Goal: Information Seeking & Learning: Learn about a topic

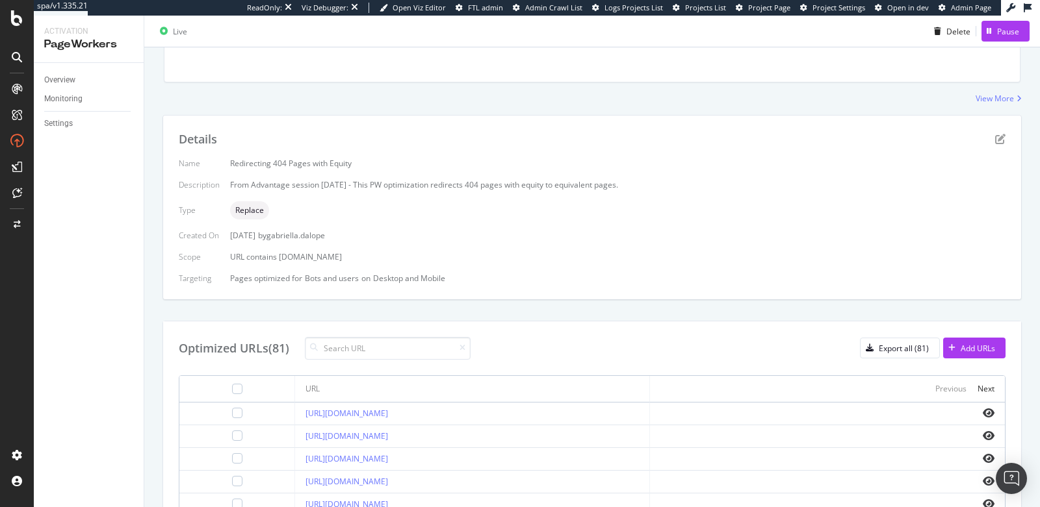
scroll to position [184, 0]
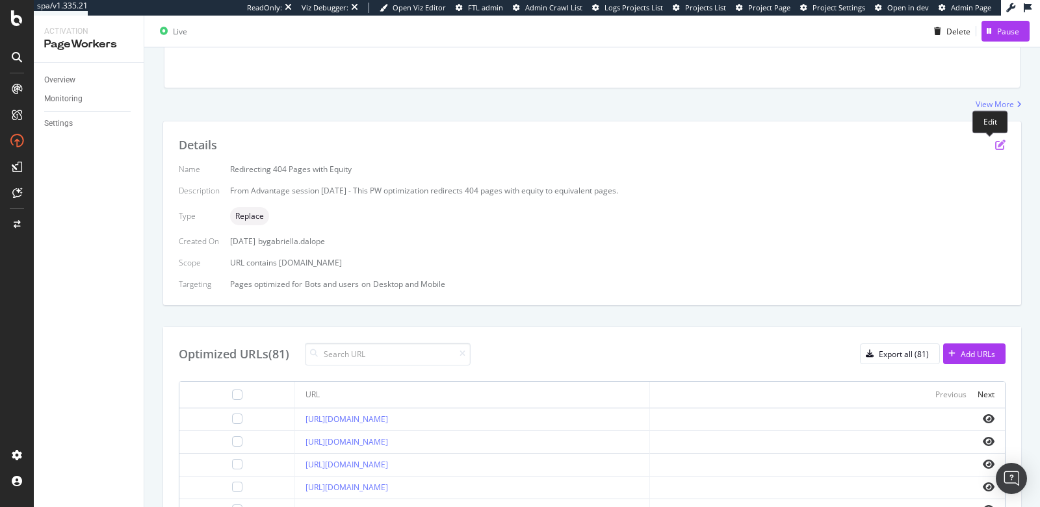
click at [995, 145] on icon "pen-to-square" at bounding box center [1000, 145] width 10 height 10
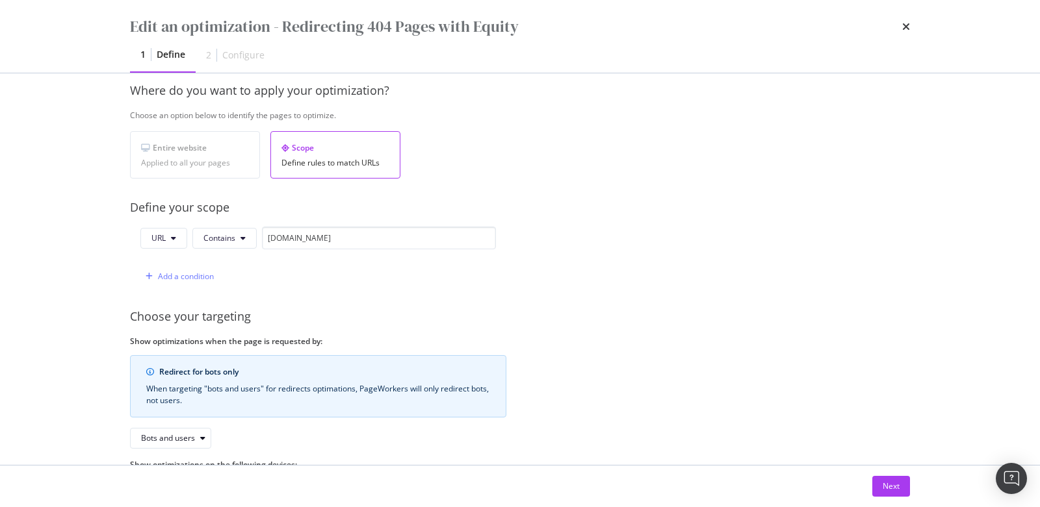
scroll to position [197, 0]
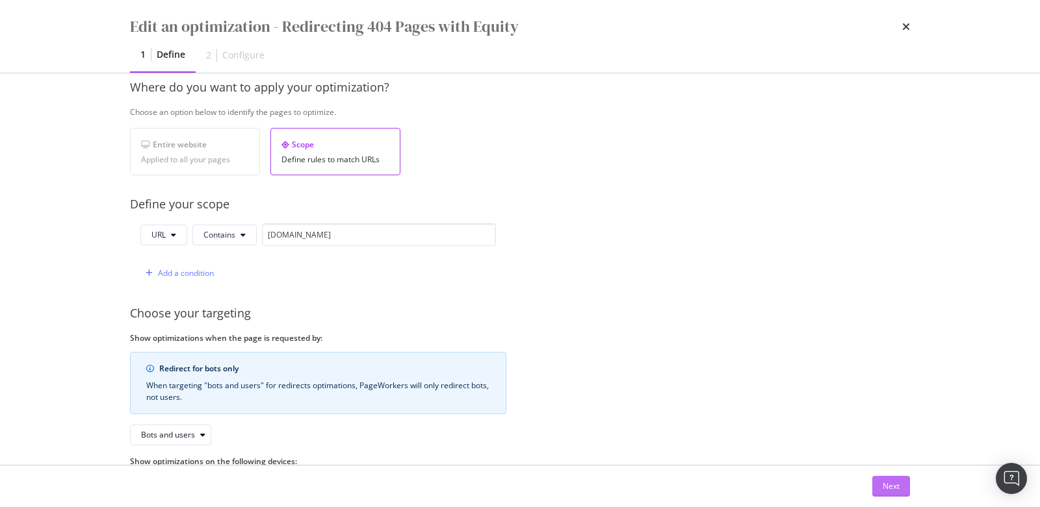
click at [878, 486] on button "Next" at bounding box center [891, 486] width 38 height 21
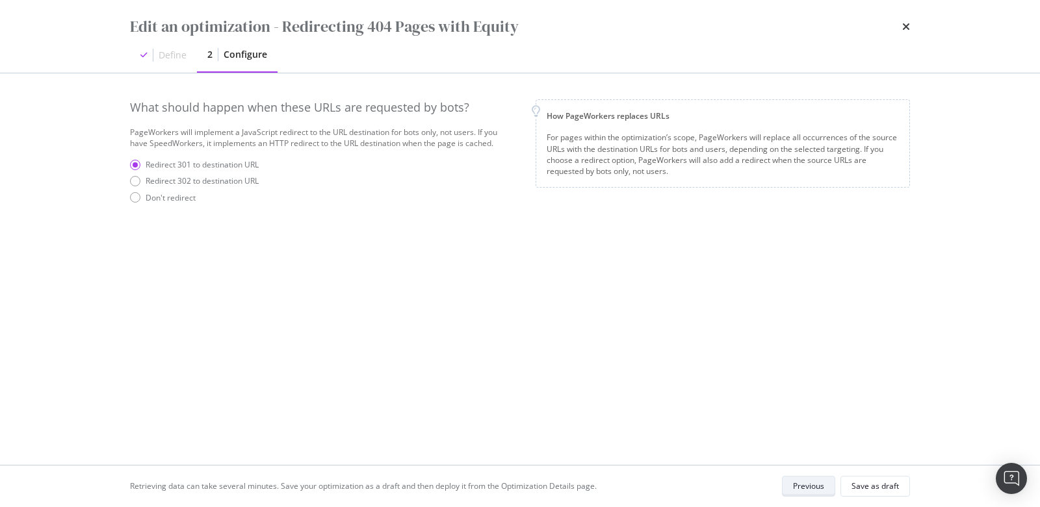
scroll to position [0, 0]
click at [859, 483] on div "Save as draft" at bounding box center [874, 486] width 47 height 11
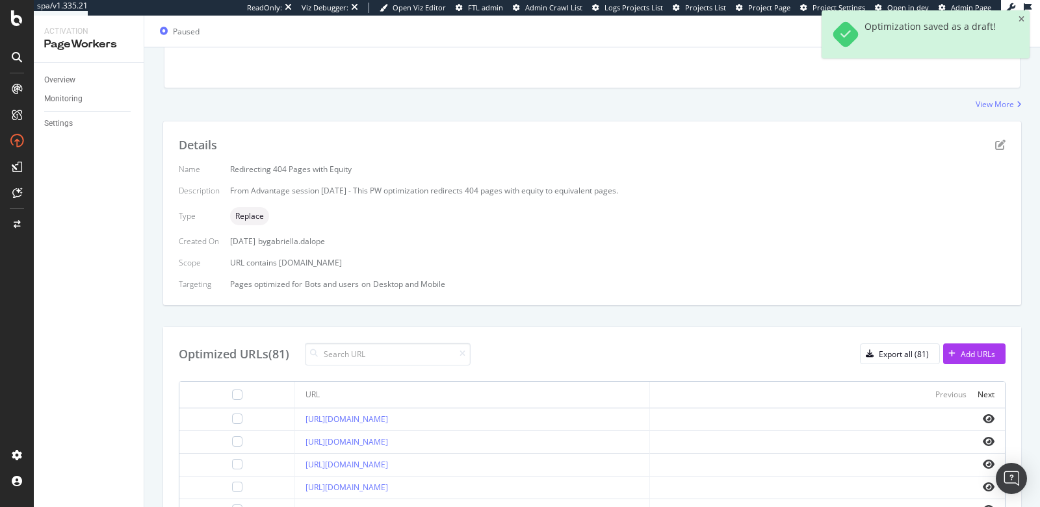
scroll to position [207, 0]
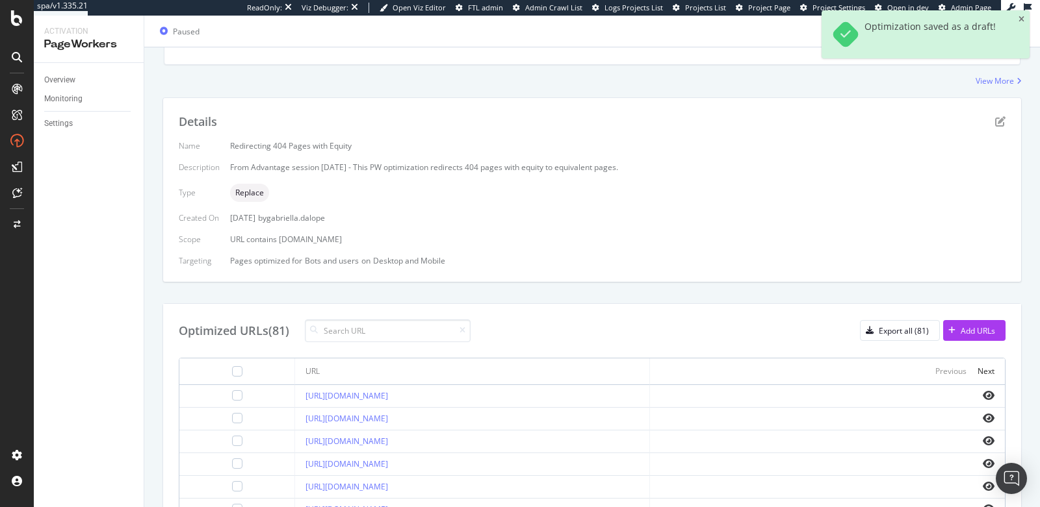
drag, startPoint x: 410, startPoint y: 240, endPoint x: 279, endPoint y: 235, distance: 131.3
click at [279, 235] on div "URL contains shop.premierlacrosseleague.com" at bounding box center [617, 239] width 775 height 11
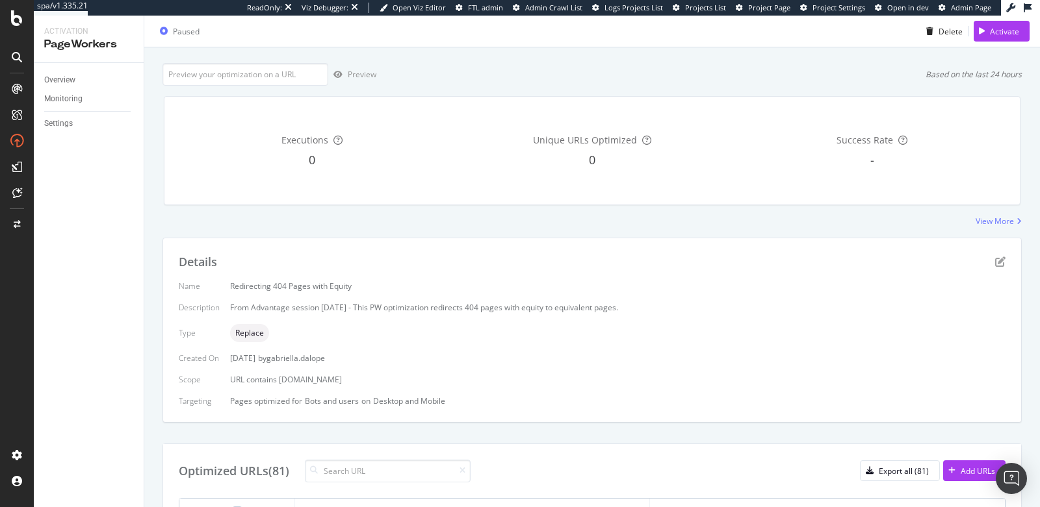
scroll to position [71, 0]
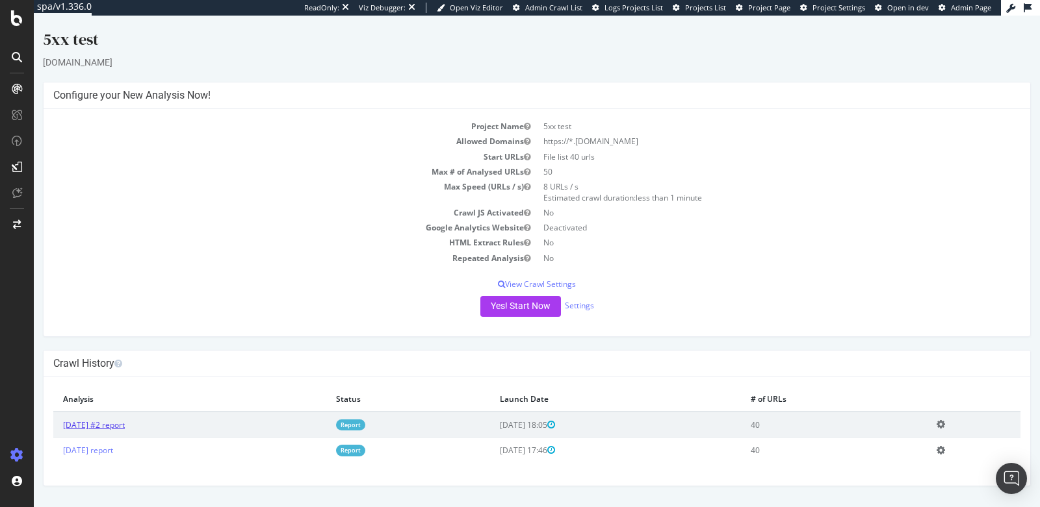
click at [125, 425] on link "2025 Aug. 13th #2 report" at bounding box center [94, 425] width 62 height 11
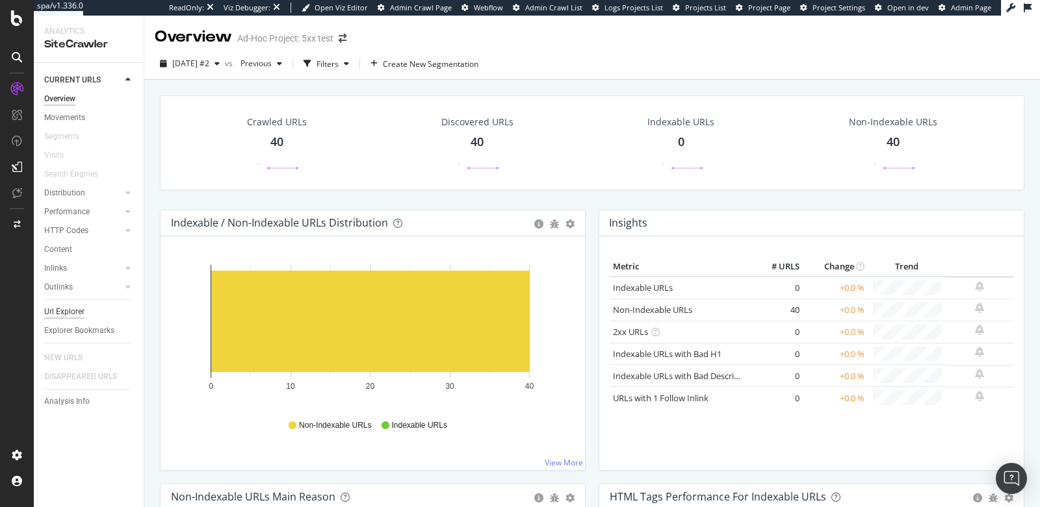
click at [79, 316] on div "Url Explorer" at bounding box center [64, 312] width 40 height 14
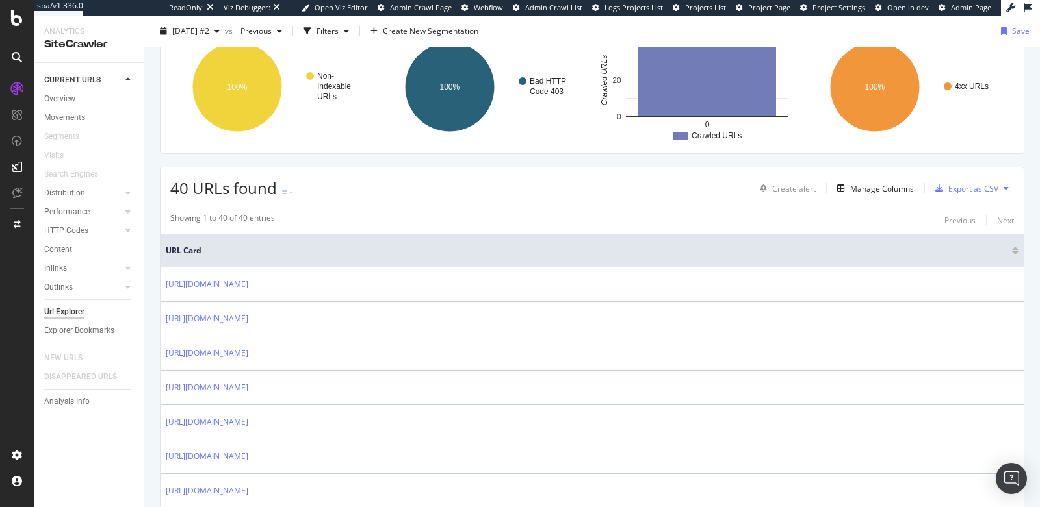
scroll to position [205, 0]
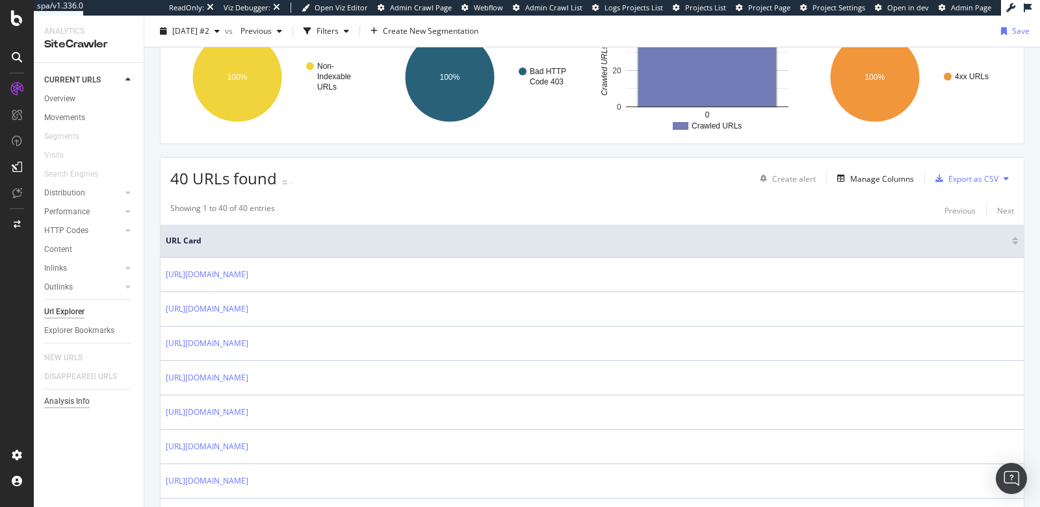
click at [49, 401] on div "Analysis Info" at bounding box center [66, 402] width 45 height 14
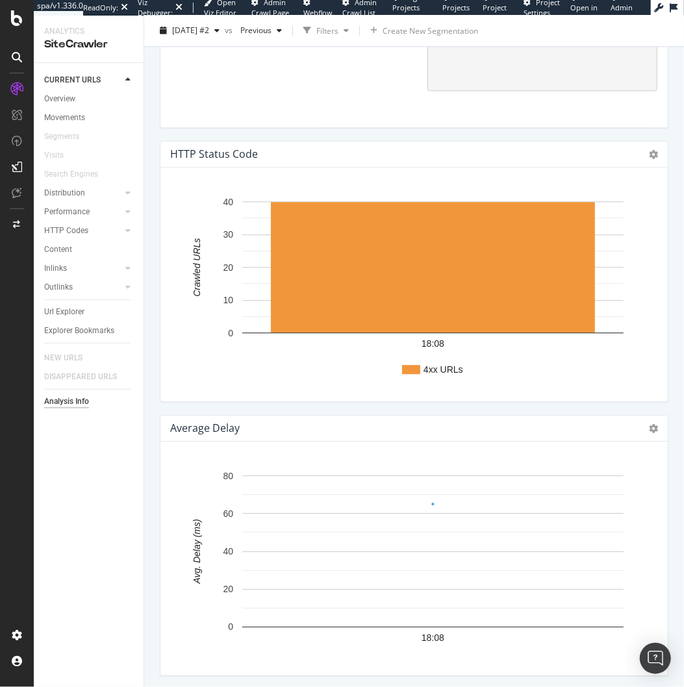
scroll to position [1305, 0]
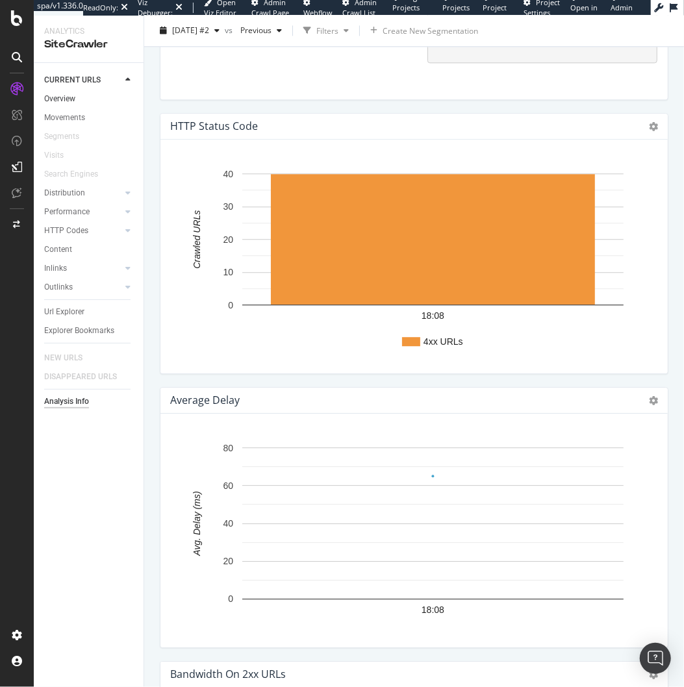
click at [76, 98] on link "Overview" at bounding box center [89, 99] width 90 height 14
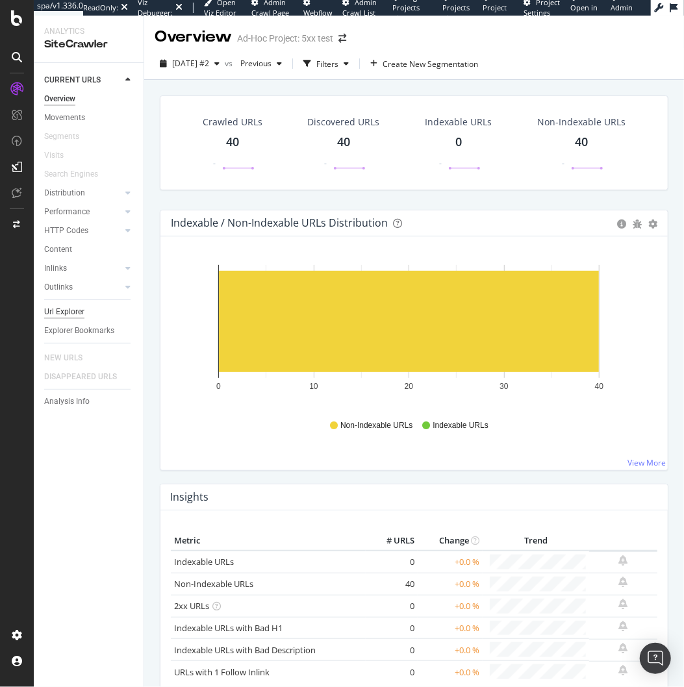
click at [52, 317] on div "Url Explorer" at bounding box center [64, 312] width 40 height 14
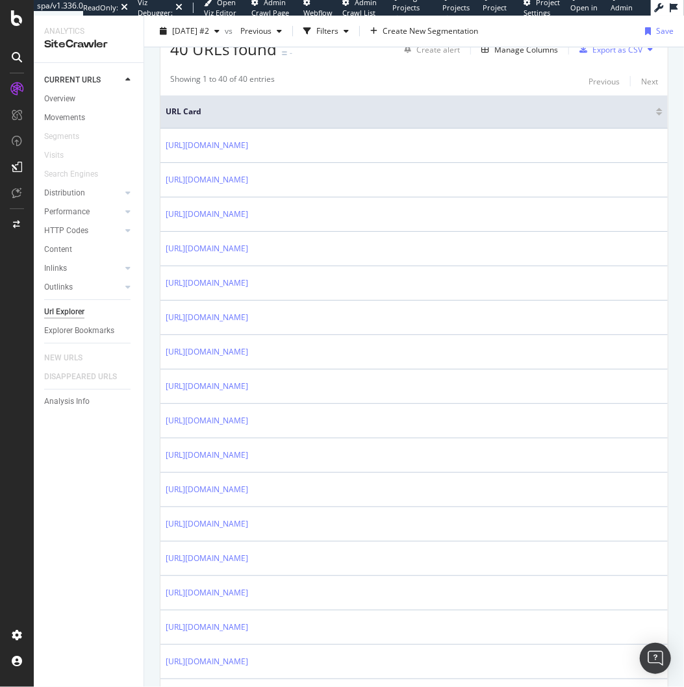
scroll to position [368, 0]
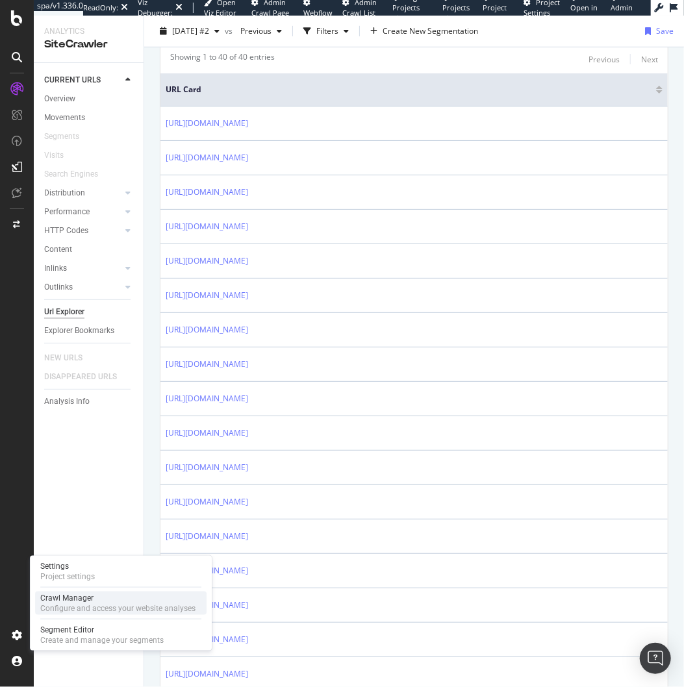
click at [93, 507] on div "Configure and access your website analyses" at bounding box center [117, 609] width 155 height 10
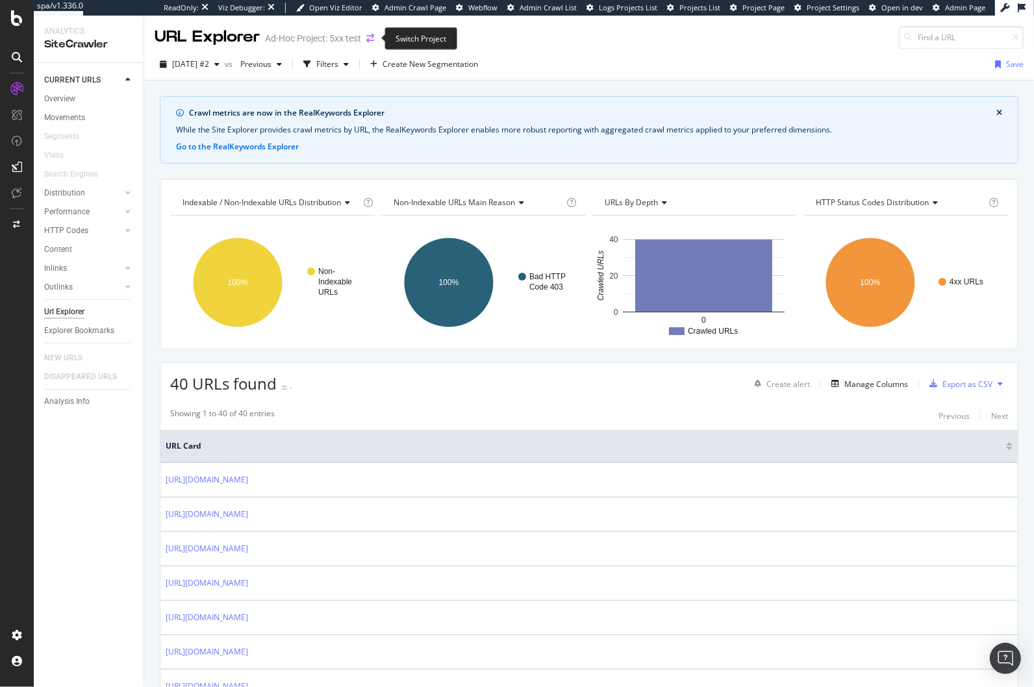
click at [372, 38] on icon "arrow-right-arrow-left" at bounding box center [370, 38] width 8 height 9
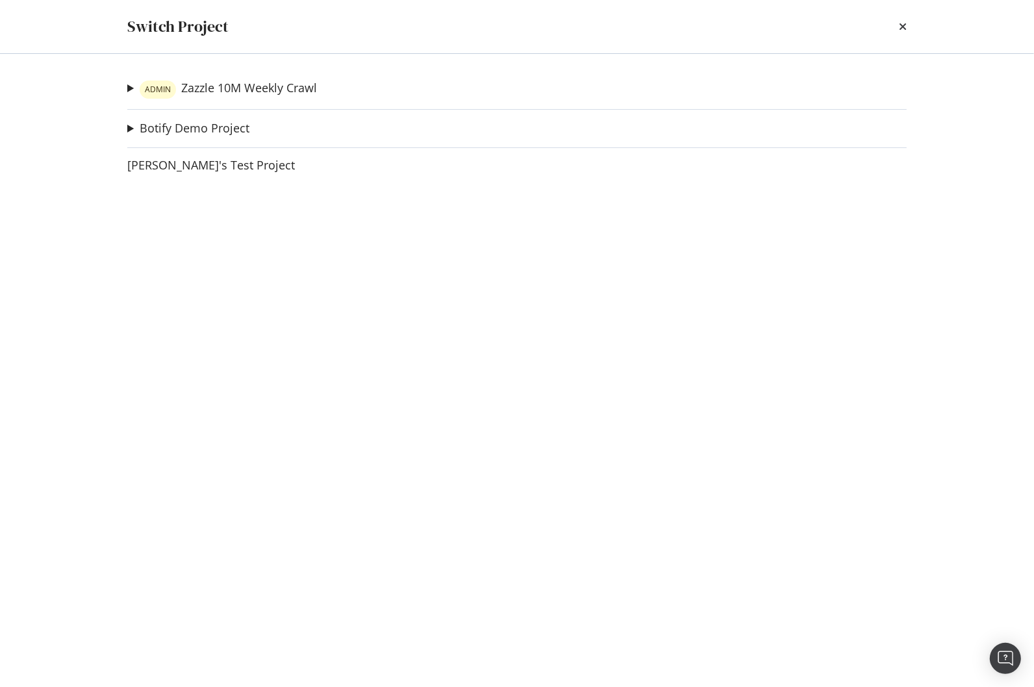
click at [129, 90] on summary "ADMIN Zazzle 10M Weekly Crawl" at bounding box center [222, 89] width 190 height 19
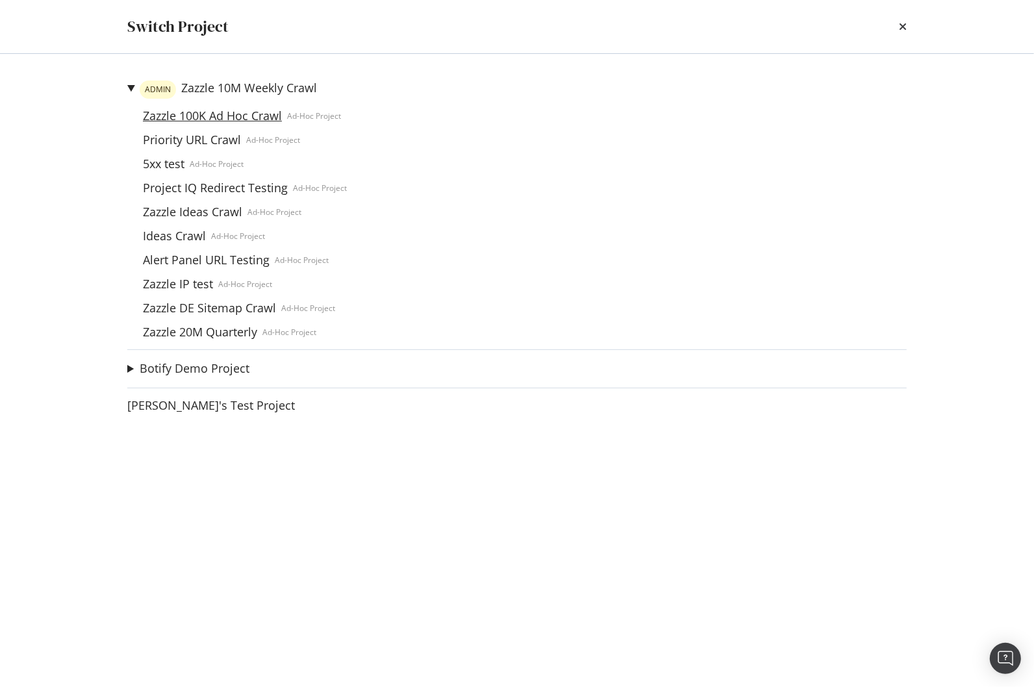
click at [179, 116] on link "Zazzle 100K Ad Hoc Crawl" at bounding box center [212, 116] width 149 height 14
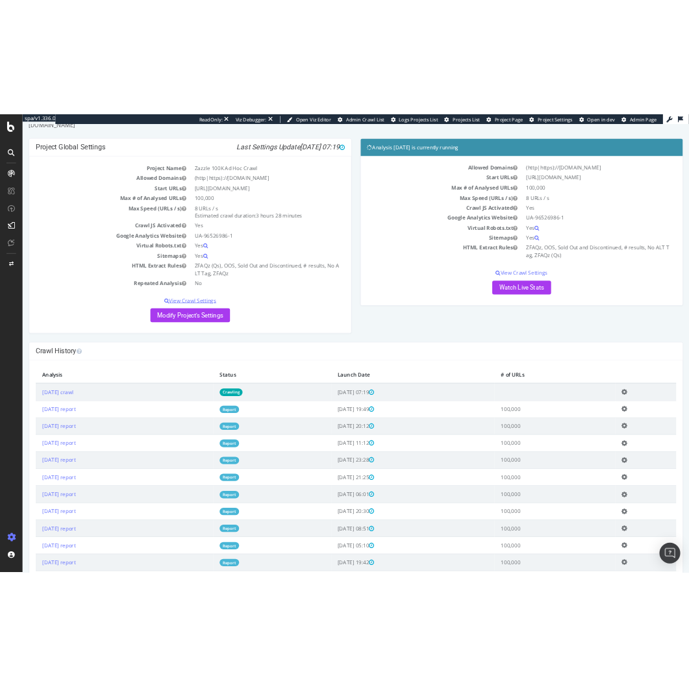
scroll to position [48, 0]
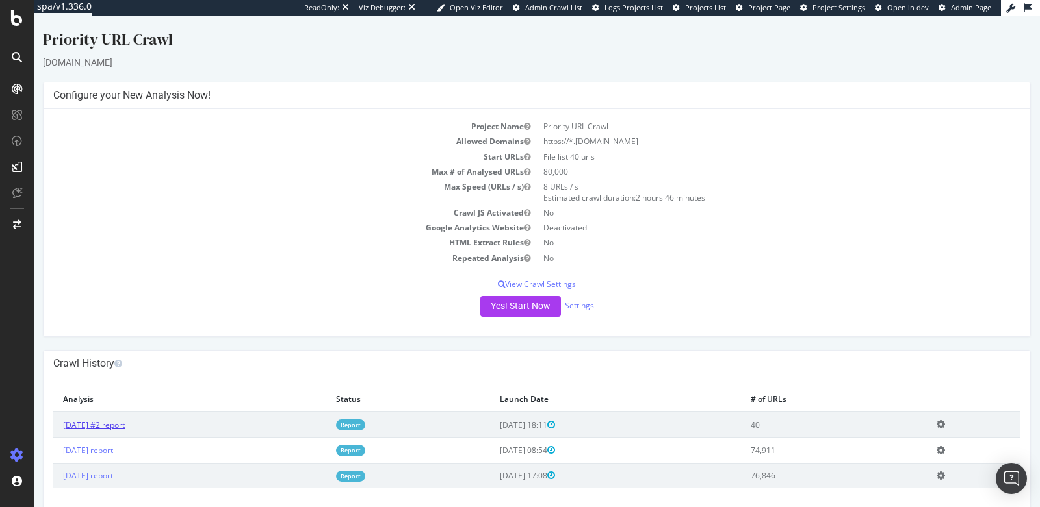
click at [125, 424] on link "[DATE] #2 report" at bounding box center [94, 425] width 62 height 11
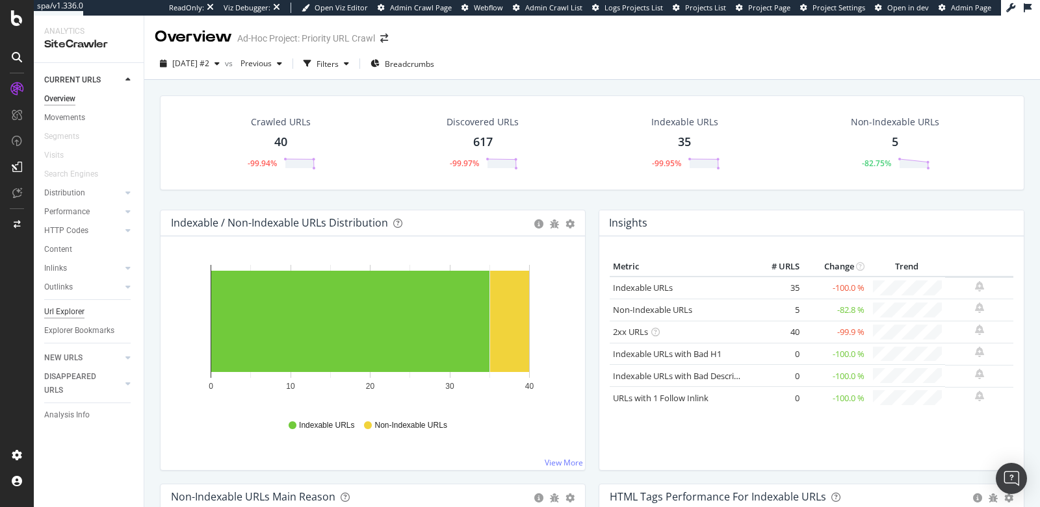
click at [77, 315] on div "Url Explorer" at bounding box center [64, 312] width 40 height 14
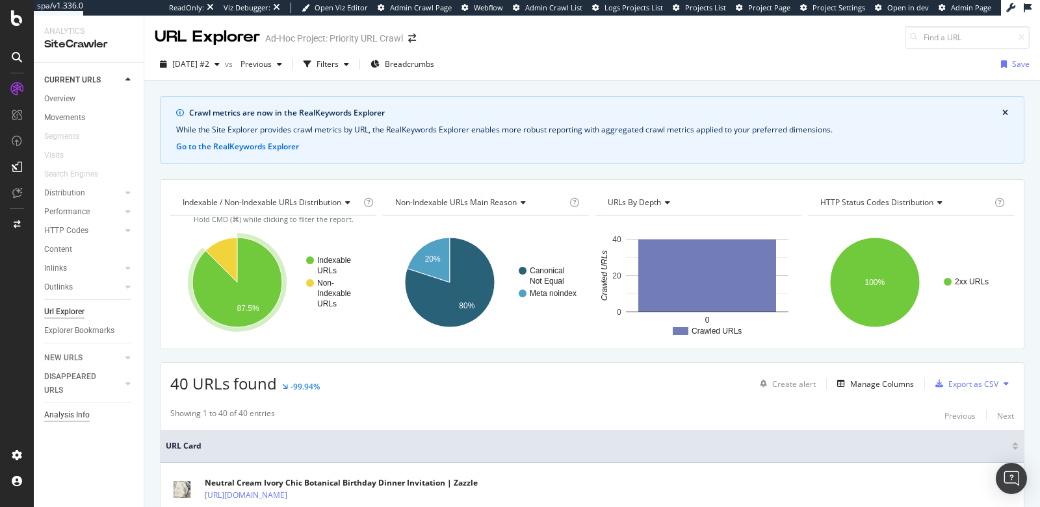
click at [64, 418] on div "Analysis Info" at bounding box center [66, 416] width 45 height 14
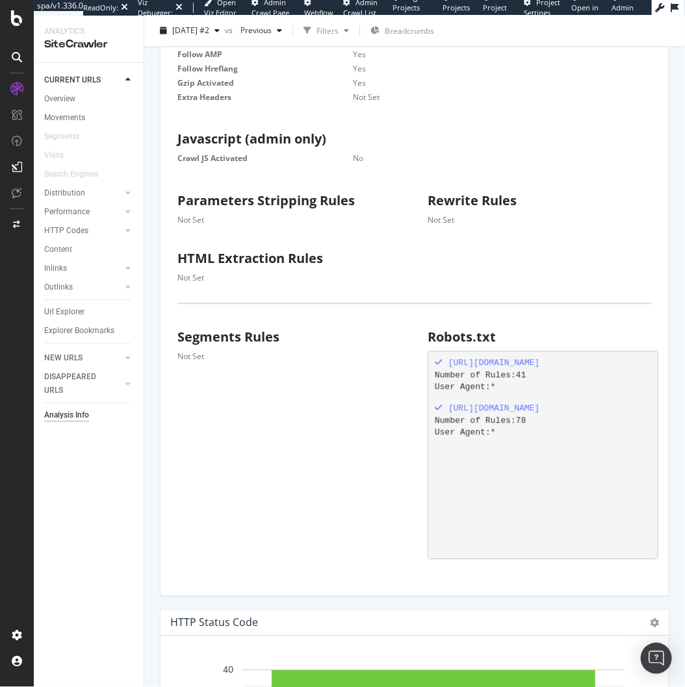
scroll to position [940, 0]
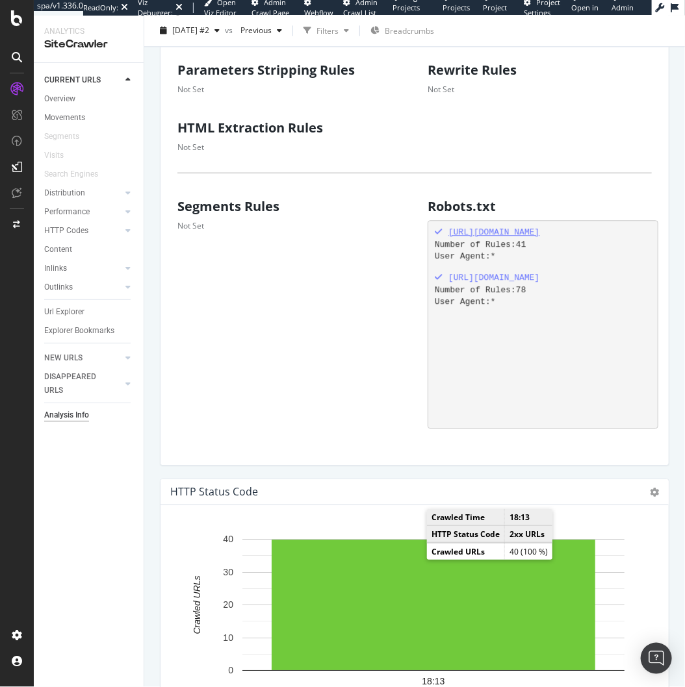
click at [539, 227] on div "https://help.zazzle.com/robots.txt" at bounding box center [542, 233] width 214 height 12
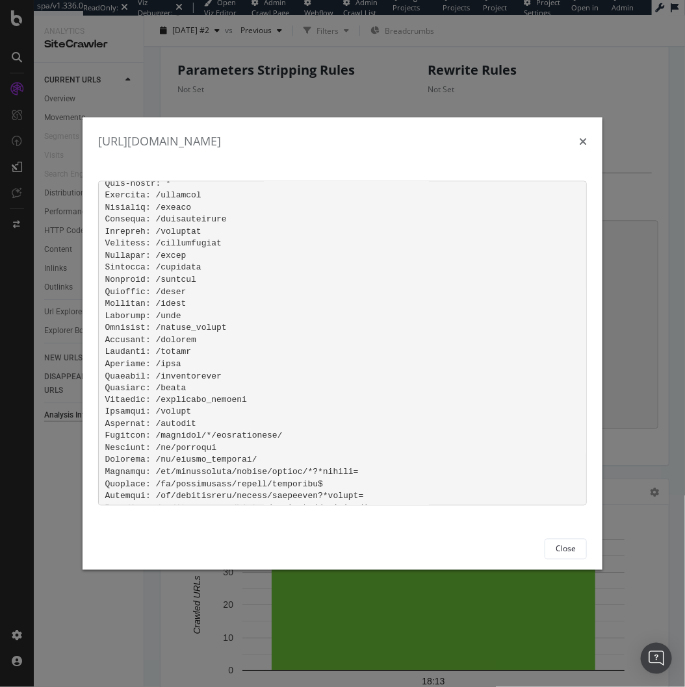
scroll to position [548, 0]
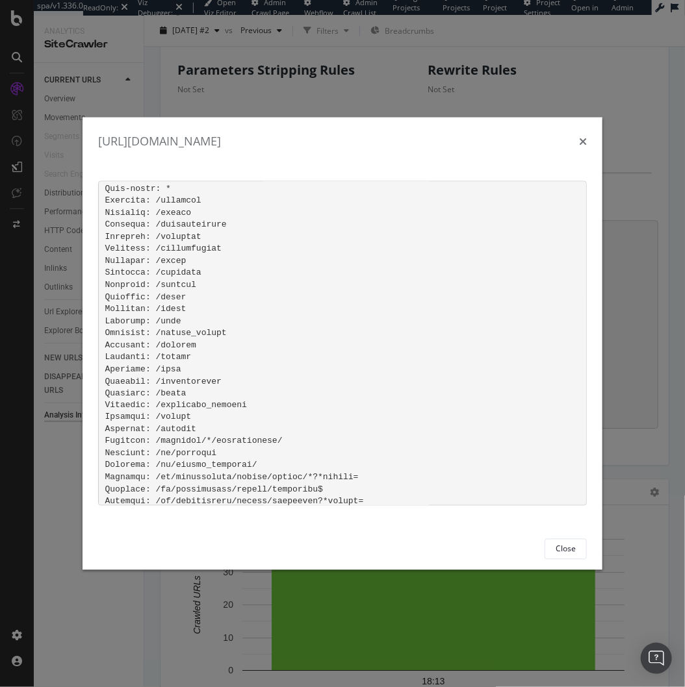
click at [584, 144] on icon "times" at bounding box center [583, 141] width 8 height 10
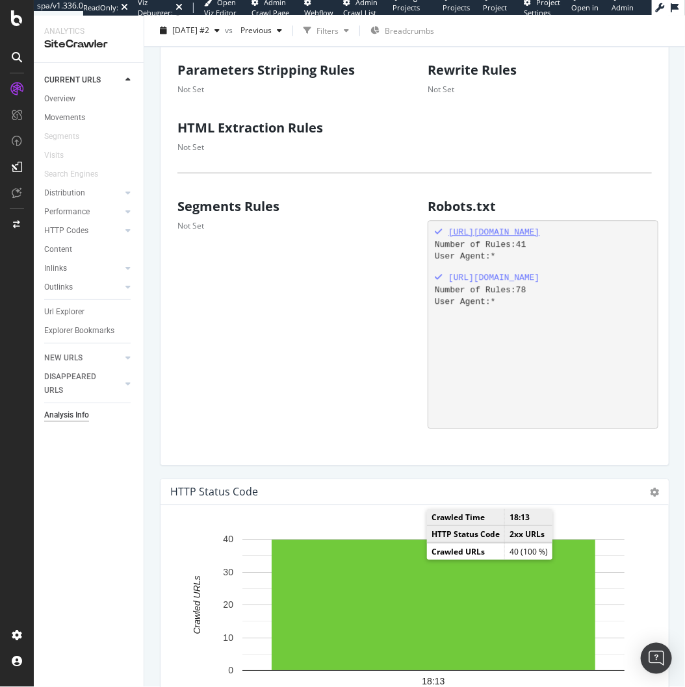
click at [567, 227] on div "https://help.zazzle.com/robots.txt" at bounding box center [542, 233] width 214 height 12
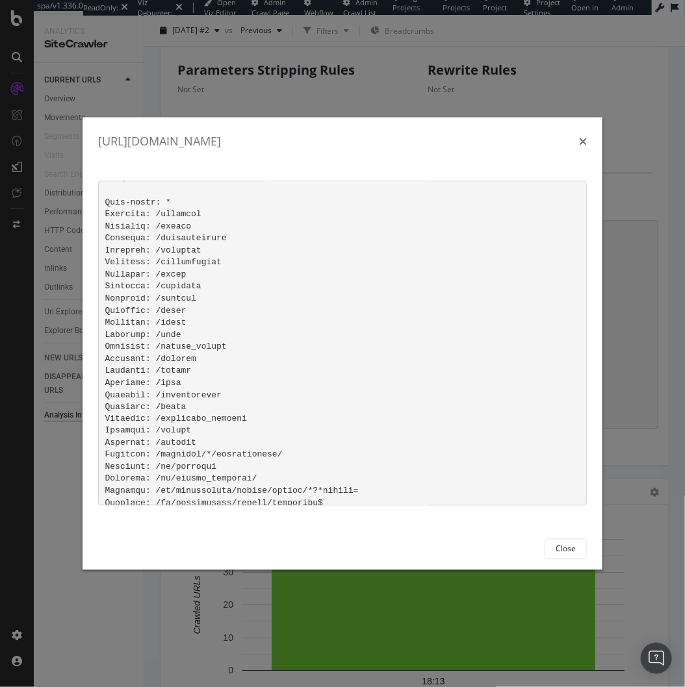
scroll to position [594, 0]
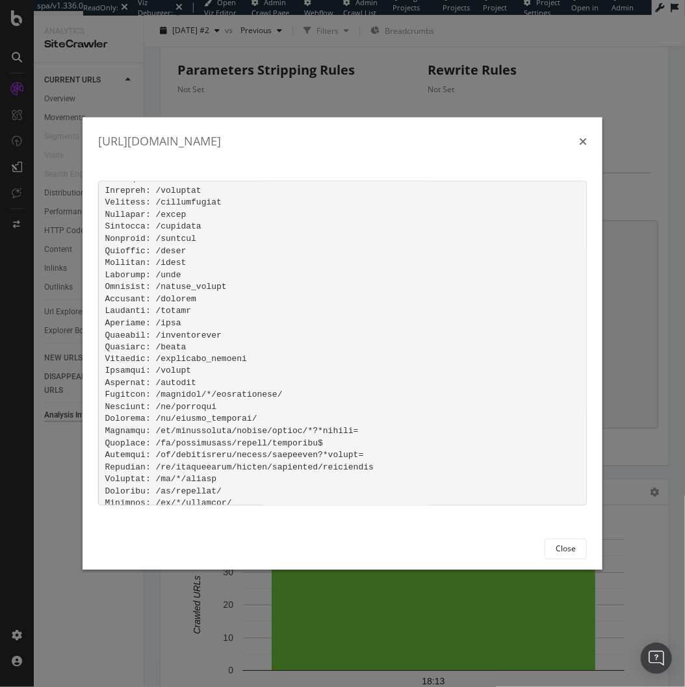
click at [583, 140] on icon "times" at bounding box center [583, 141] width 8 height 10
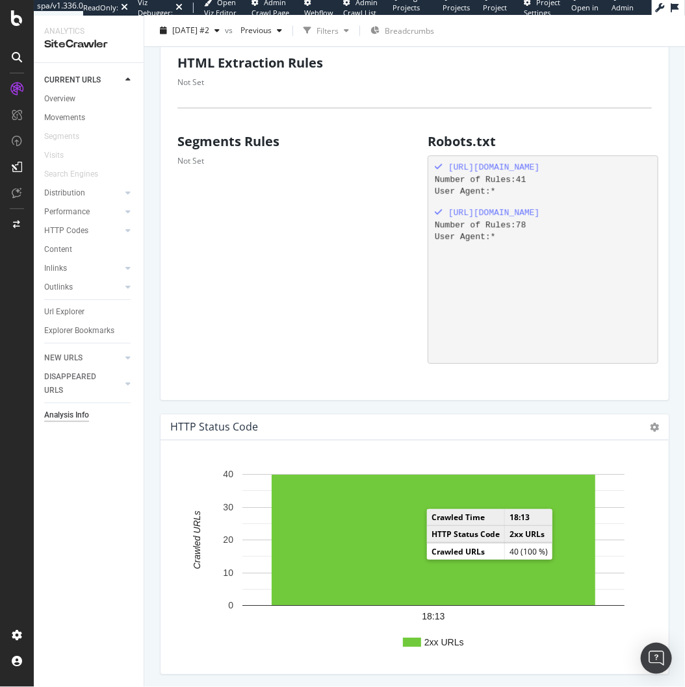
scroll to position [1031, 0]
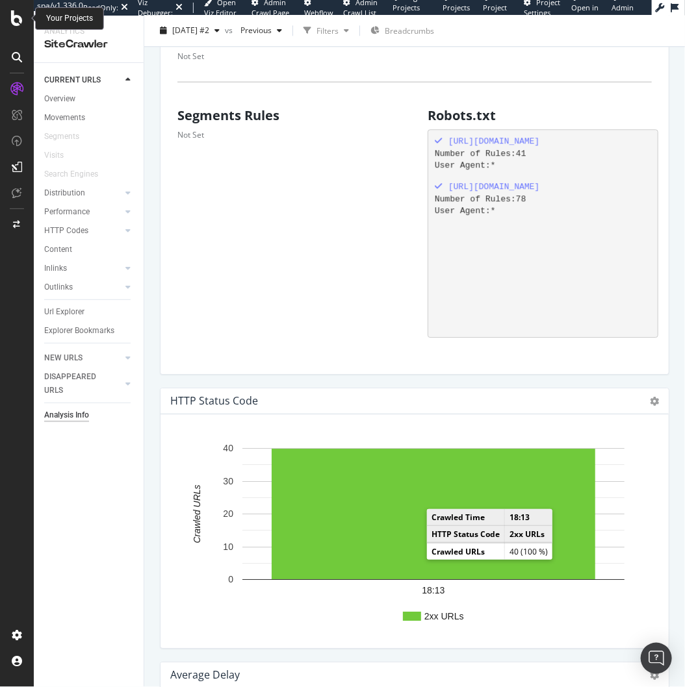
click at [18, 23] on icon at bounding box center [17, 18] width 12 height 16
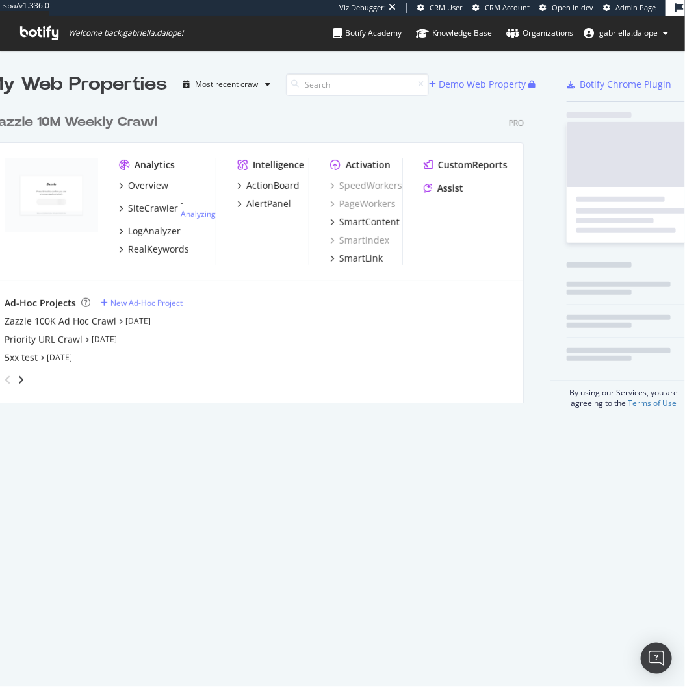
scroll to position [294, 535]
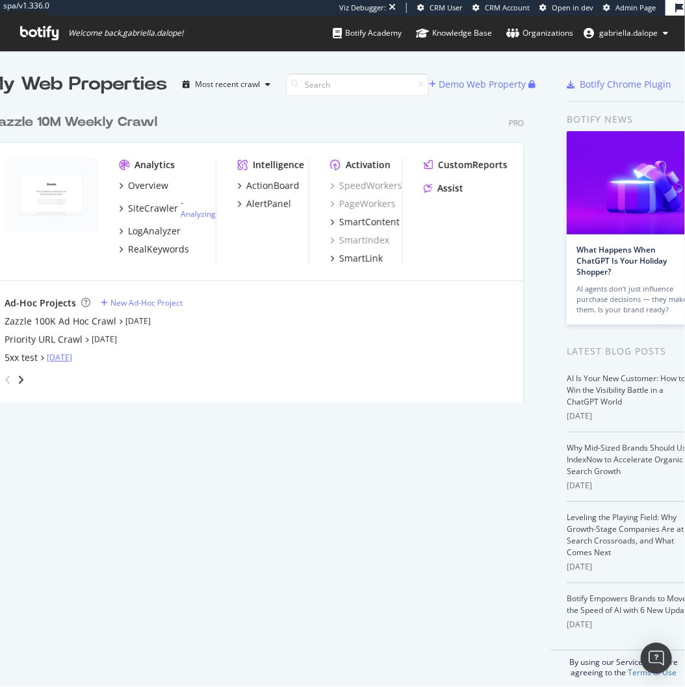
click at [72, 360] on link "Aug 13th 25" at bounding box center [59, 357] width 25 height 11
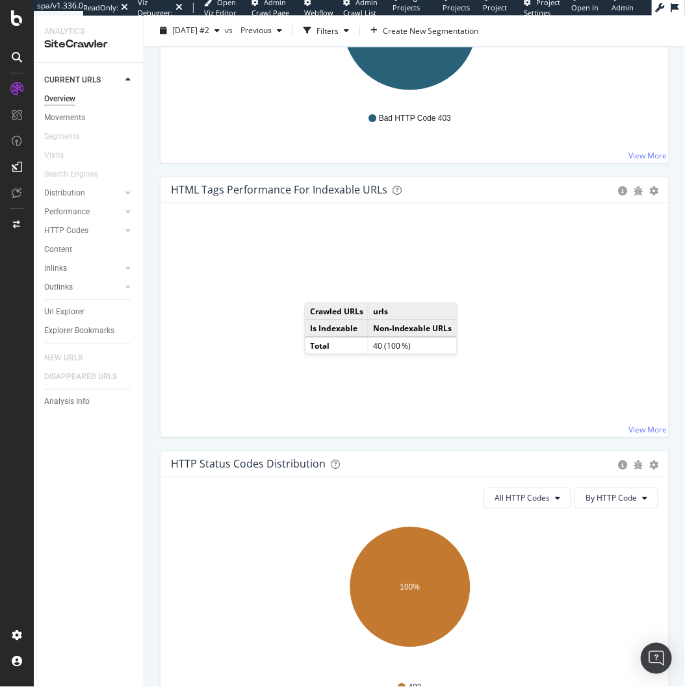
scroll to position [836, 0]
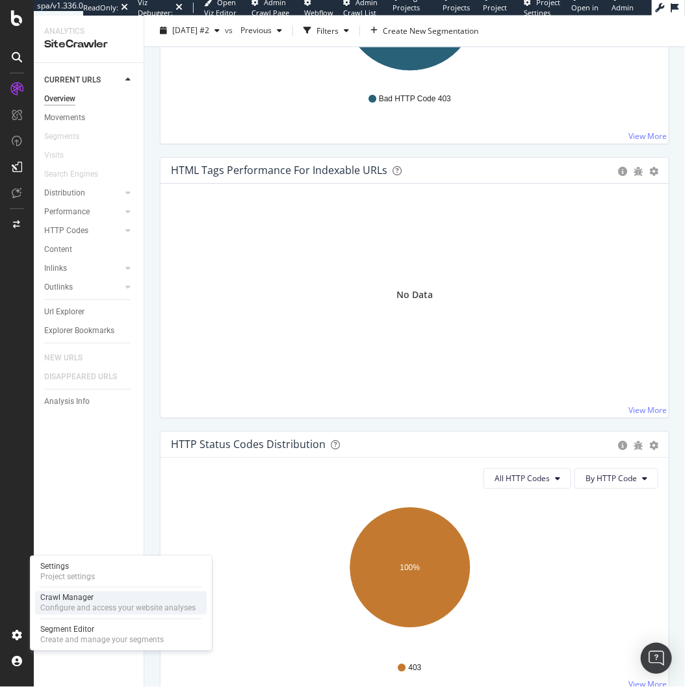
click at [57, 507] on div "Configure and access your website analyses" at bounding box center [117, 609] width 155 height 10
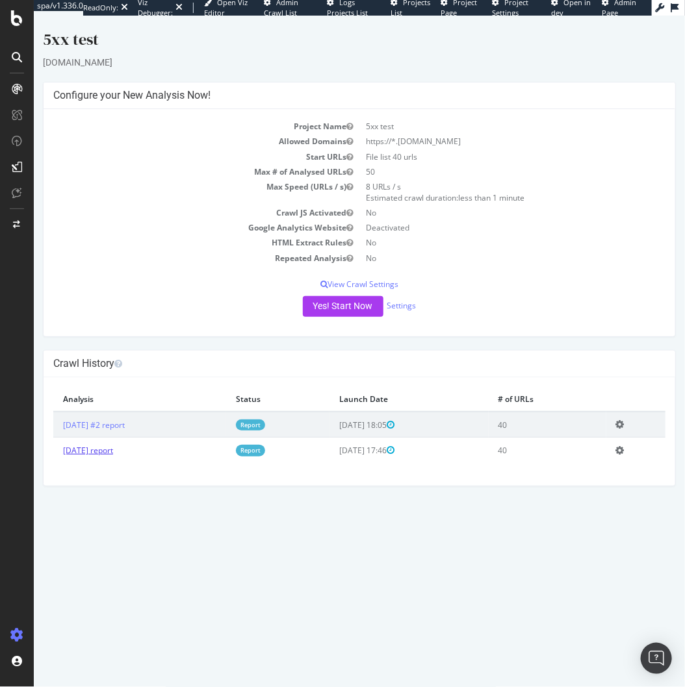
click at [112, 448] on link "2025 Aug. 13th report" at bounding box center [87, 449] width 50 height 11
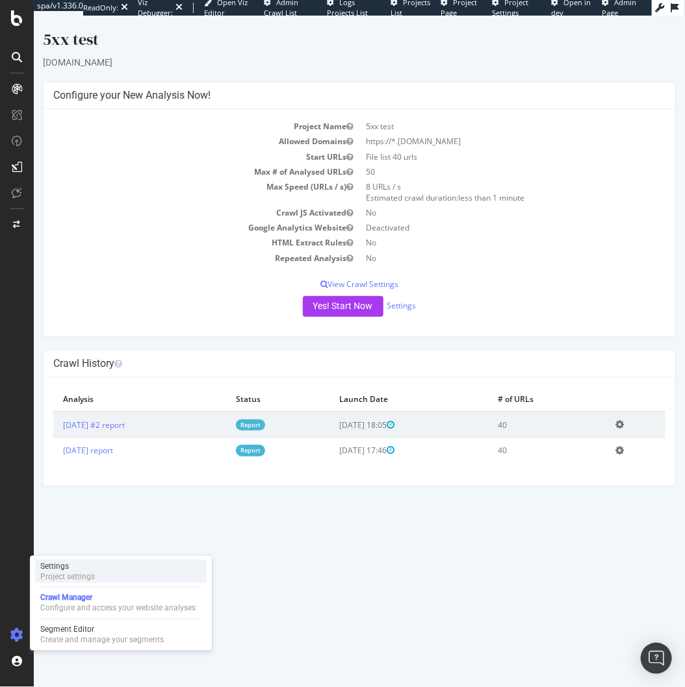
click at [73, 507] on div "Settings" at bounding box center [67, 566] width 55 height 10
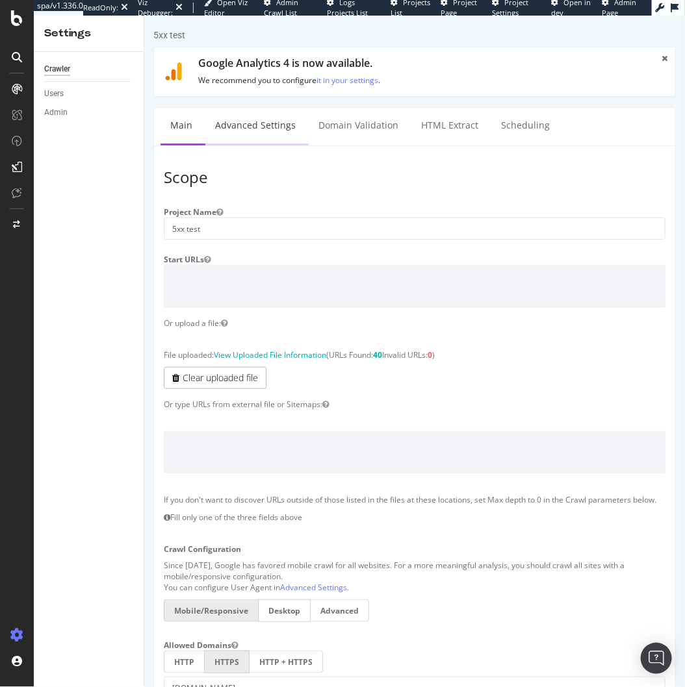
click at [242, 129] on link "Advanced Settings" at bounding box center [255, 125] width 100 height 36
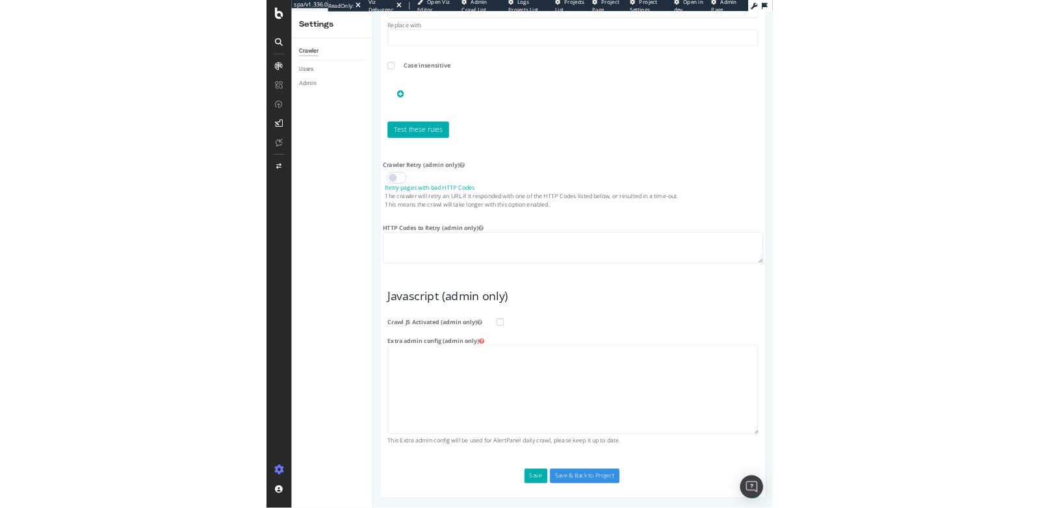
scroll to position [964, 0]
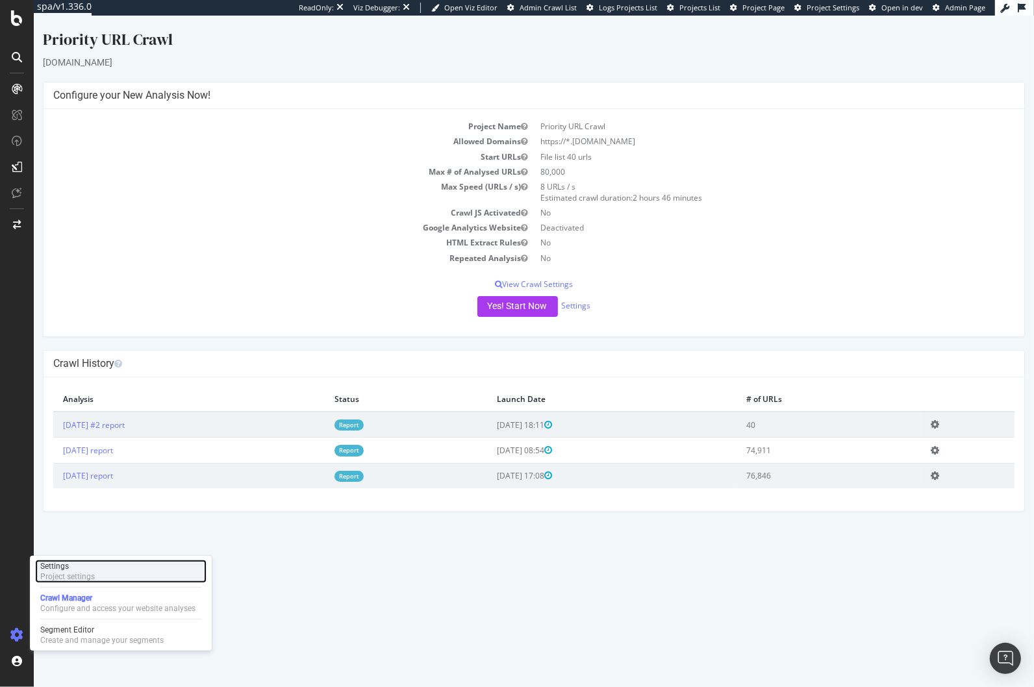
click at [78, 577] on div "Project settings" at bounding box center [67, 577] width 55 height 10
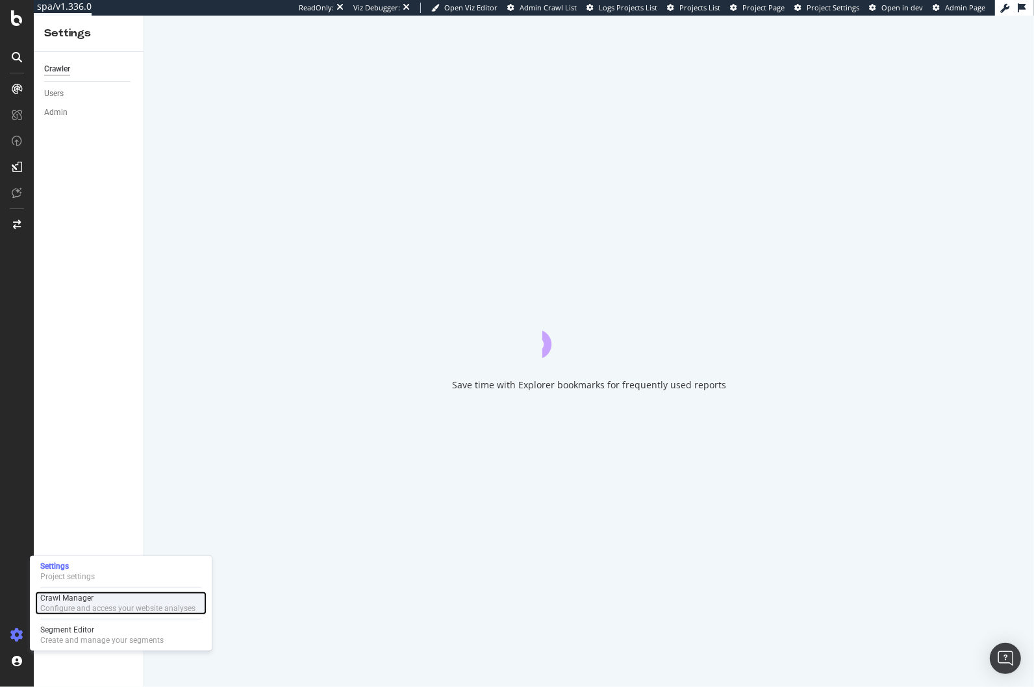
click at [79, 599] on div "Crawl Manager" at bounding box center [117, 598] width 155 height 10
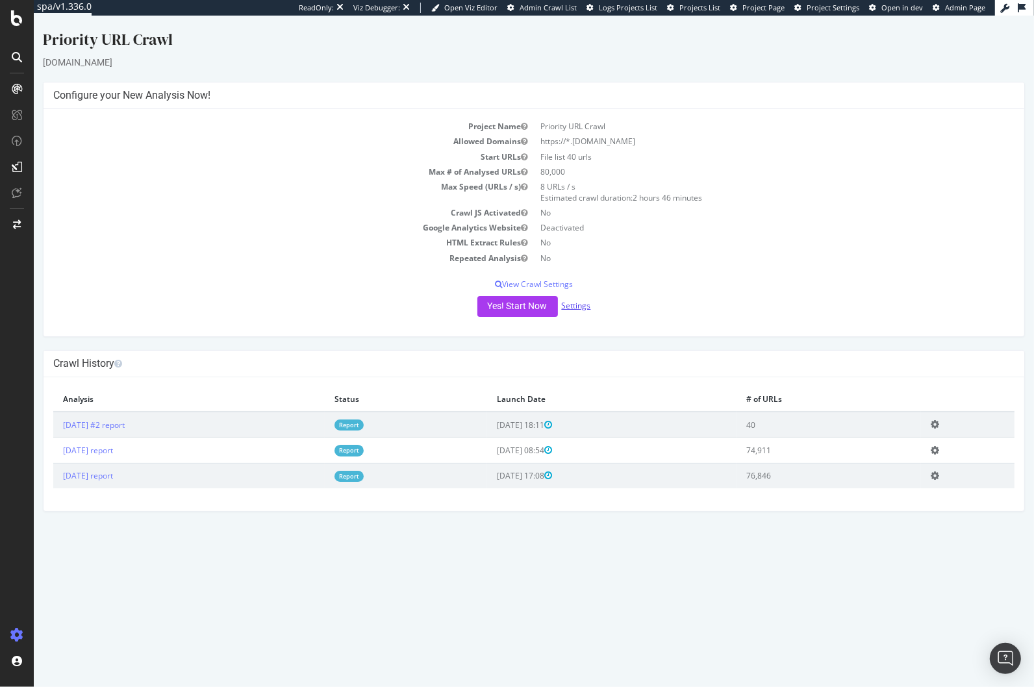
click at [574, 303] on link "Settings" at bounding box center [576, 305] width 29 height 11
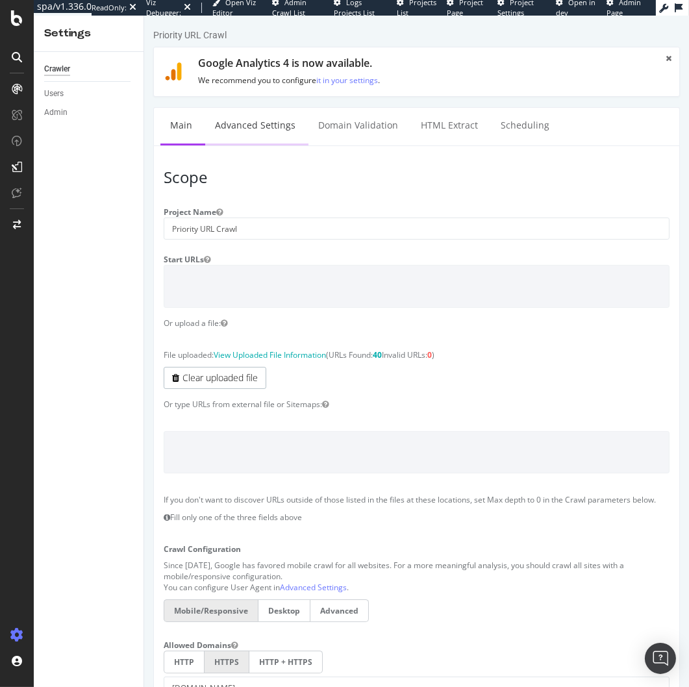
click at [240, 124] on link "Advanced Settings" at bounding box center [255, 126] width 100 height 36
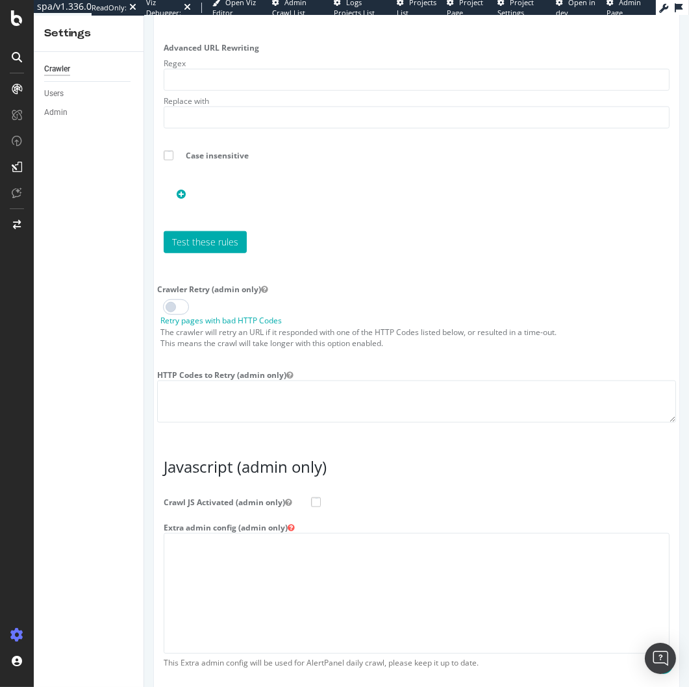
scroll to position [1760, 0]
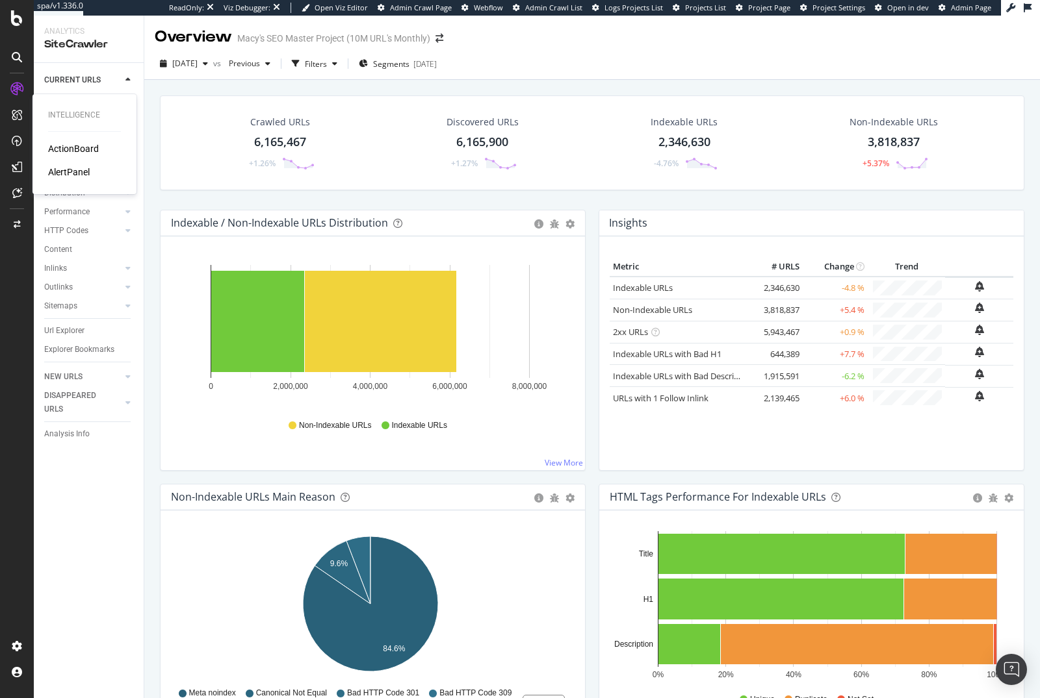
click at [84, 175] on div "AlertPanel" at bounding box center [69, 172] width 42 height 13
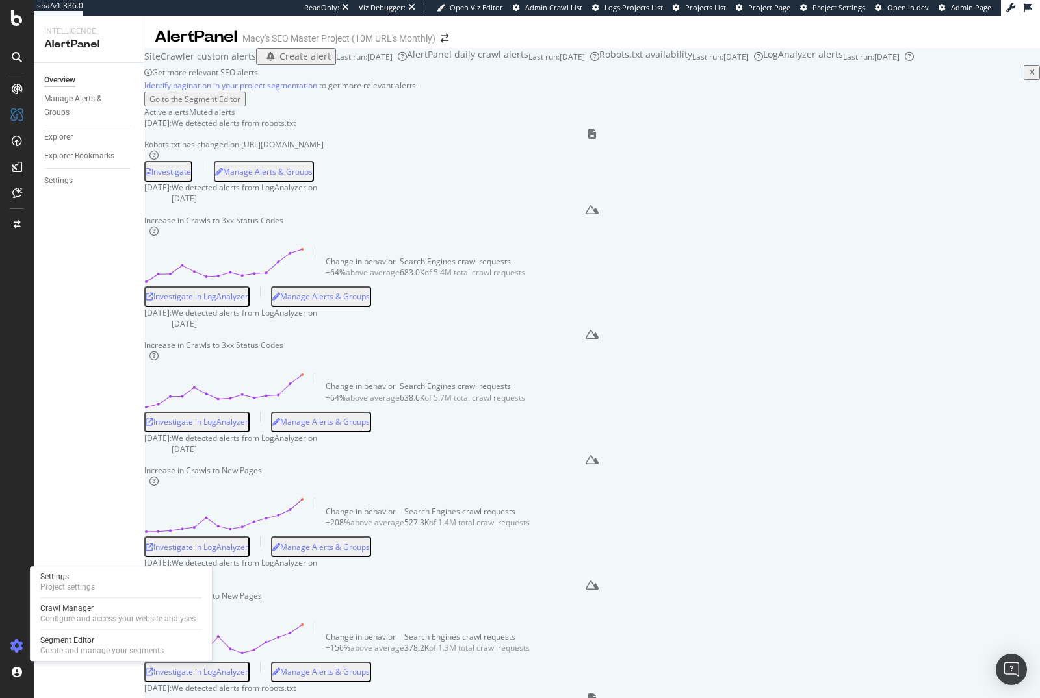
click at [7, 507] on div at bounding box center [16, 646] width 31 height 21
click at [71, 507] on div "Segment Editor" at bounding box center [101, 640] width 123 height 10
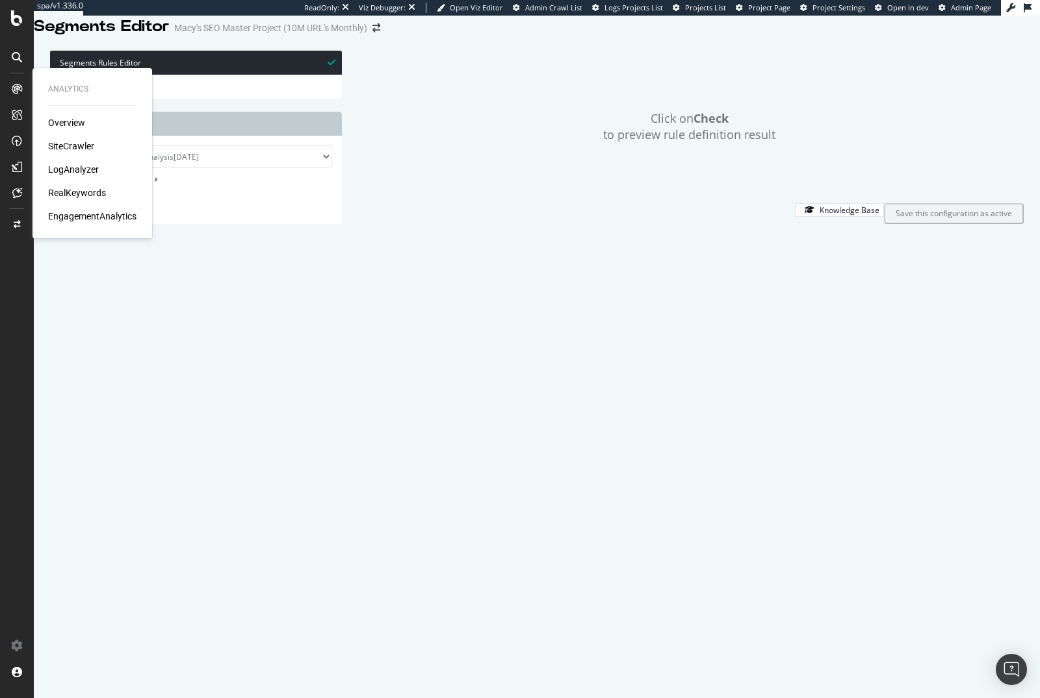
click at [71, 145] on div "SiteCrawler" at bounding box center [71, 146] width 46 height 13
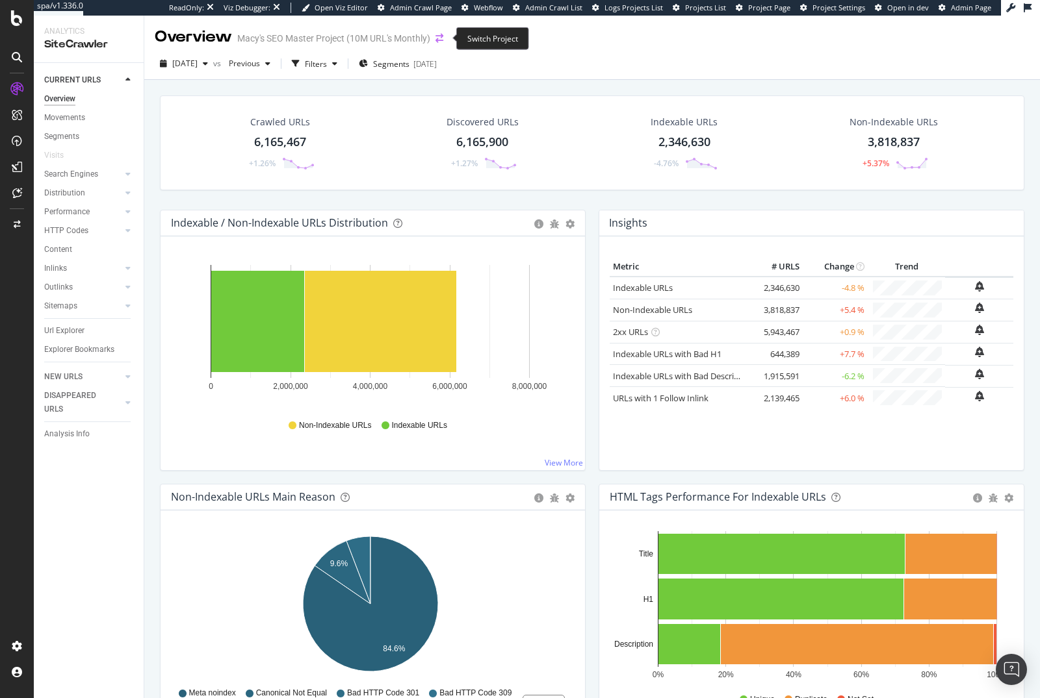
click at [442, 38] on icon "arrow-right-arrow-left" at bounding box center [439, 38] width 8 height 9
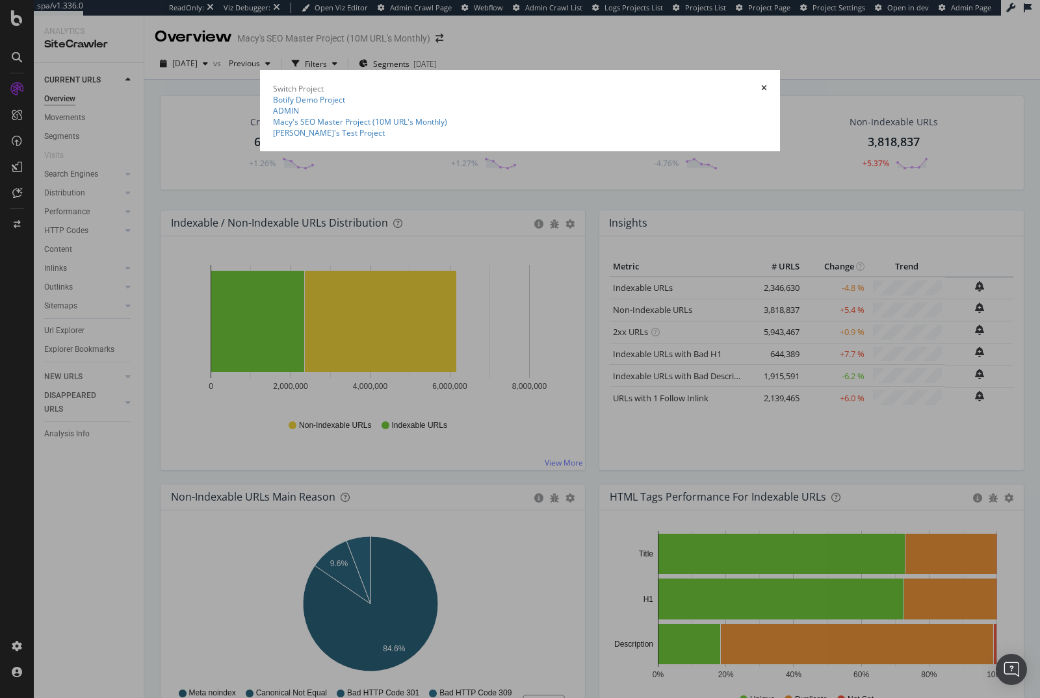
click at [273, 124] on summary "[PERSON_NAME] SEO Master Project (10M URL's Monthly)" at bounding box center [520, 116] width 494 height 22
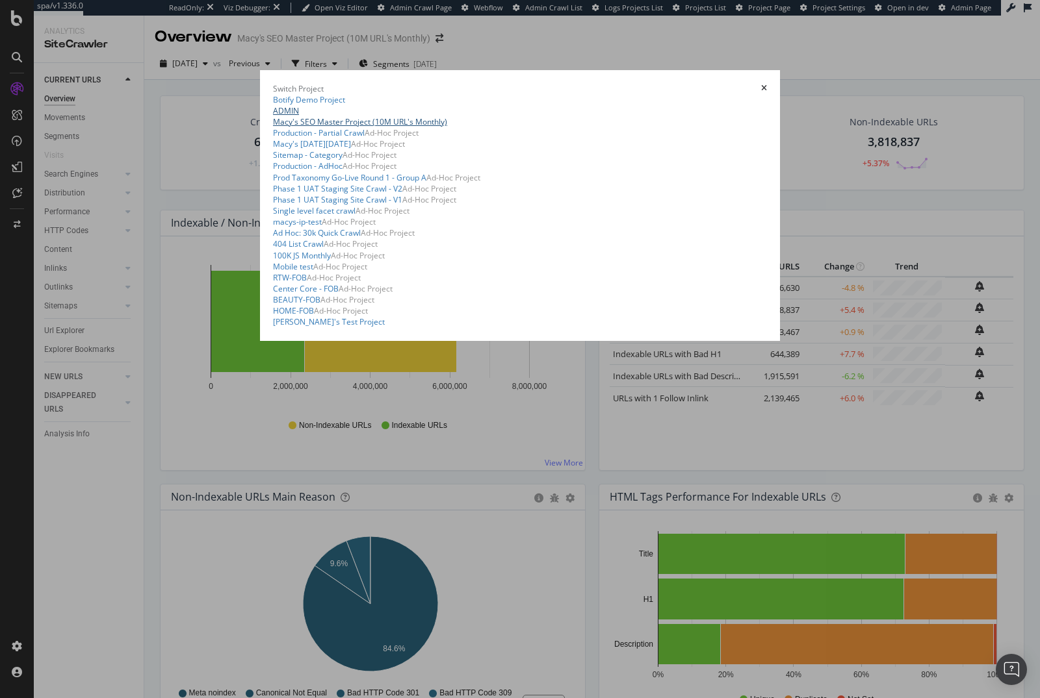
click at [275, 127] on link "[PERSON_NAME] SEO Master Project (10M URL's Monthly)" at bounding box center [520, 116] width 494 height 22
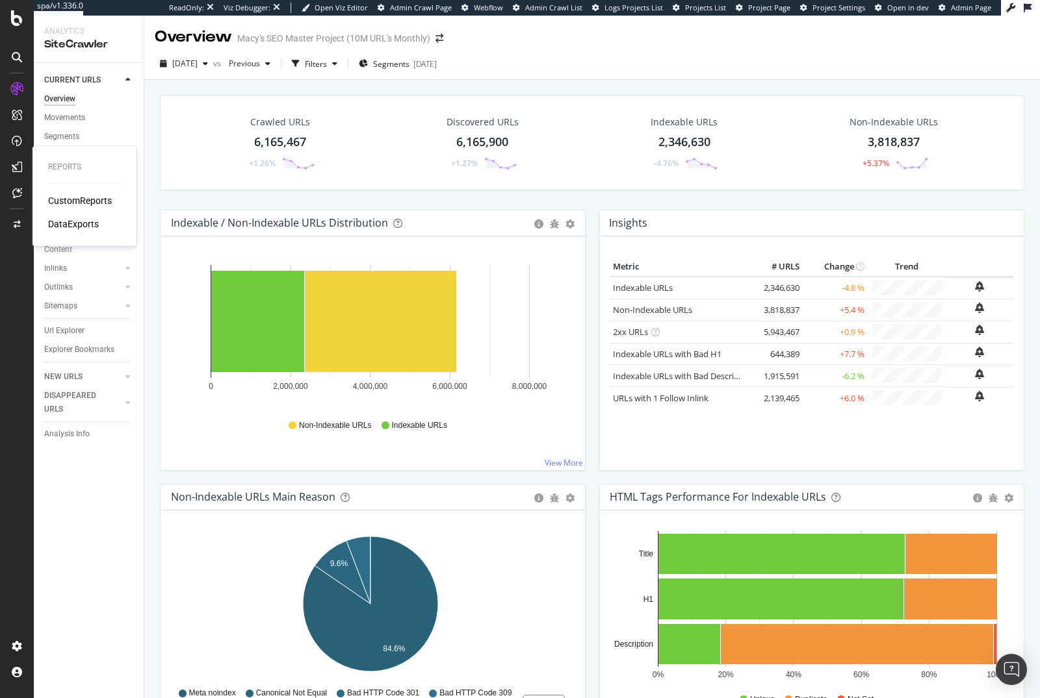
click at [103, 203] on div "CustomReports" at bounding box center [80, 200] width 64 height 13
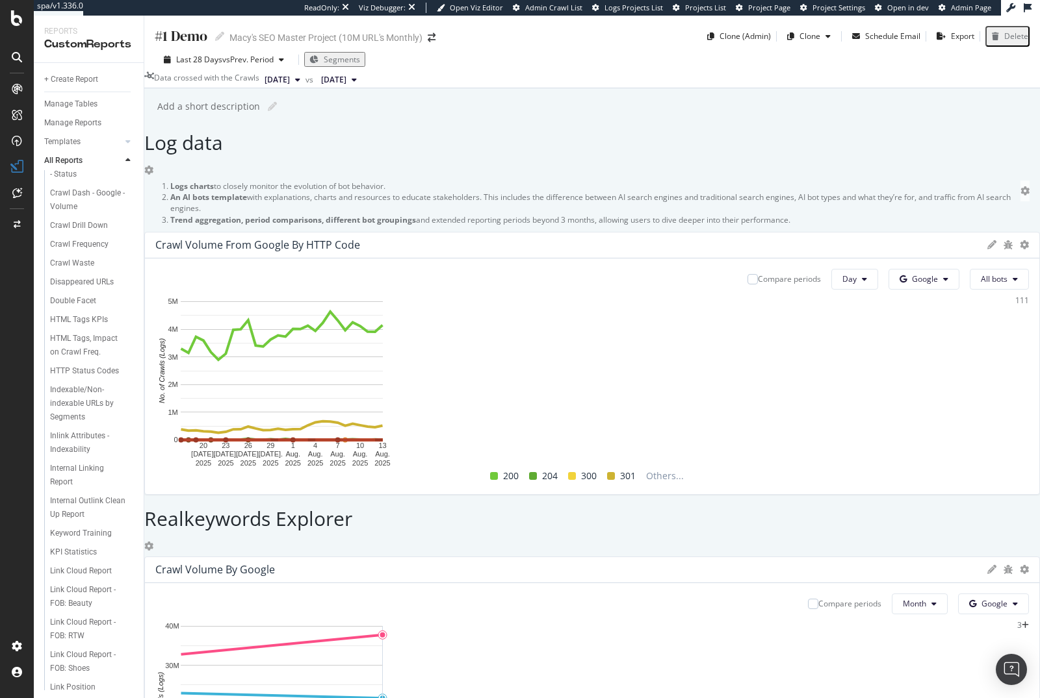
scroll to position [436, 0]
click at [15, 55] on icon at bounding box center [17, 57] width 10 height 10
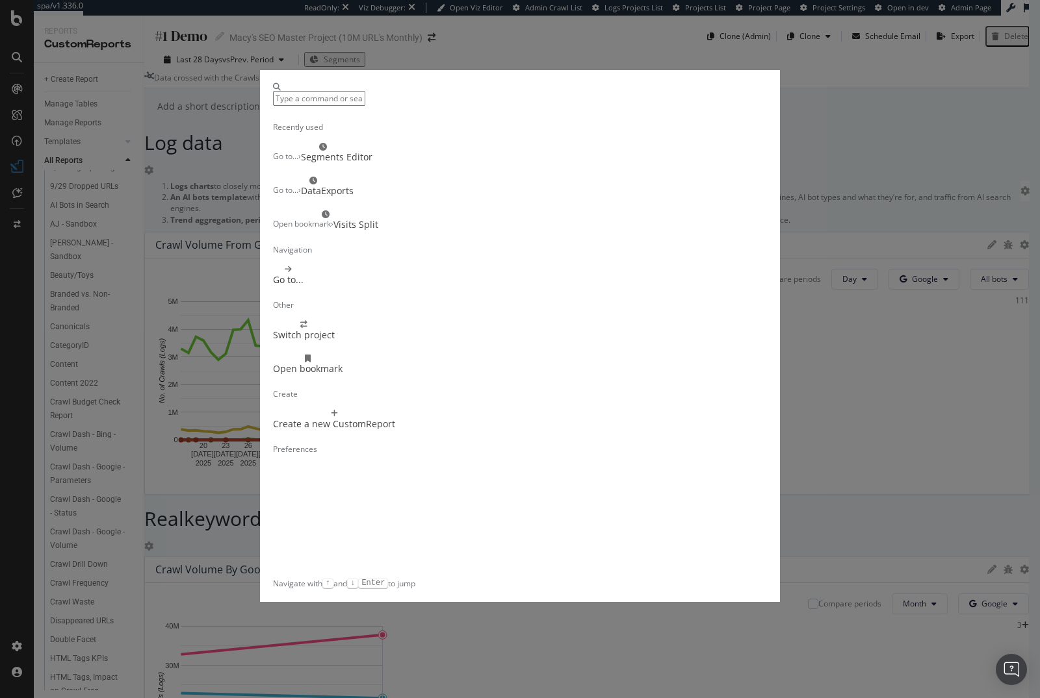
scroll to position [0, 0]
click at [864, 199] on div "Recently used Go to... › Segments Editor Go to... › DataExports Open bookmark ›…" at bounding box center [520, 349] width 1040 height 698
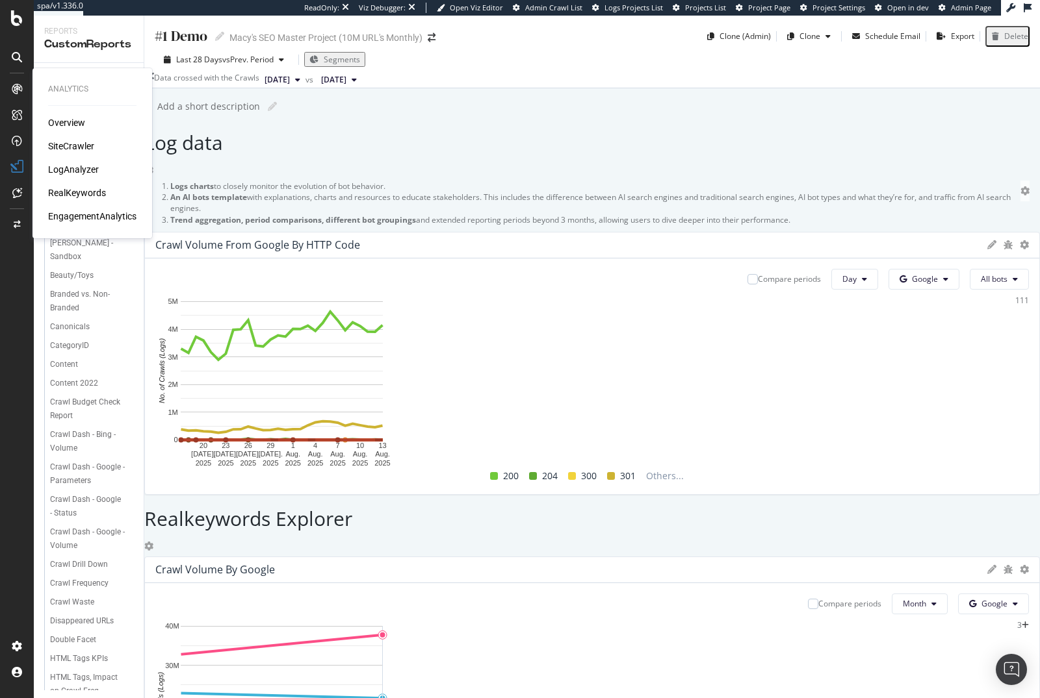
click at [70, 147] on div "SiteCrawler" at bounding box center [71, 146] width 46 height 13
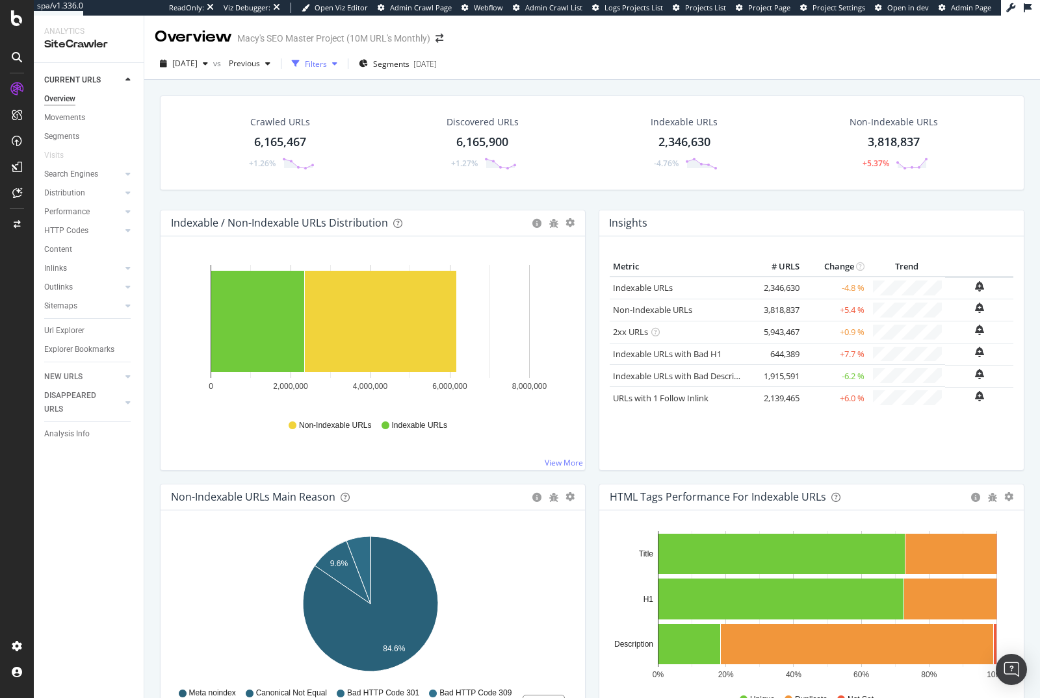
click at [327, 62] on div "Filters" at bounding box center [316, 63] width 22 height 11
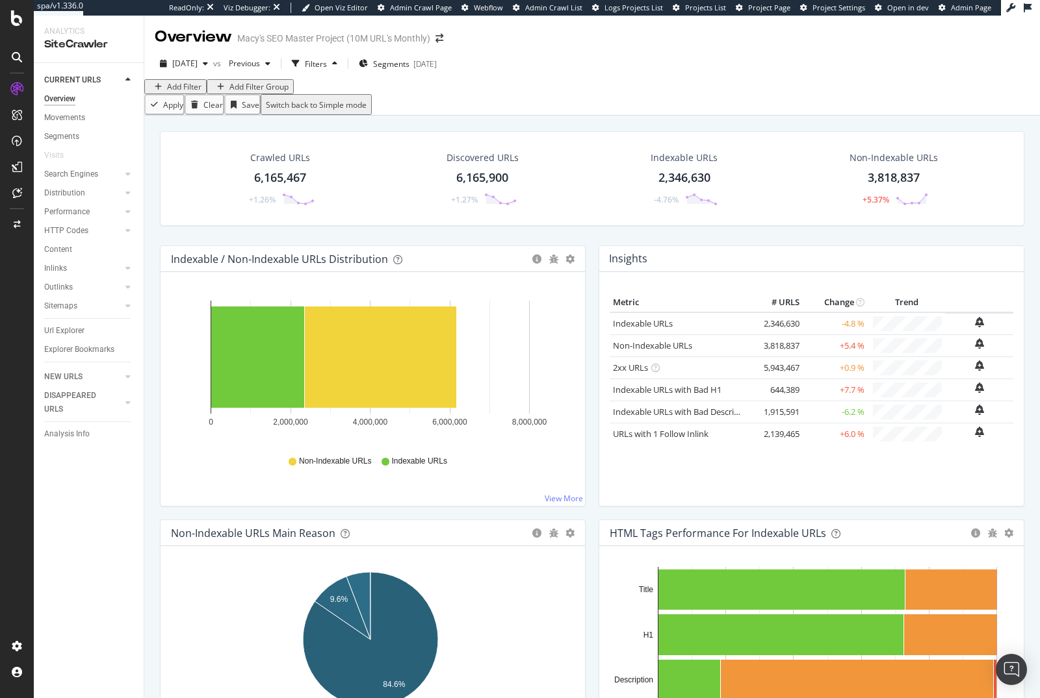
click at [192, 92] on div "Add Filter" at bounding box center [184, 86] width 34 height 11
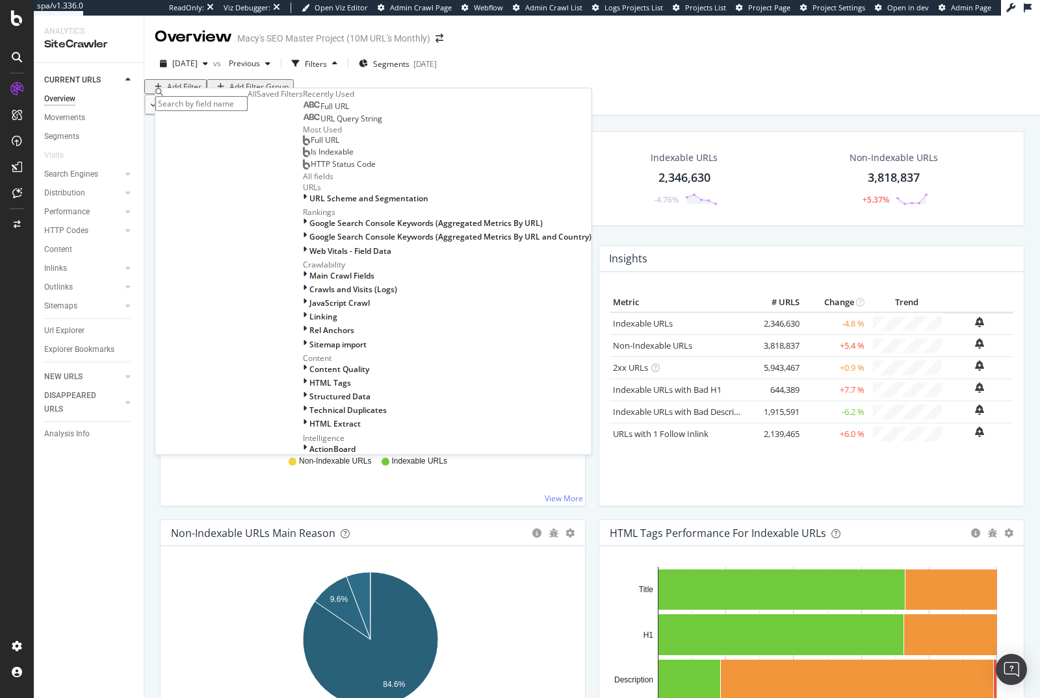
click at [193, 103] on input "text" at bounding box center [201, 103] width 92 height 15
click at [19, 507] on icon at bounding box center [16, 646] width 13 height 13
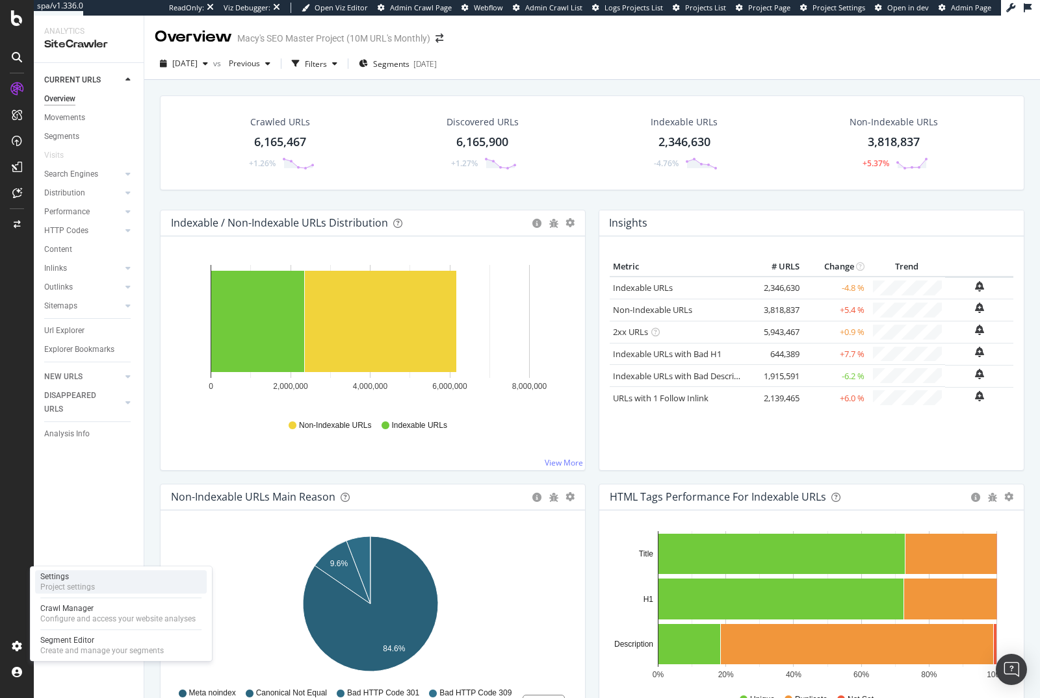
click at [103, 507] on div "Settings Project settings" at bounding box center [121, 581] width 172 height 23
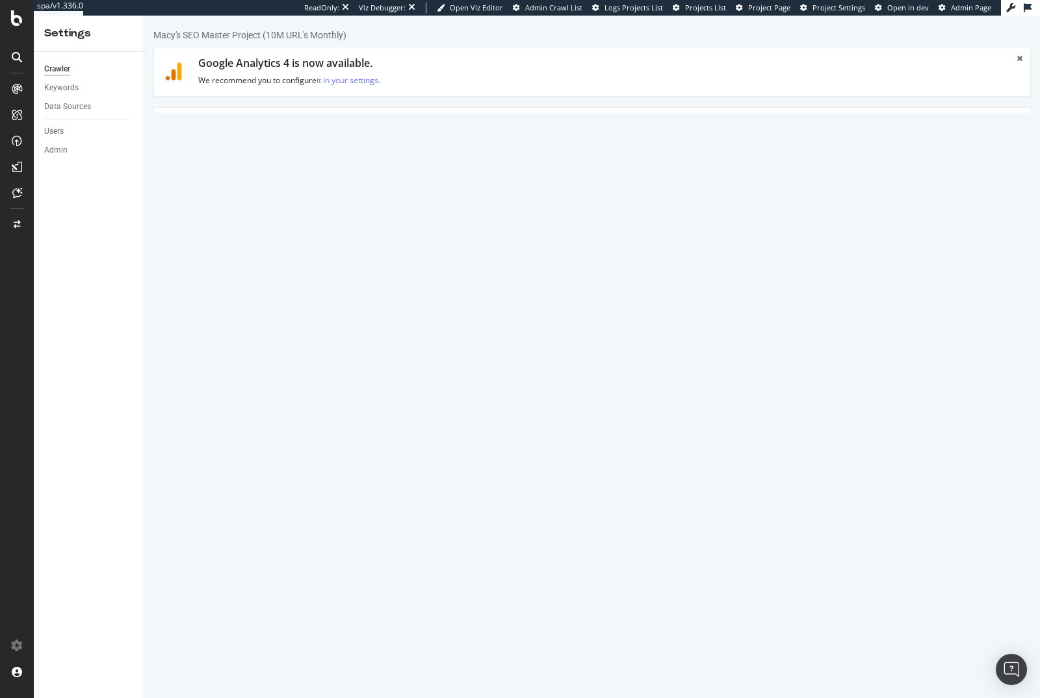
click at [435, 129] on link "HTML Extract" at bounding box center [449, 126] width 77 height 36
select select "exist"
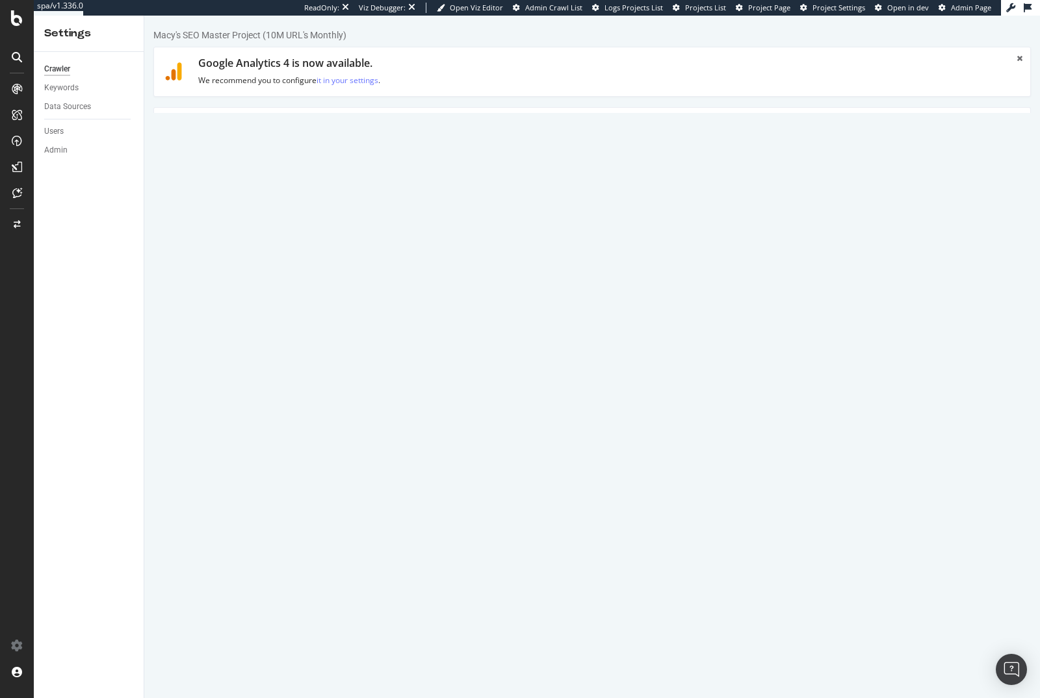
select select "i"
select select "html.length"
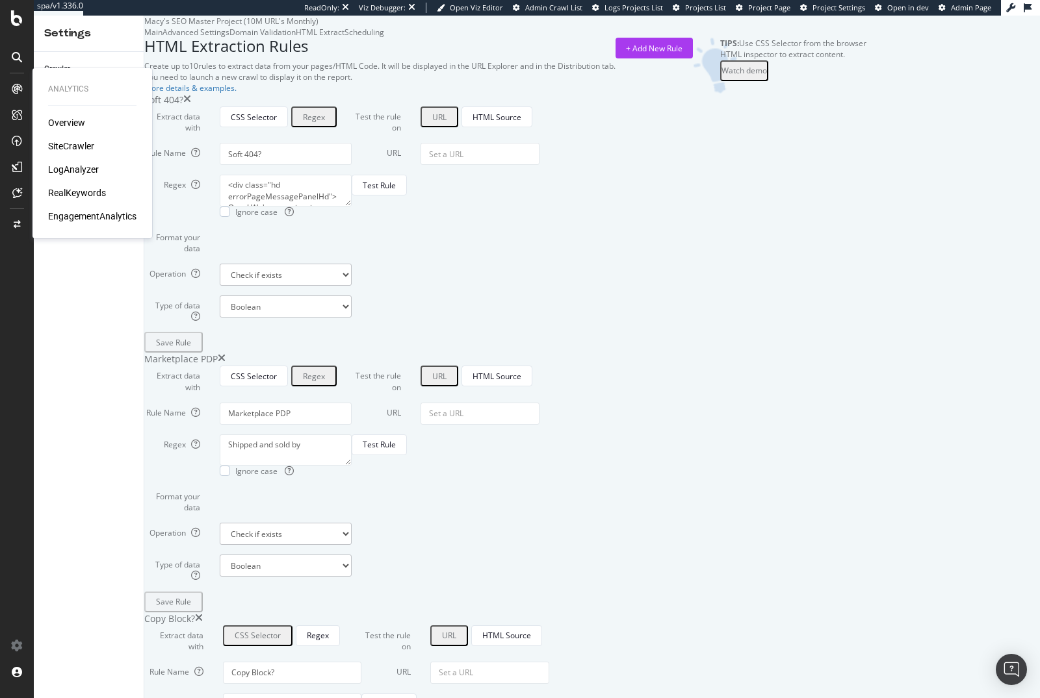
click at [75, 146] on div "SiteCrawler" at bounding box center [71, 146] width 46 height 13
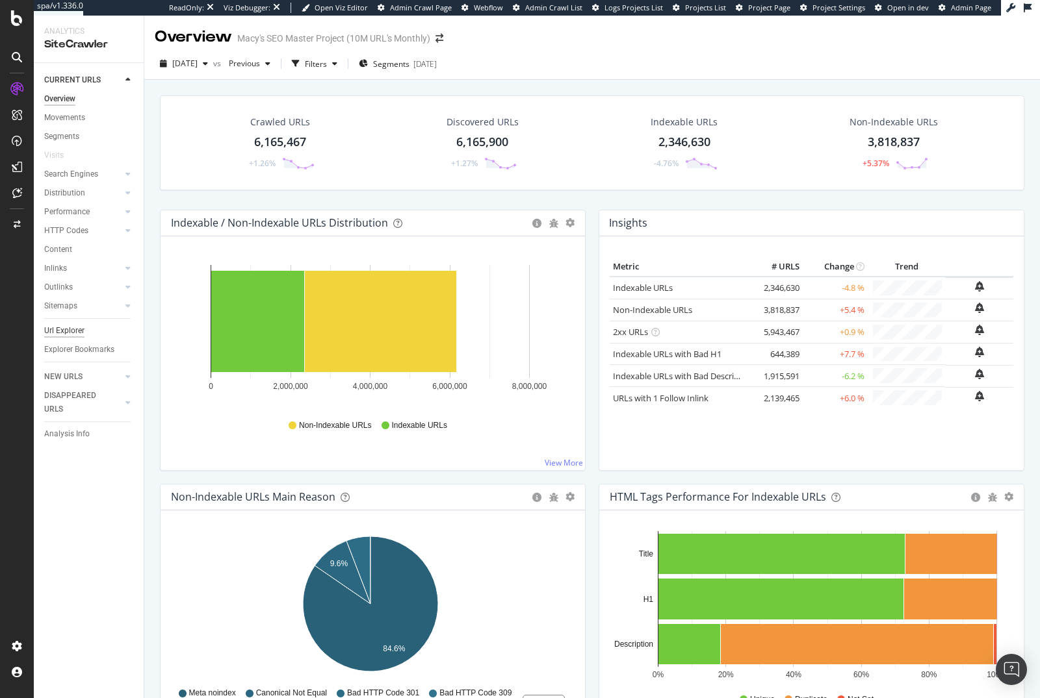
click at [64, 334] on div "Url Explorer" at bounding box center [64, 331] width 40 height 14
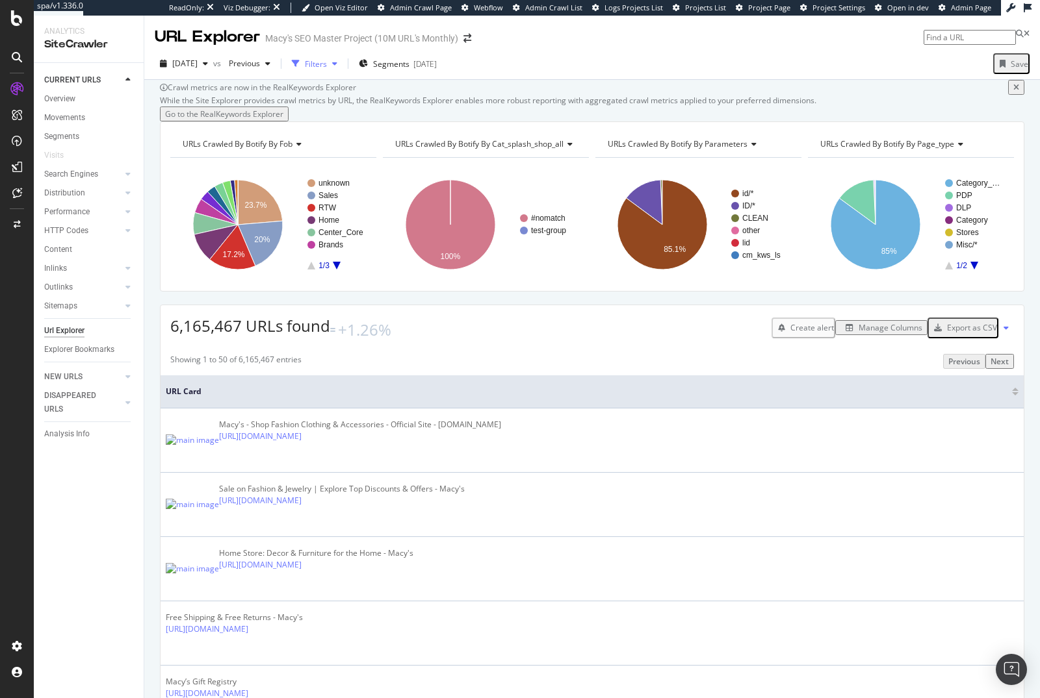
click at [327, 59] on div "Filters" at bounding box center [316, 63] width 22 height 11
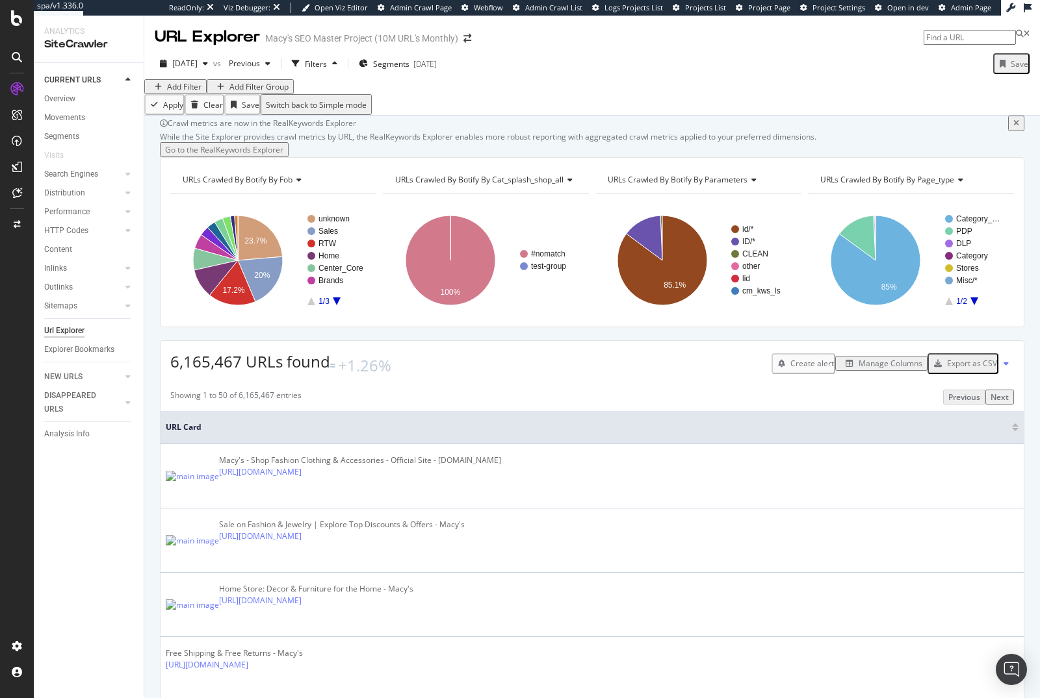
click at [178, 92] on div "Add Filter" at bounding box center [184, 86] width 34 height 11
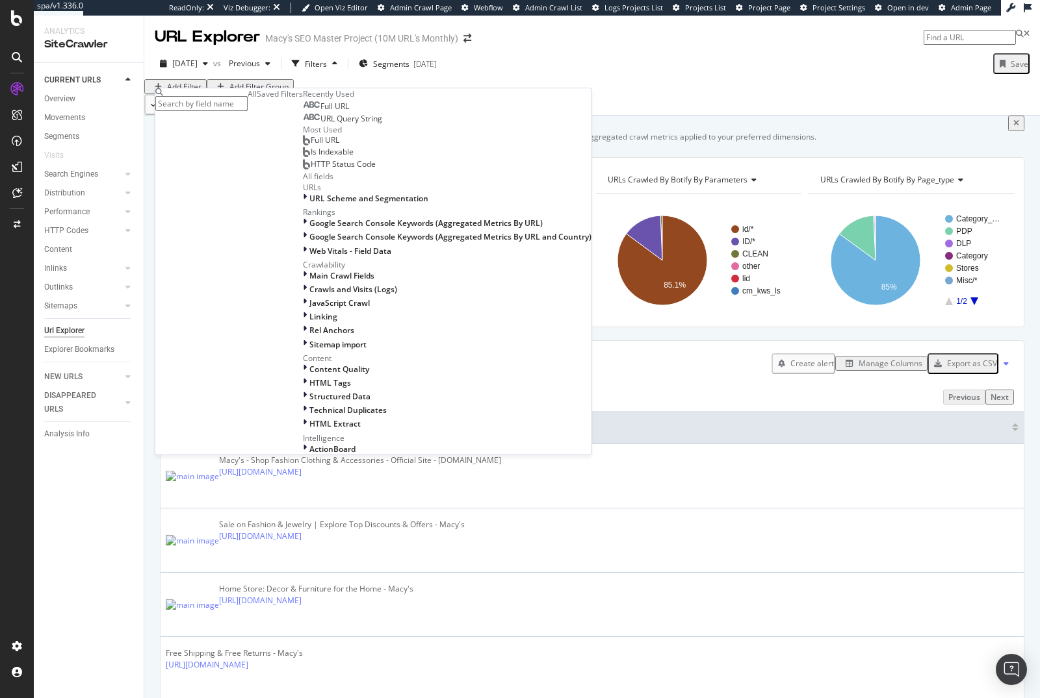
click at [248, 102] on input "text" at bounding box center [201, 103] width 92 height 15
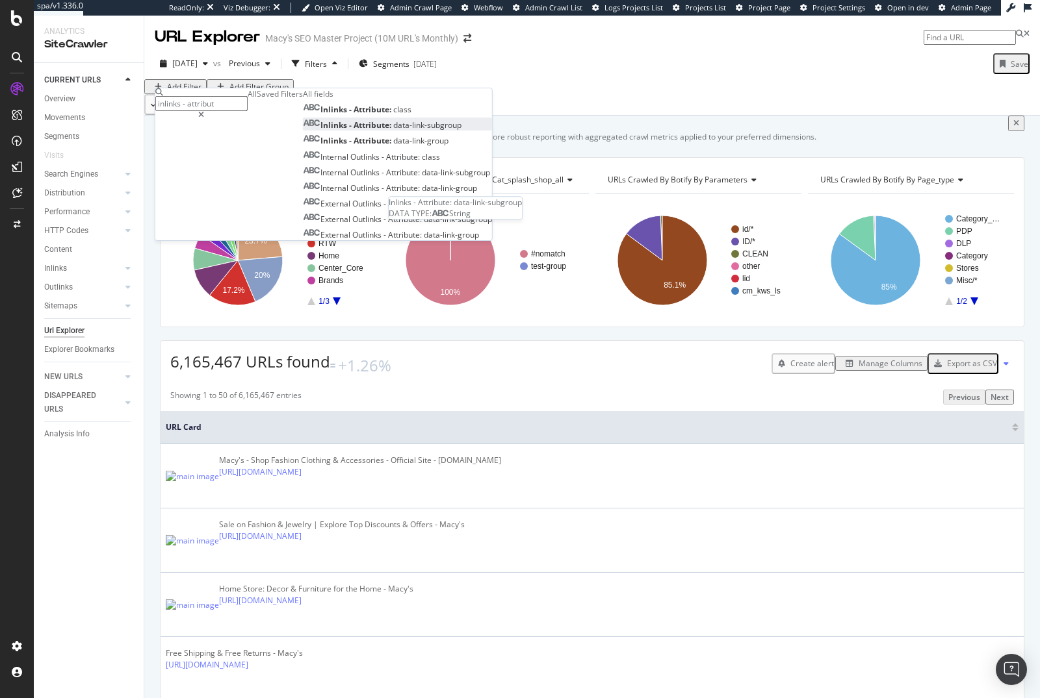
type input "inlinks - attribut"
click at [393, 131] on span "data-link-subgroup" at bounding box center [427, 125] width 68 height 11
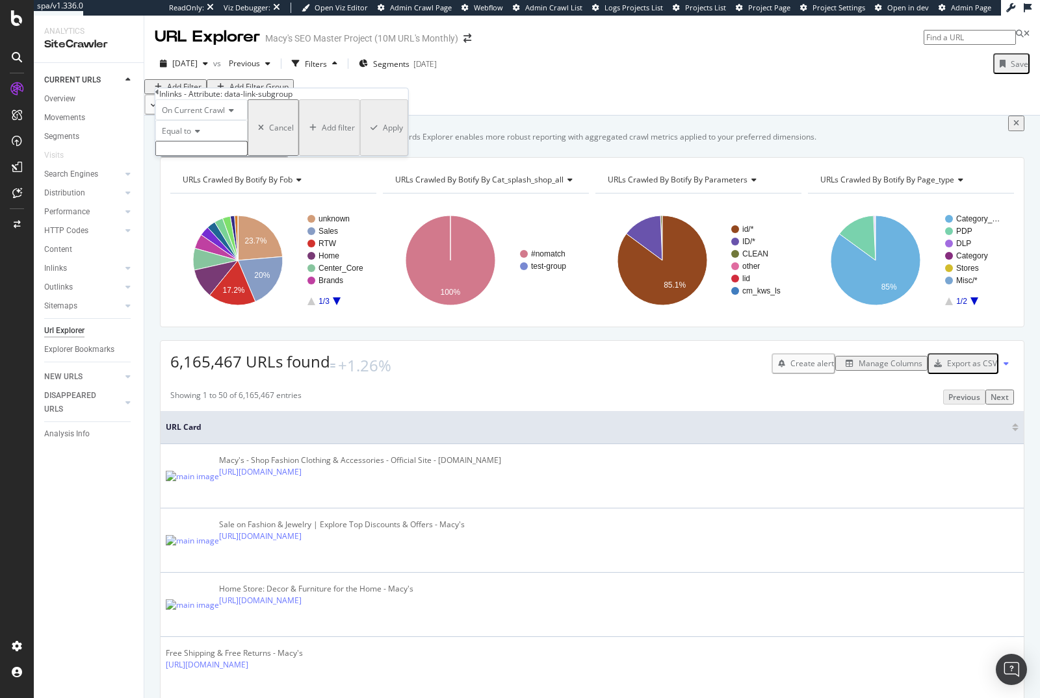
click at [159, 96] on icon at bounding box center [157, 92] width 4 height 8
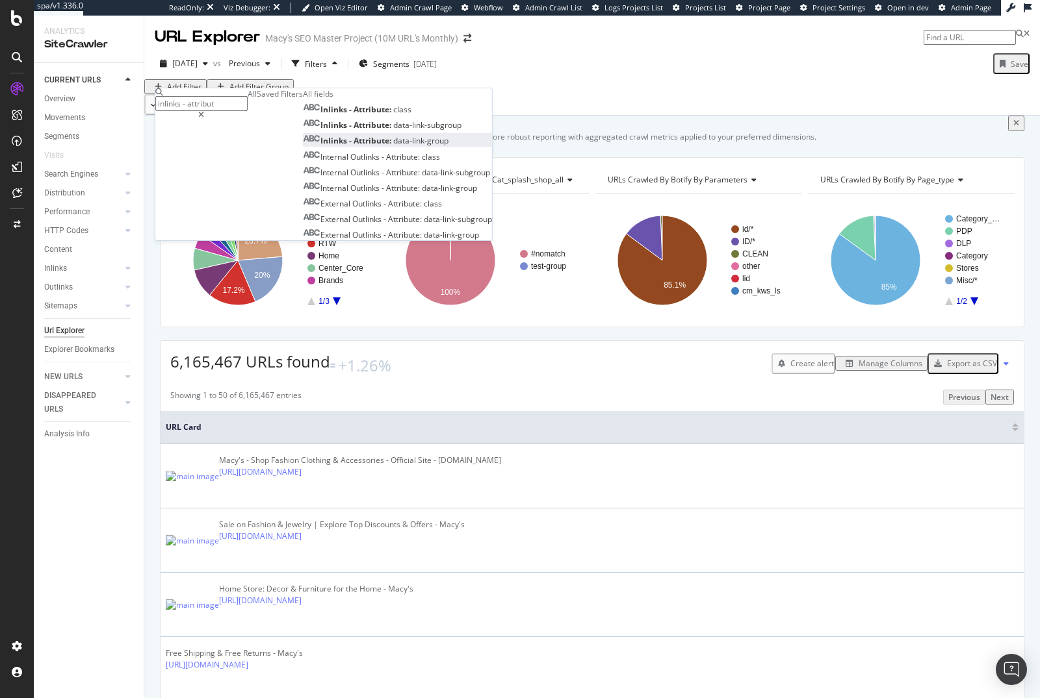
click at [353, 146] on span "Attribute:" at bounding box center [373, 140] width 40 height 11
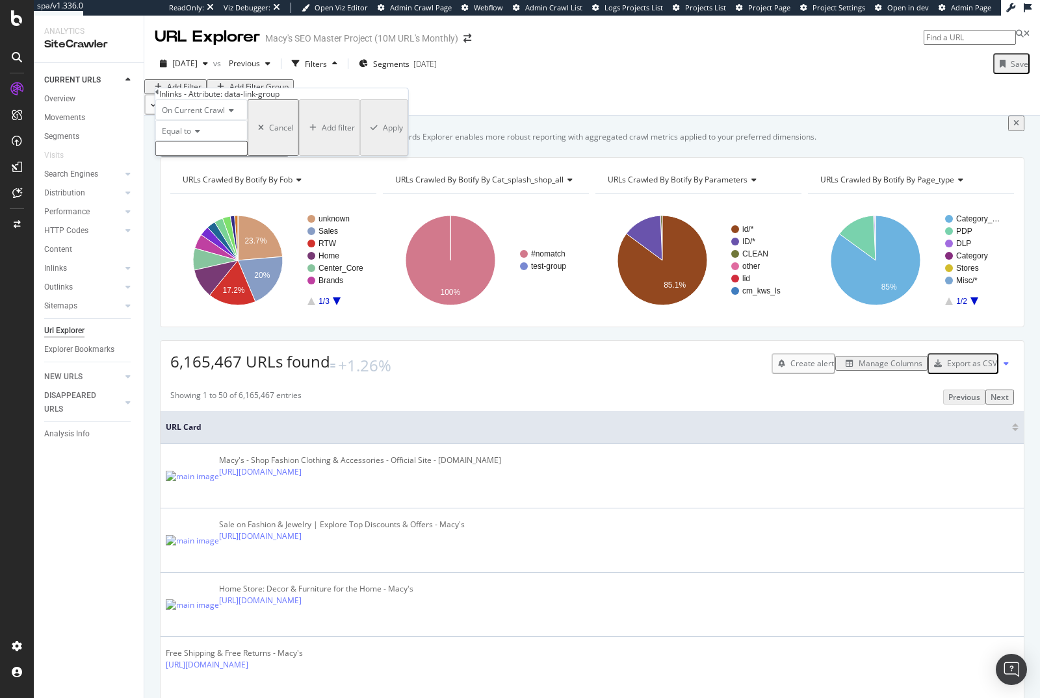
click at [202, 156] on input "text" at bounding box center [201, 148] width 92 height 15
click at [201, 168] on span "Scroll-Categories" at bounding box center [180, 162] width 42 height 11
type input "Scroll-Categories"
click at [383, 137] on div "Apply" at bounding box center [393, 131] width 20 height 11
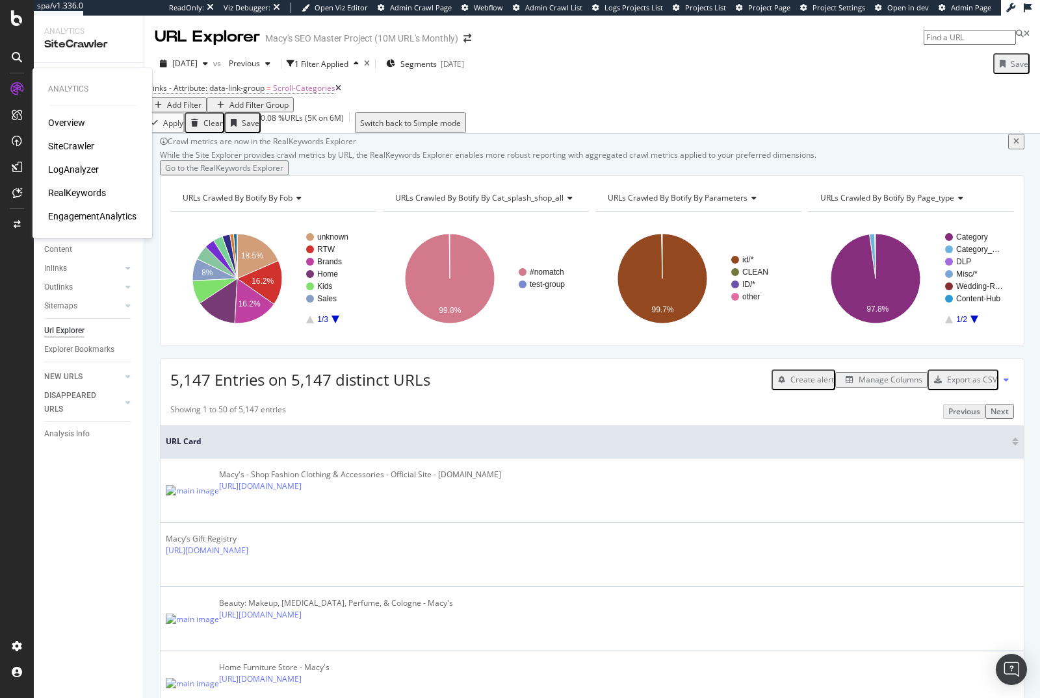
click at [75, 165] on div "LogAnalyzer" at bounding box center [73, 169] width 51 height 13
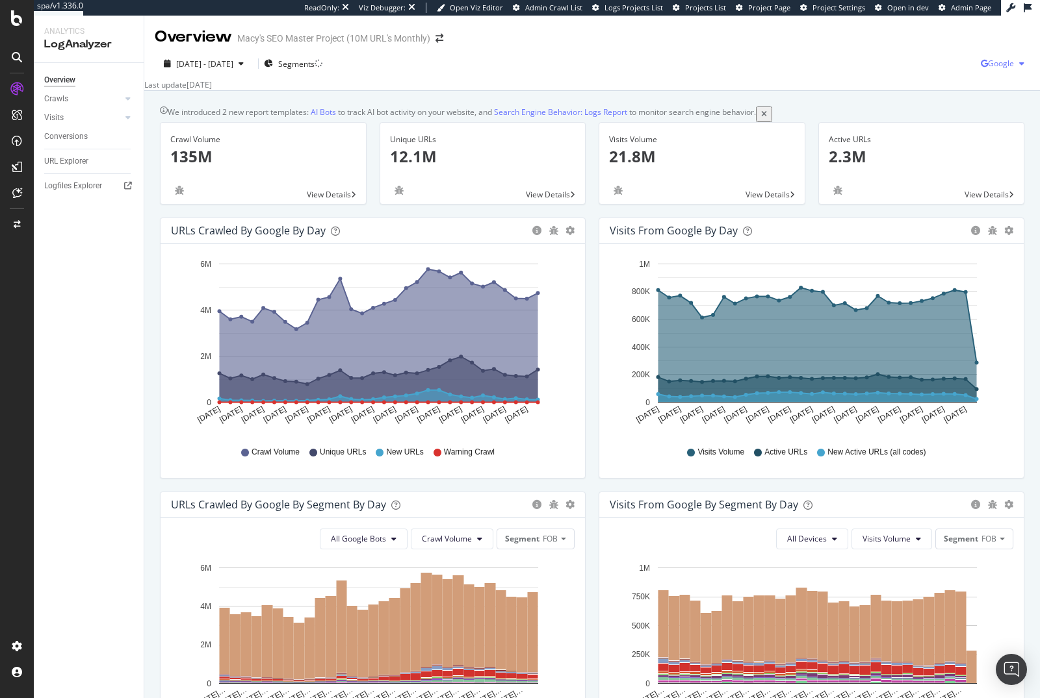
click at [988, 63] on span "Google" at bounding box center [1001, 63] width 26 height 11
click at [903, 75] on span "OpenAI" at bounding box center [925, 77] width 48 height 12
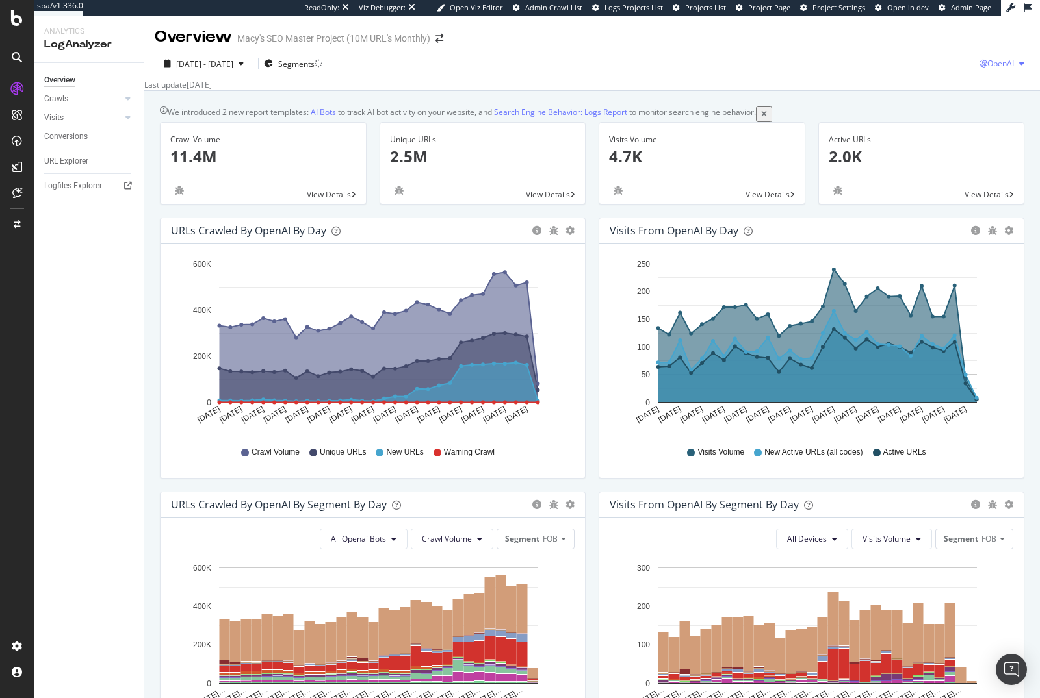
click at [987, 66] on span "OpenAI" at bounding box center [1000, 63] width 27 height 11
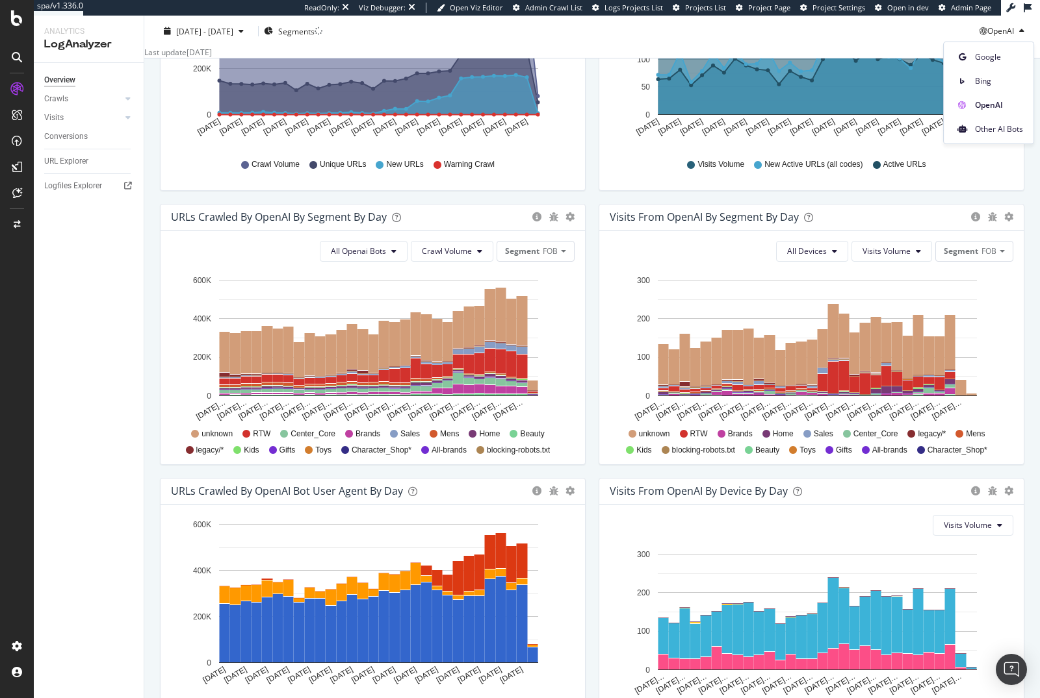
scroll to position [128, 0]
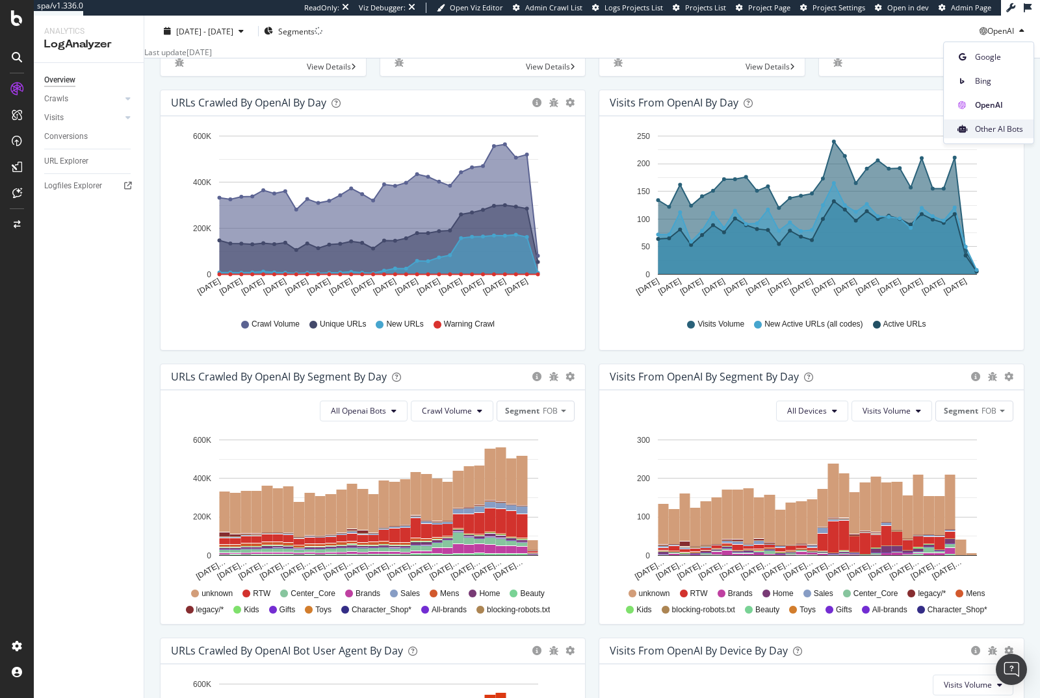
click at [993, 134] on div "Other AI Bots" at bounding box center [988, 129] width 90 height 19
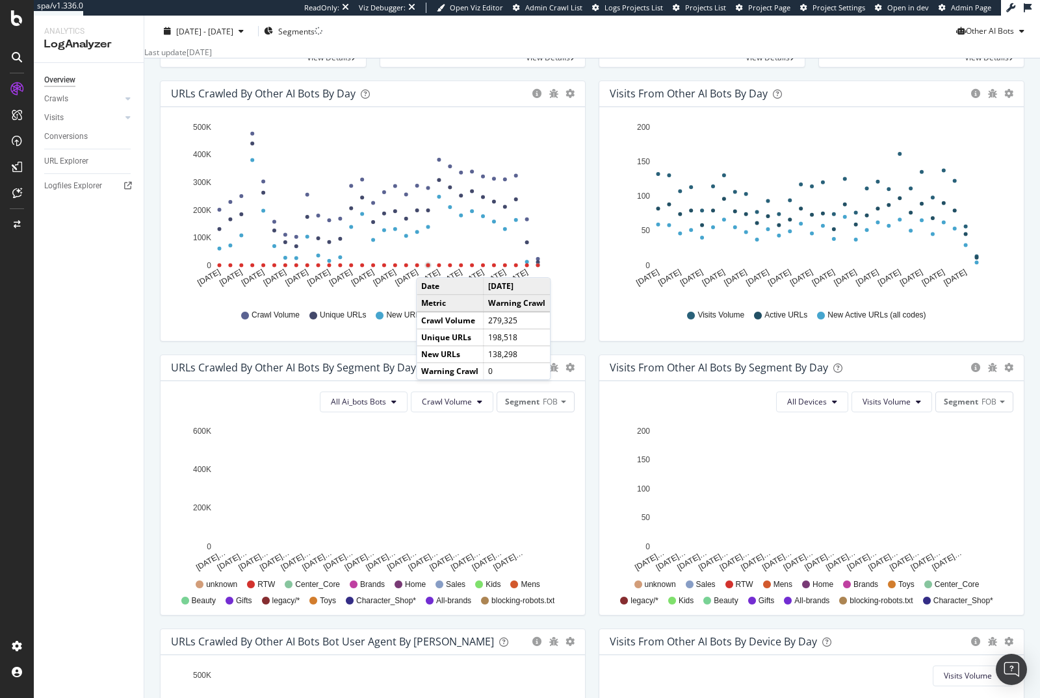
scroll to position [140, 0]
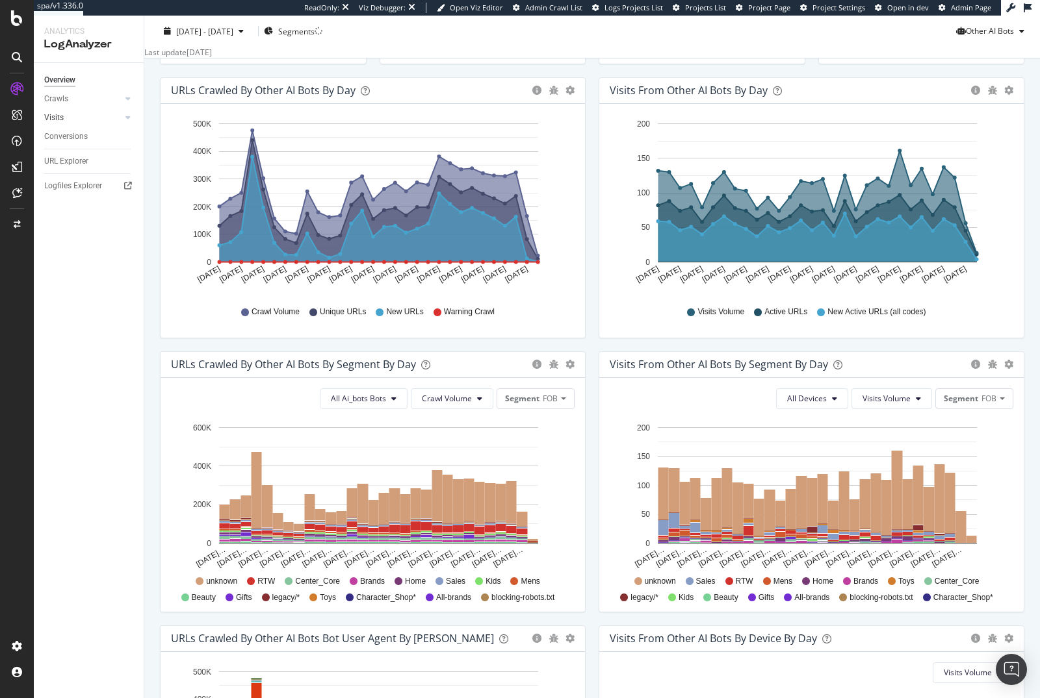
click at [79, 122] on link "Visits" at bounding box center [82, 118] width 77 height 14
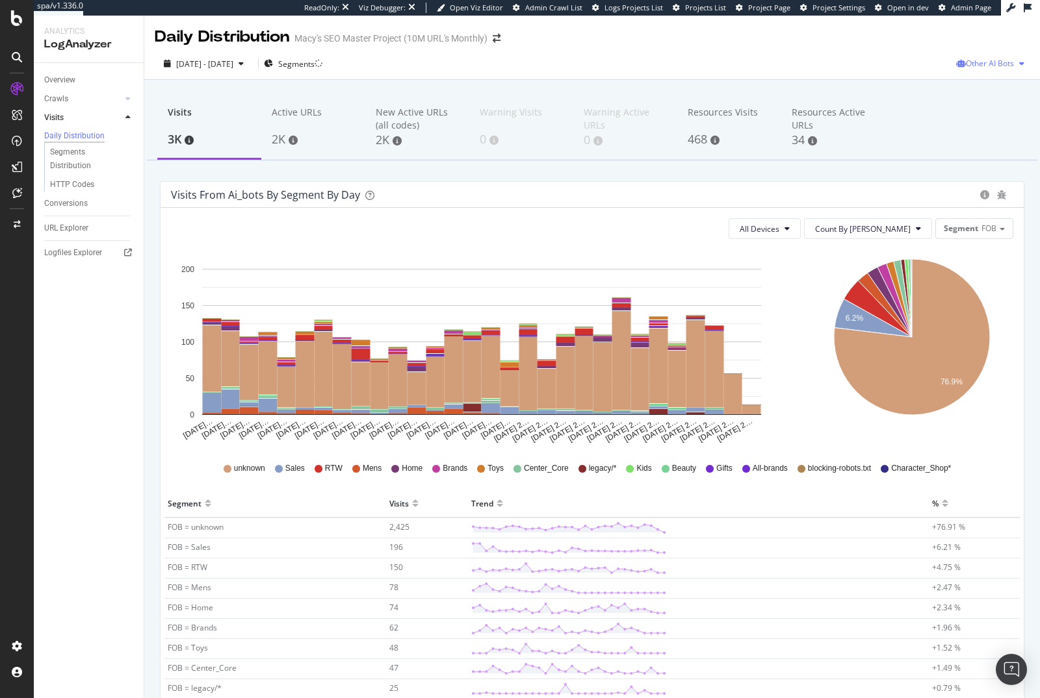
click at [1001, 62] on span "Other AI Bots" at bounding box center [990, 63] width 48 height 11
click at [857, 173] on div "Visits 3K Active URLs 2K New Active URLs (all codes) 2K Warning Visits 0 Warnin…" at bounding box center [591, 502] width 895 height 845
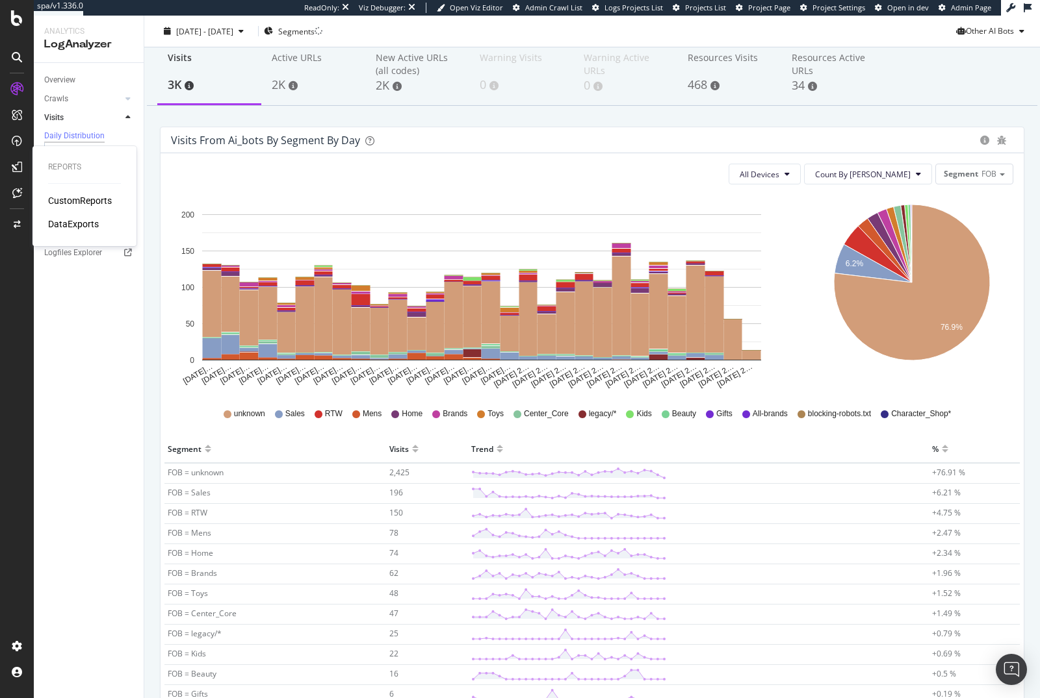
click at [64, 199] on div "CustomReports" at bounding box center [80, 200] width 64 height 13
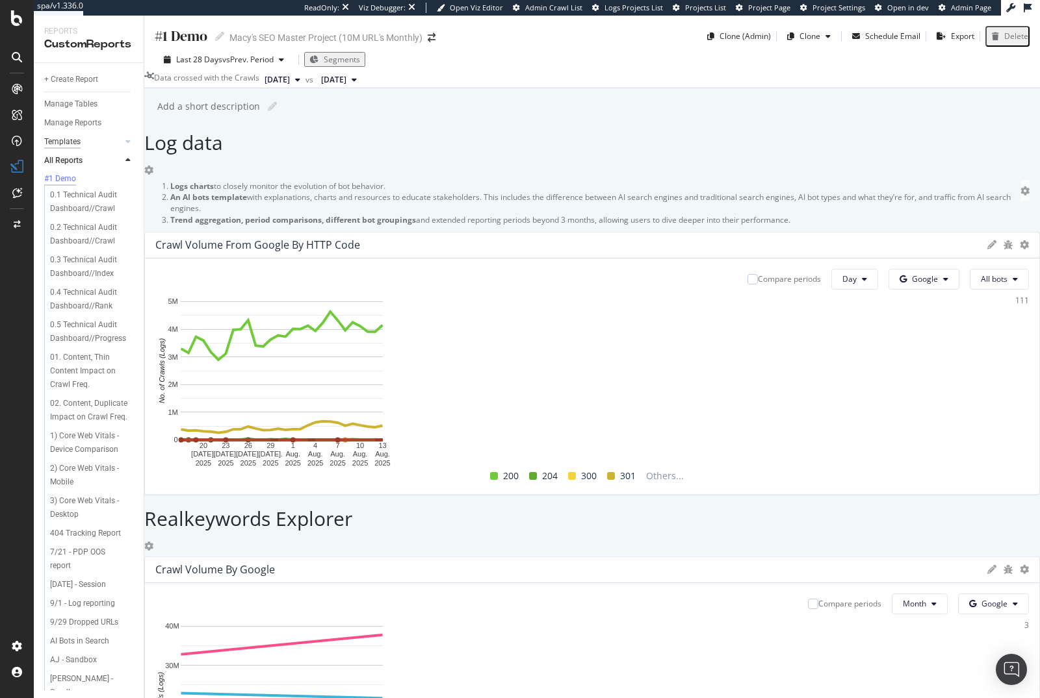
click at [65, 139] on div "Templates" at bounding box center [62, 142] width 36 height 14
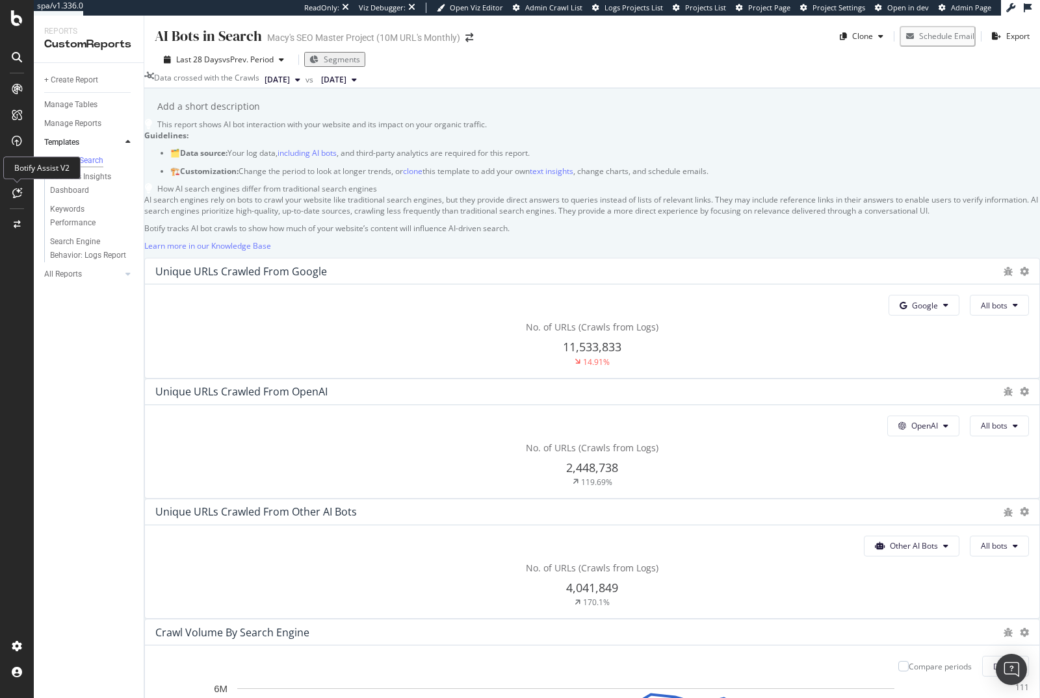
click at [14, 190] on icon at bounding box center [17, 193] width 10 height 10
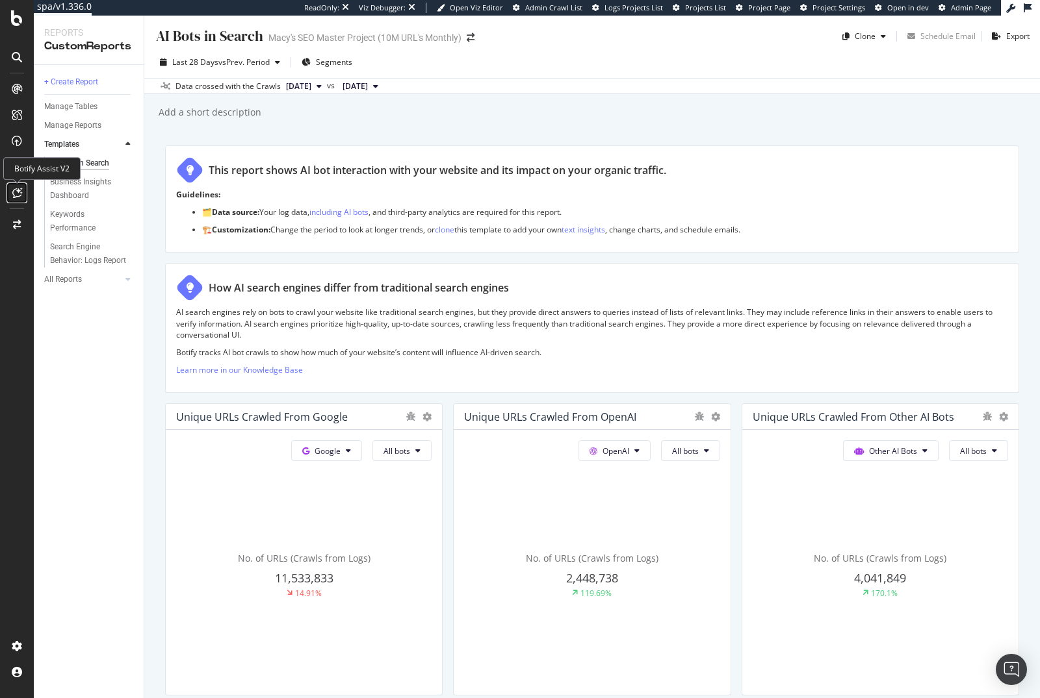
click at [11, 192] on div at bounding box center [16, 193] width 21 height 21
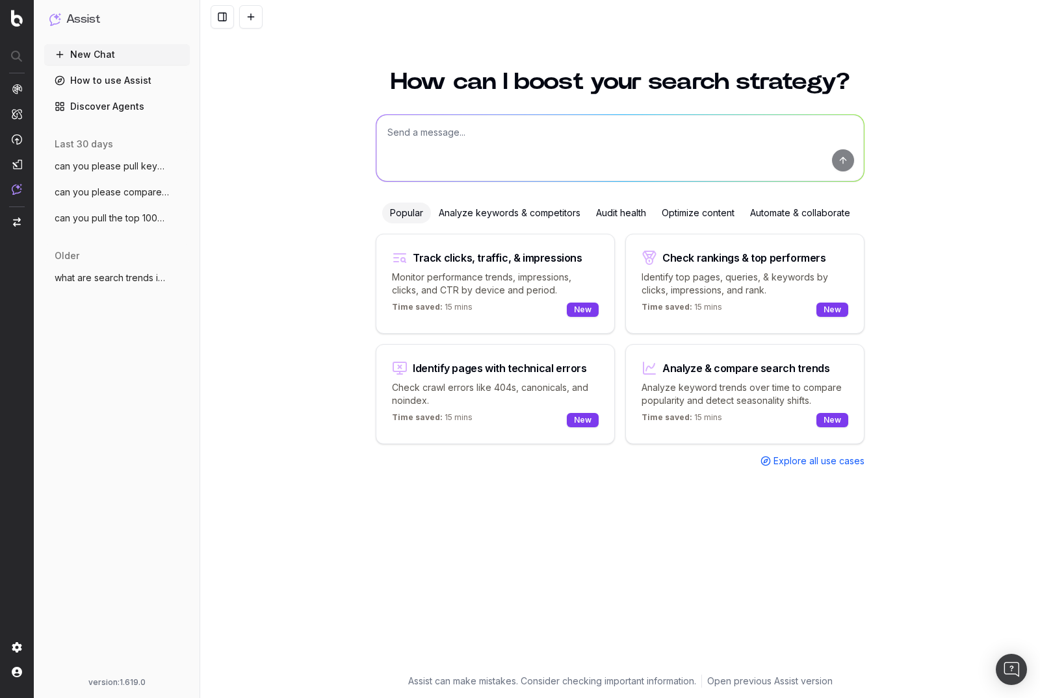
click at [94, 73] on link "How to use Assist" at bounding box center [117, 80] width 146 height 21
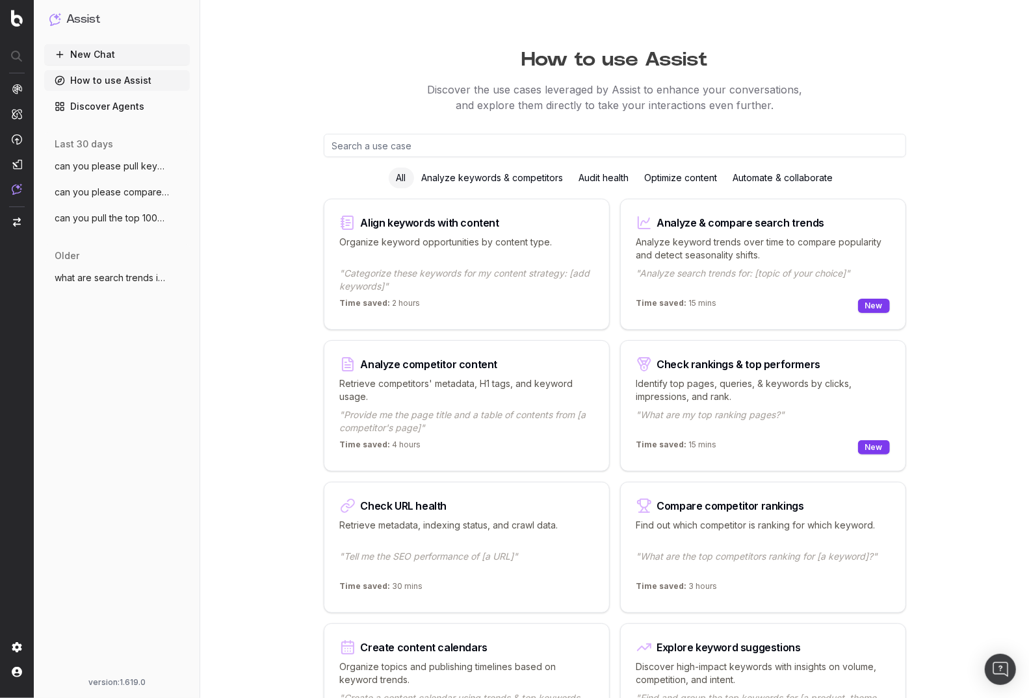
click at [141, 104] on link "Discover Agents" at bounding box center [117, 106] width 146 height 21
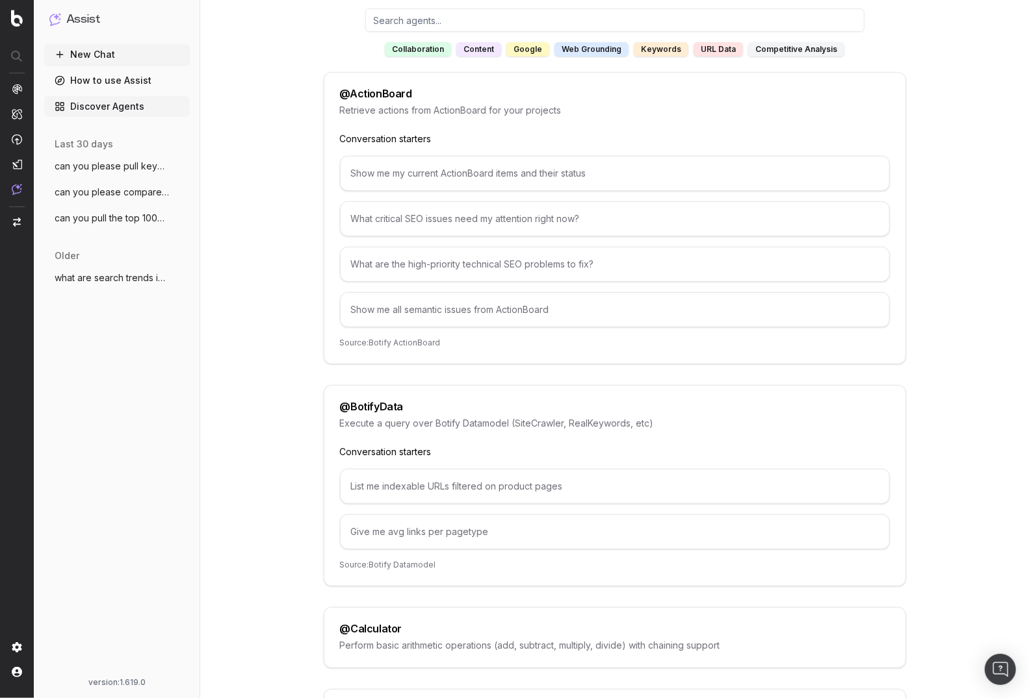
scroll to position [126, 0]
click at [462, 23] on input "text" at bounding box center [614, 19] width 499 height 23
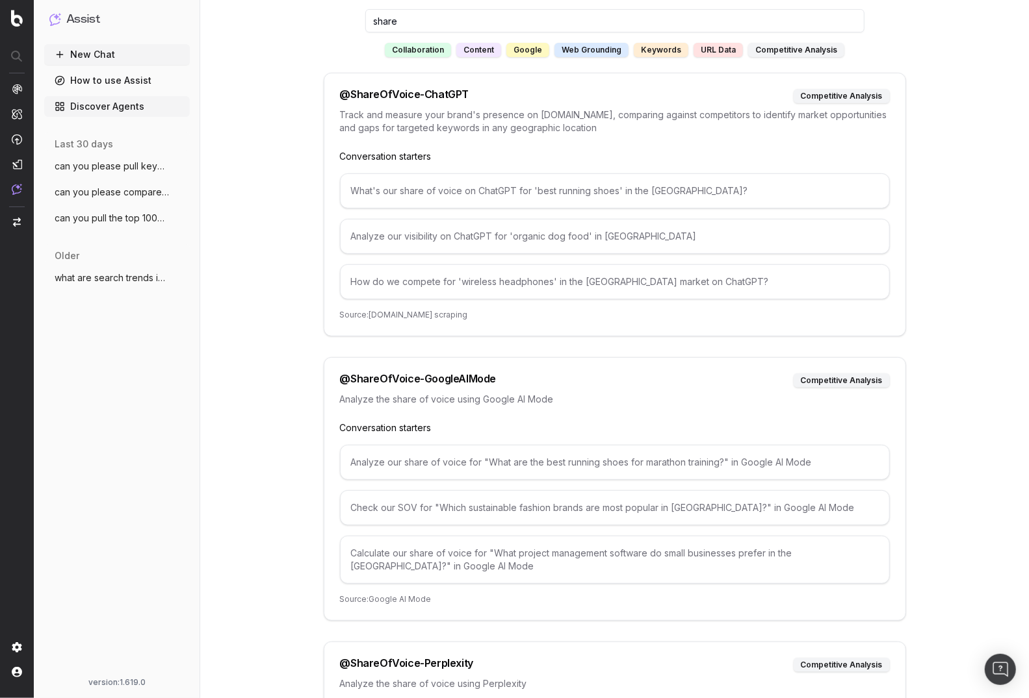
scroll to position [51, 0]
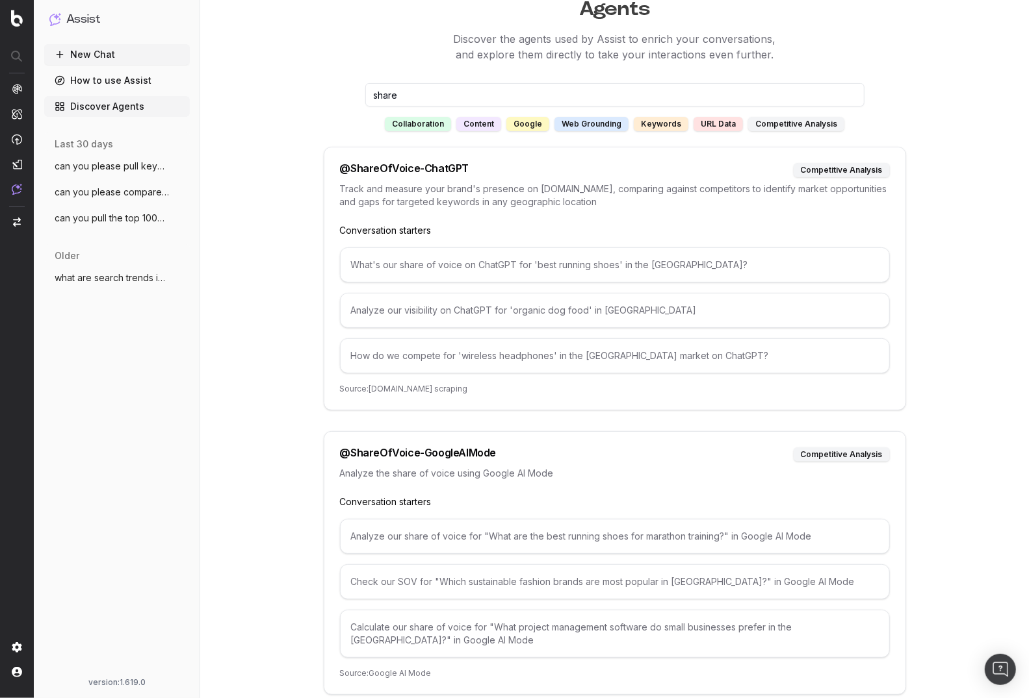
type input "share"
click at [136, 55] on button "New Chat" at bounding box center [117, 54] width 146 height 21
click at [112, 57] on button "New Chat" at bounding box center [117, 54] width 146 height 21
click at [275, 116] on div "Agents Discover the agents used by Assist to enrich your conversations, and exp…" at bounding box center [614, 485] width 828 height 989
click at [392, 99] on input "share" at bounding box center [614, 94] width 499 height 23
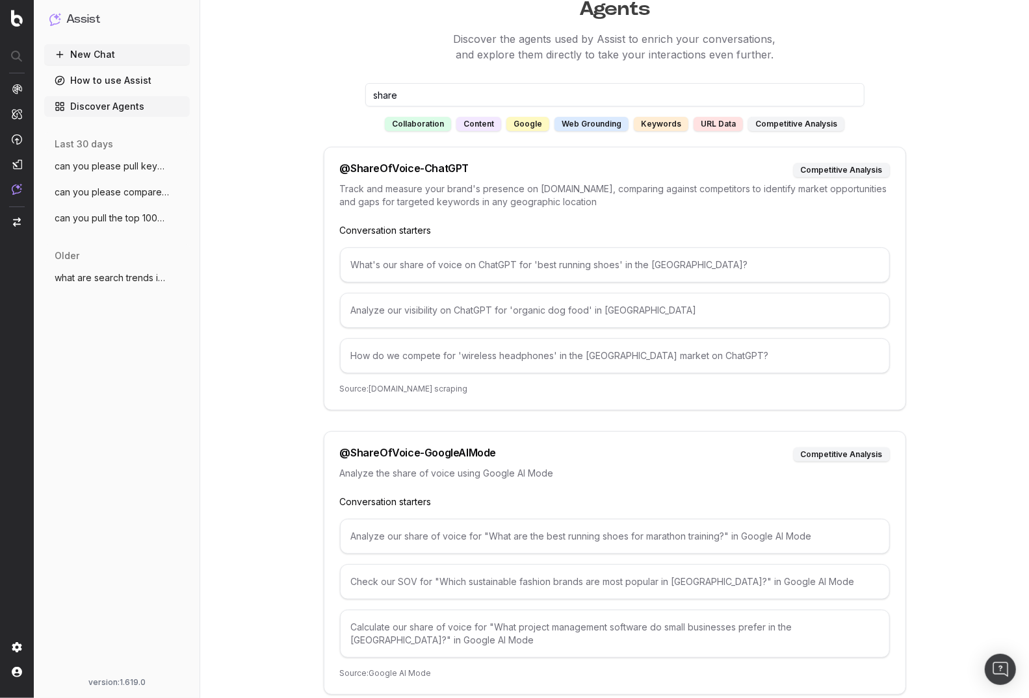
click at [392, 99] on input "share" at bounding box center [614, 94] width 499 height 23
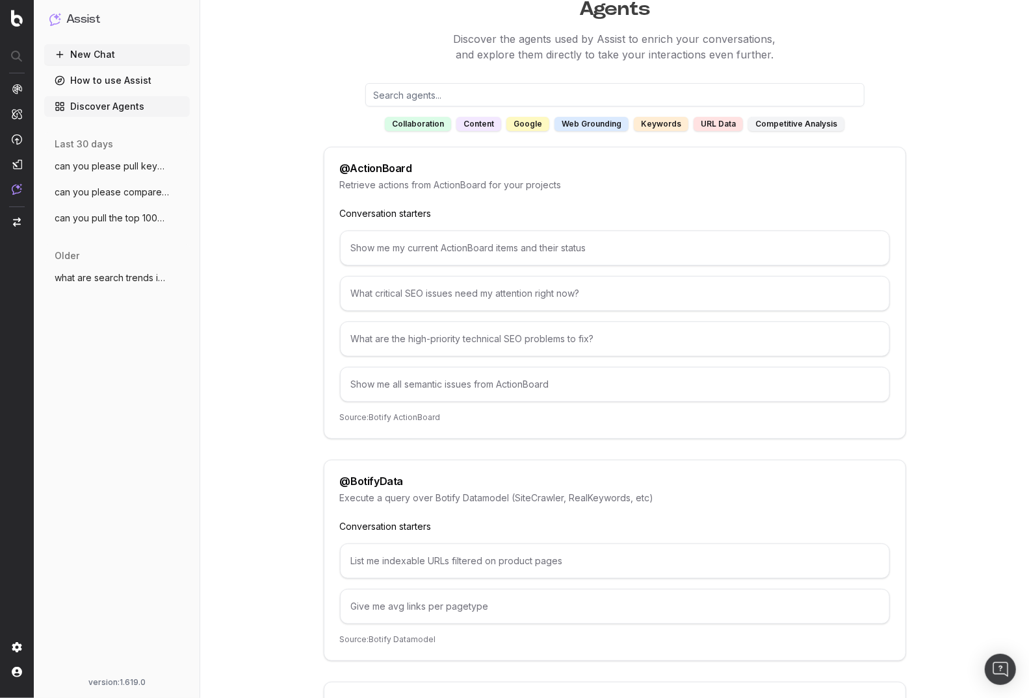
click at [127, 64] on button "New Chat" at bounding box center [117, 54] width 146 height 21
click at [109, 57] on button "New Chat" at bounding box center [117, 54] width 146 height 21
click at [88, 50] on button "New Chat" at bounding box center [117, 54] width 146 height 21
click at [91, 77] on link "How to use Assist" at bounding box center [117, 80] width 146 height 21
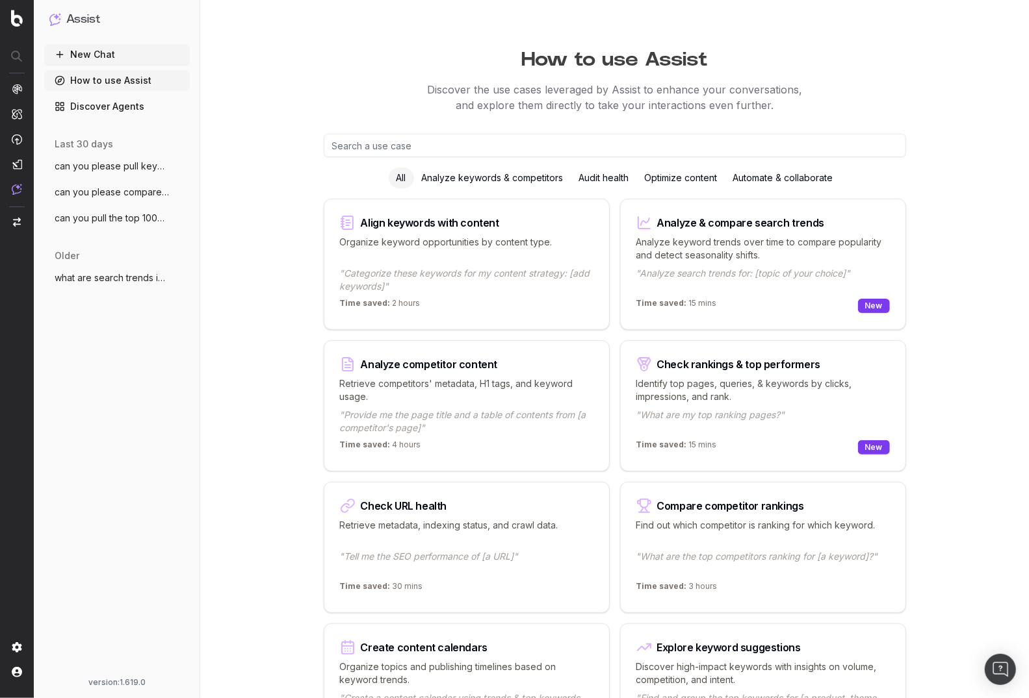
click at [83, 46] on button "New Chat" at bounding box center [117, 54] width 146 height 21
click at [116, 51] on button "New Chat" at bounding box center [117, 54] width 146 height 21
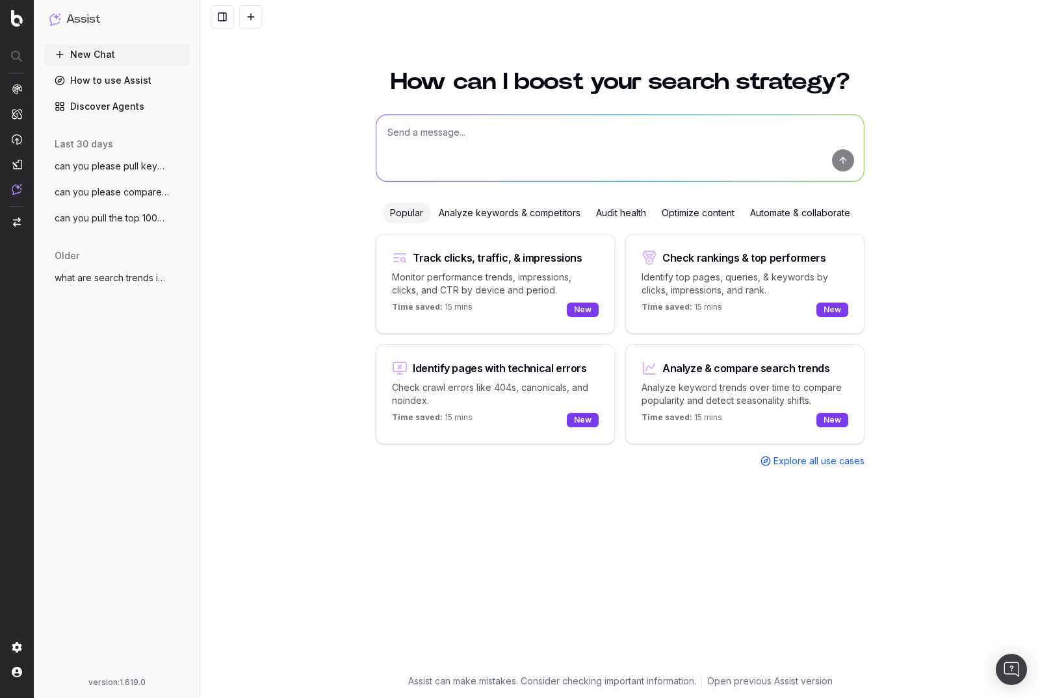
click at [426, 135] on textarea at bounding box center [619, 148] width 487 height 66
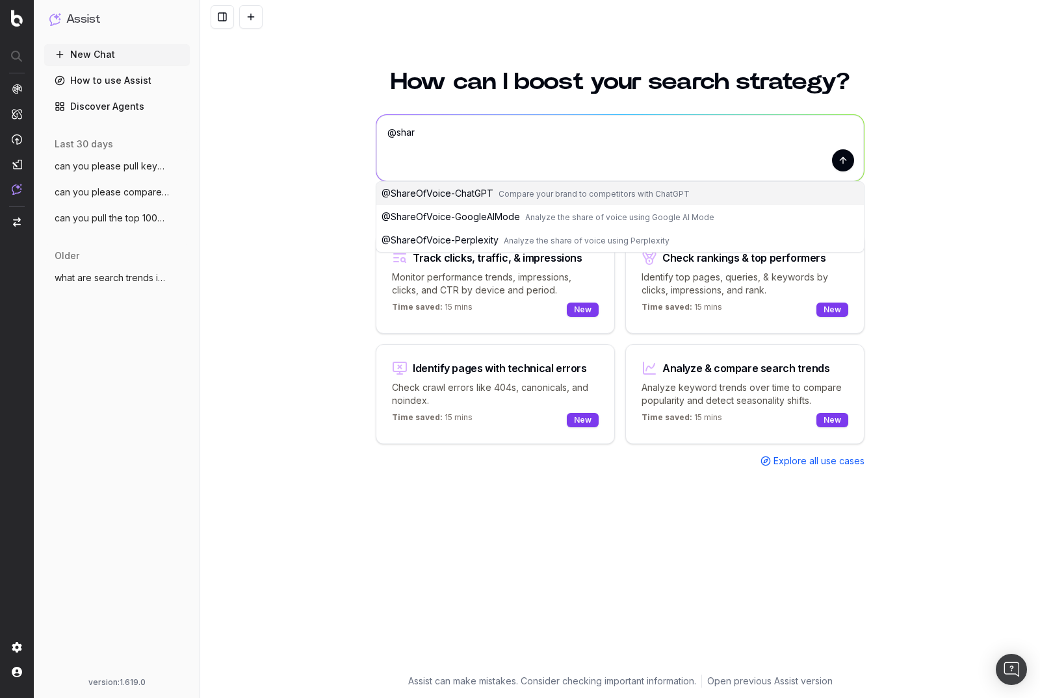
click at [459, 195] on span "@ ShareOfVoice-ChatGPT" at bounding box center [437, 193] width 112 height 11
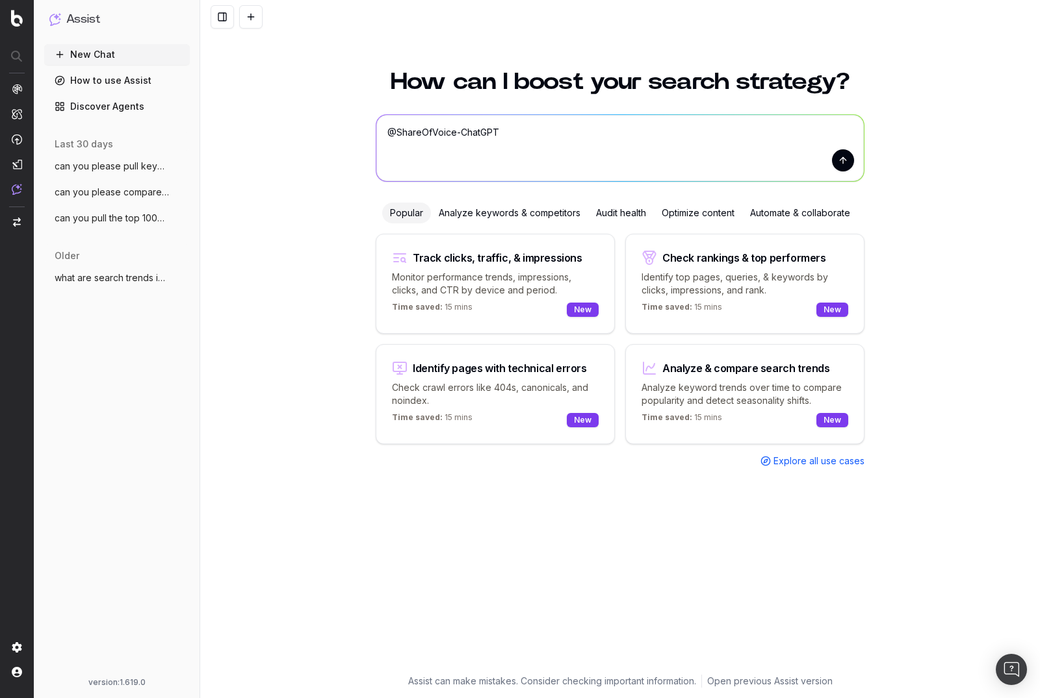
click at [531, 145] on textarea "@ShareOfVoice-ChatGPT" at bounding box center [619, 148] width 487 height 66
type textarea "@ShareOfVoice-ChatGPT assess my share of voice for "prom dresses""
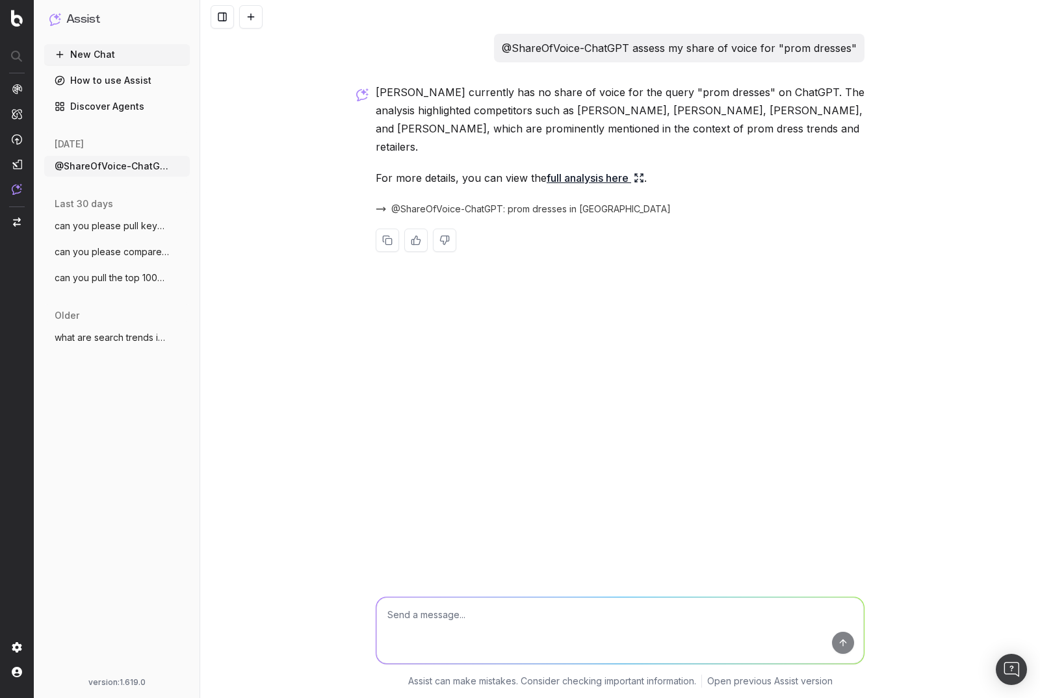
click at [563, 169] on link "full analysis here" at bounding box center [594, 178] width 97 height 18
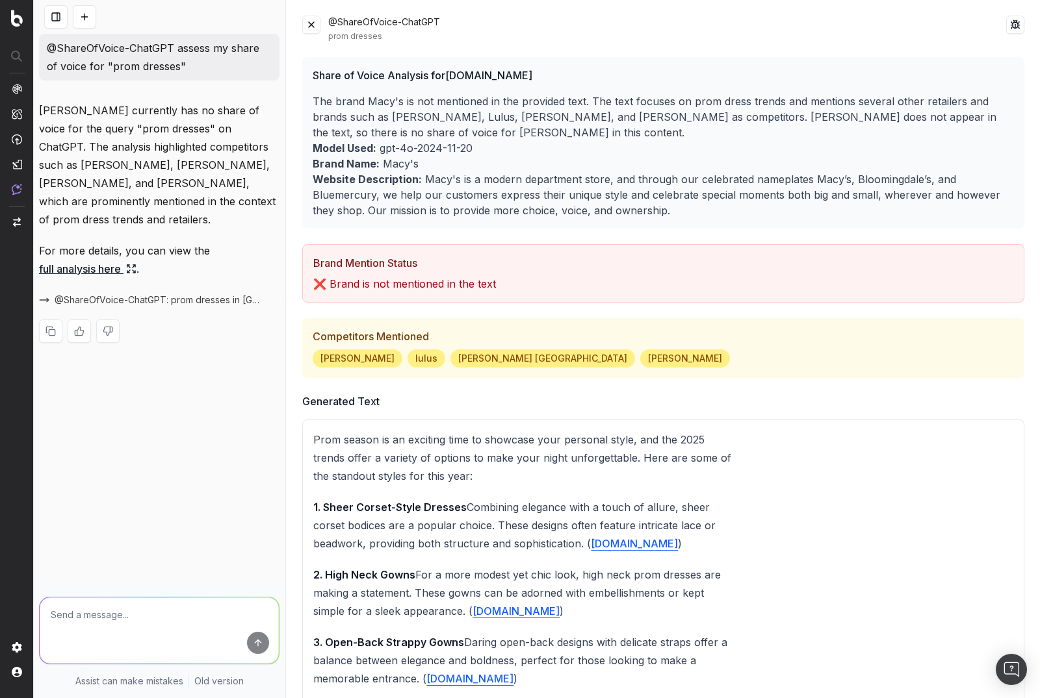
click at [309, 20] on button at bounding box center [311, 25] width 18 height 18
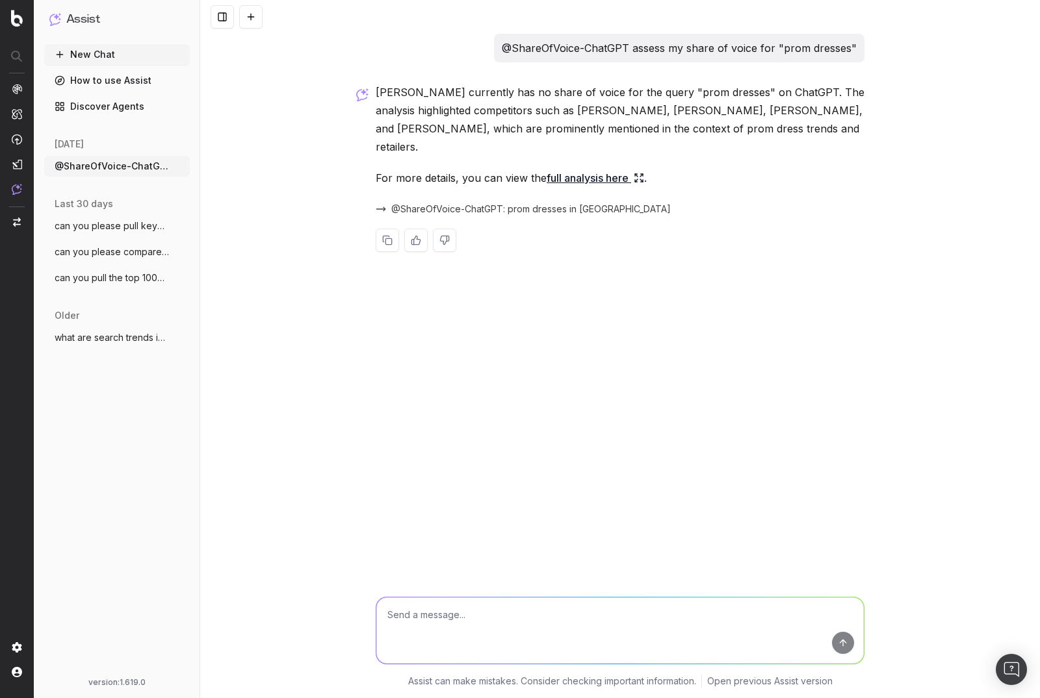
click at [579, 169] on link "full analysis here" at bounding box center [594, 178] width 97 height 18
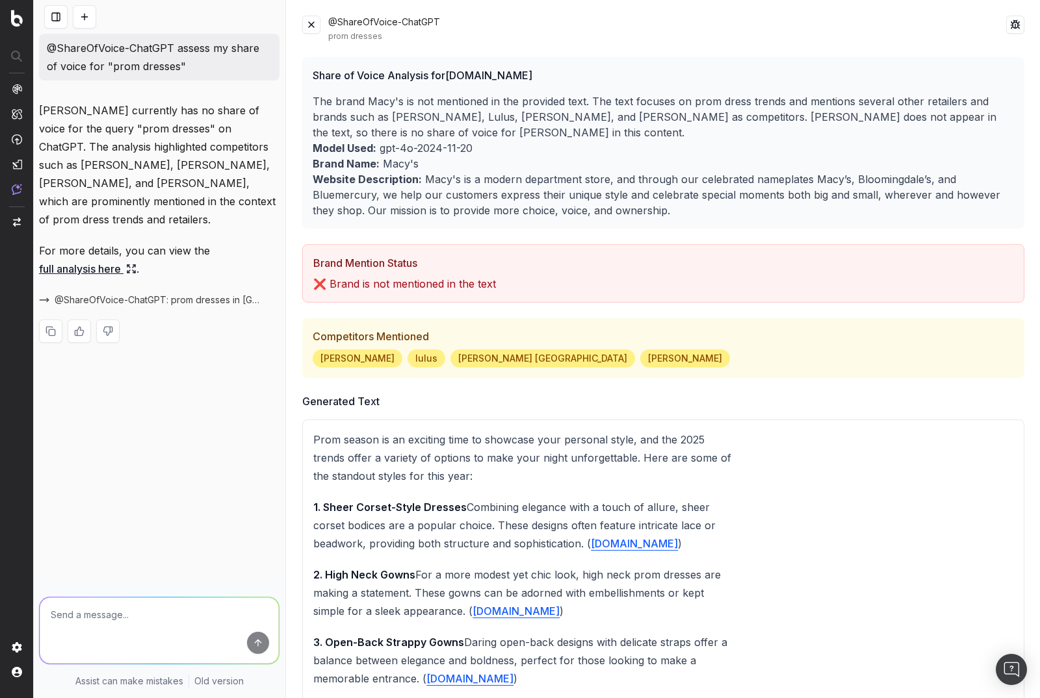
click at [310, 28] on button at bounding box center [311, 25] width 18 height 18
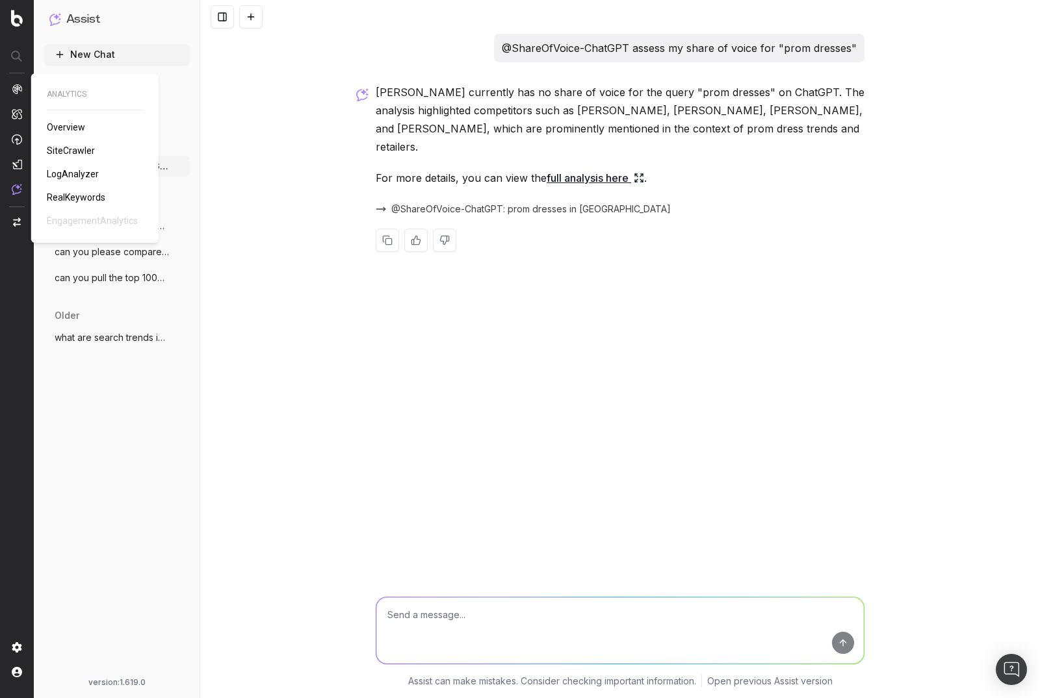
click at [75, 175] on span "LogAnalyzer" at bounding box center [73, 174] width 52 height 10
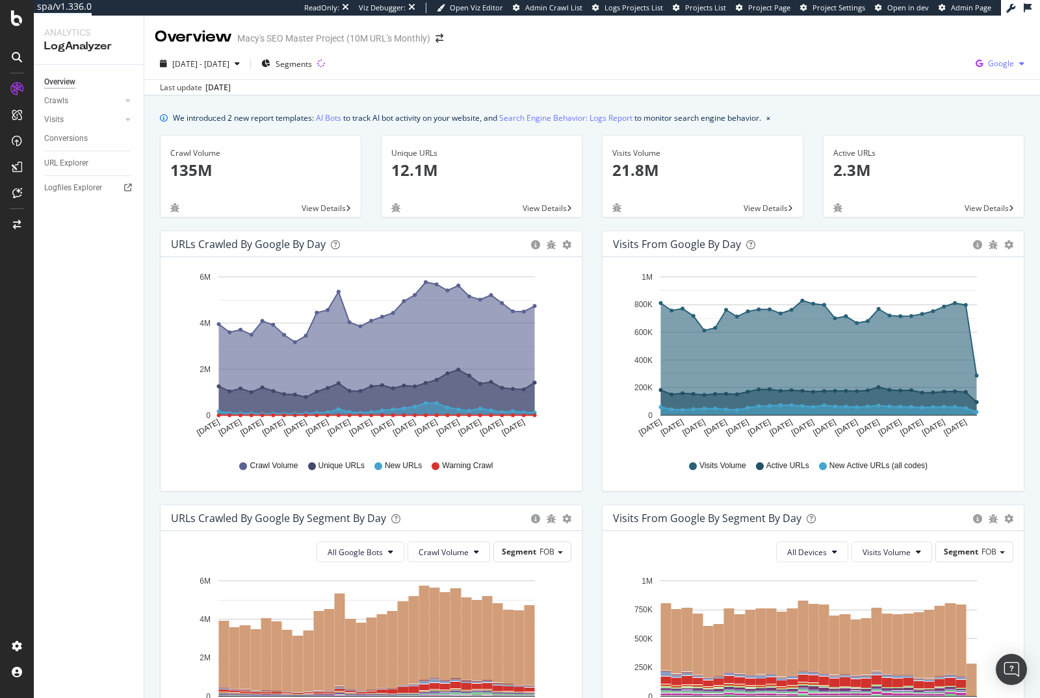
click at [988, 68] on span "Google" at bounding box center [1001, 63] width 26 height 11
click at [893, 49] on span at bounding box center [888, 53] width 16 height 16
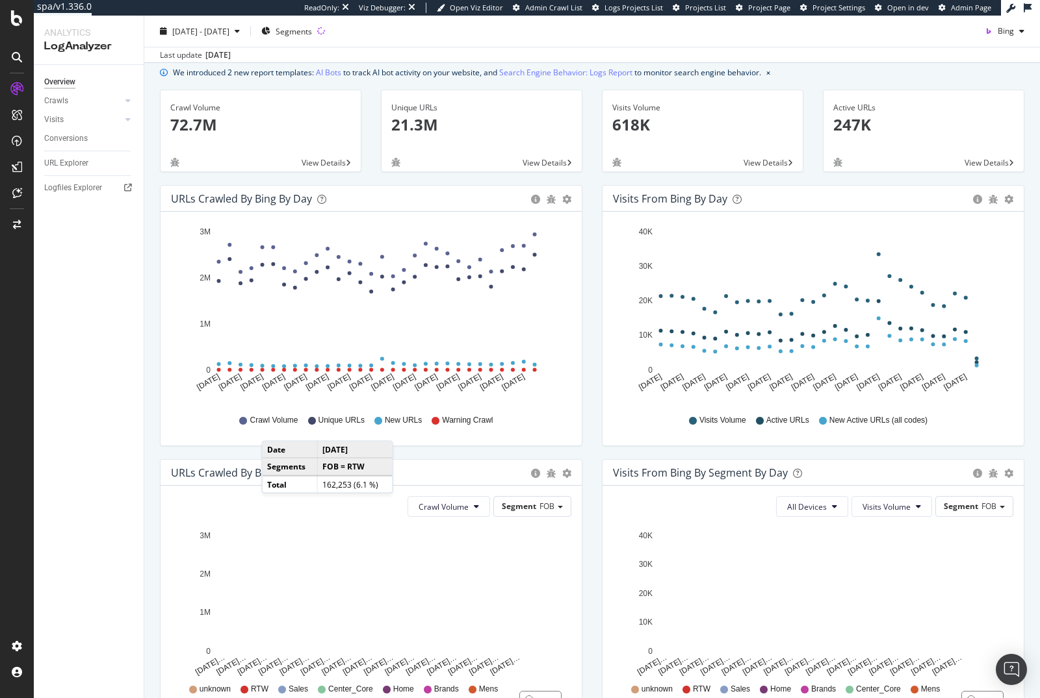
scroll to position [18, 0]
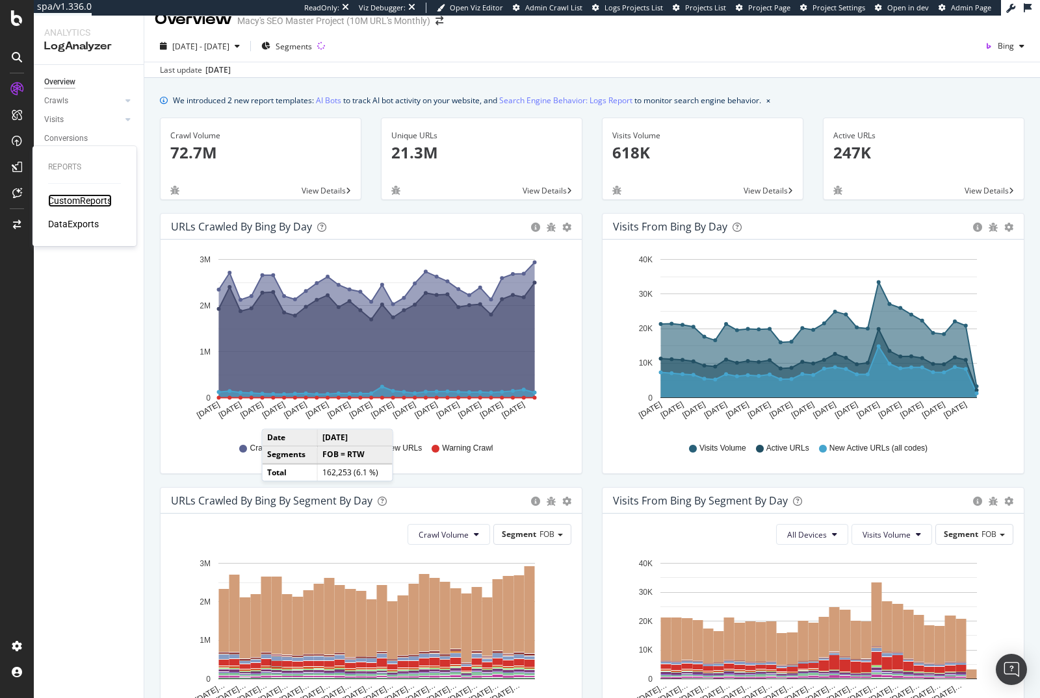
click at [70, 204] on div "CustomReports" at bounding box center [80, 200] width 64 height 13
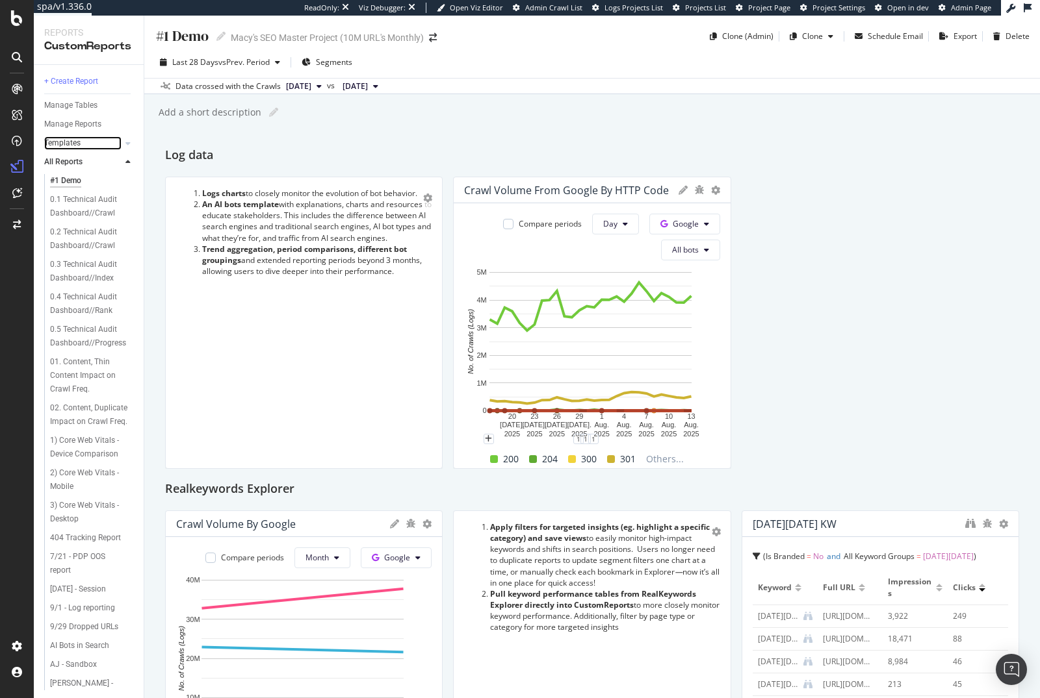
click at [83, 144] on link "Templates" at bounding box center [82, 143] width 77 height 14
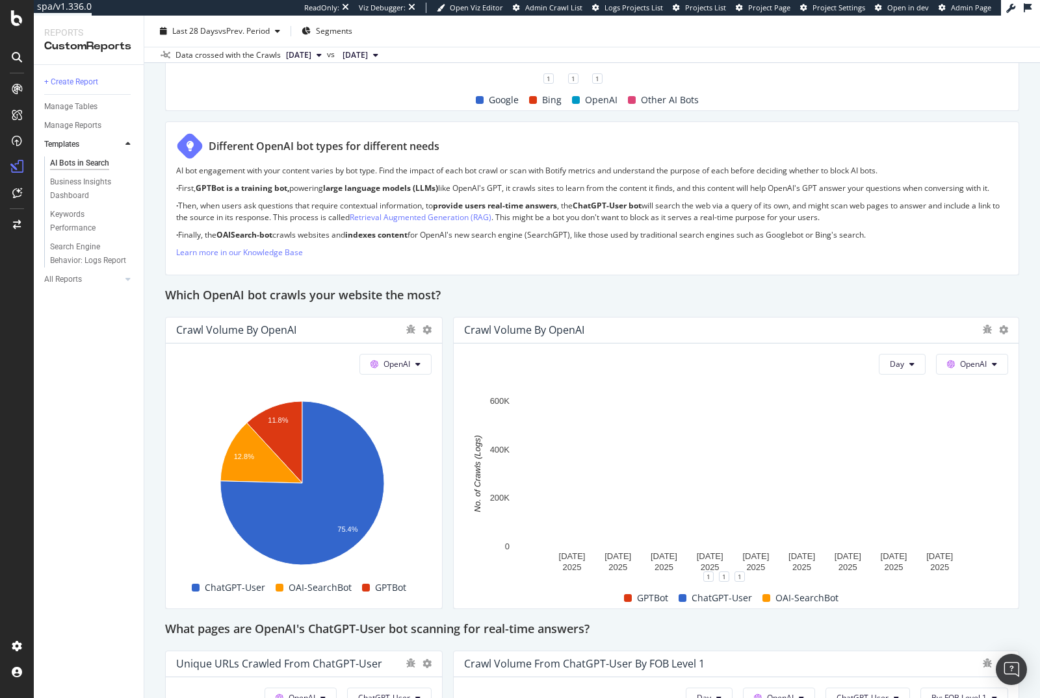
scroll to position [900, 0]
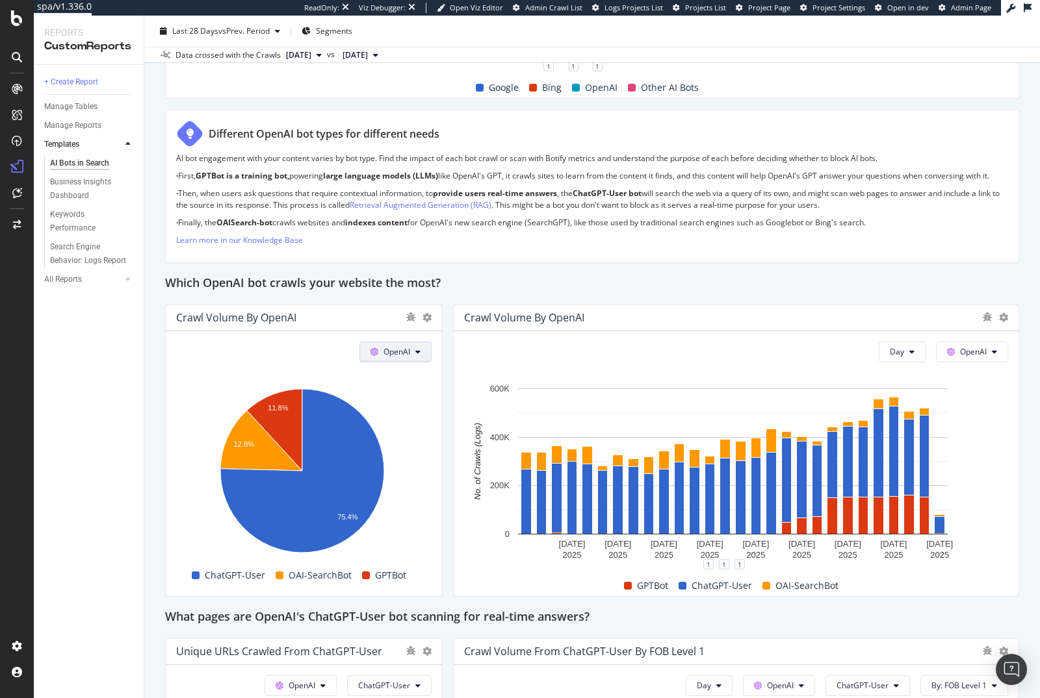
click at [396, 363] on button "OpenAI" at bounding box center [395, 352] width 72 height 21
click at [398, 414] on span "Bing" at bounding box center [413, 410] width 48 height 12
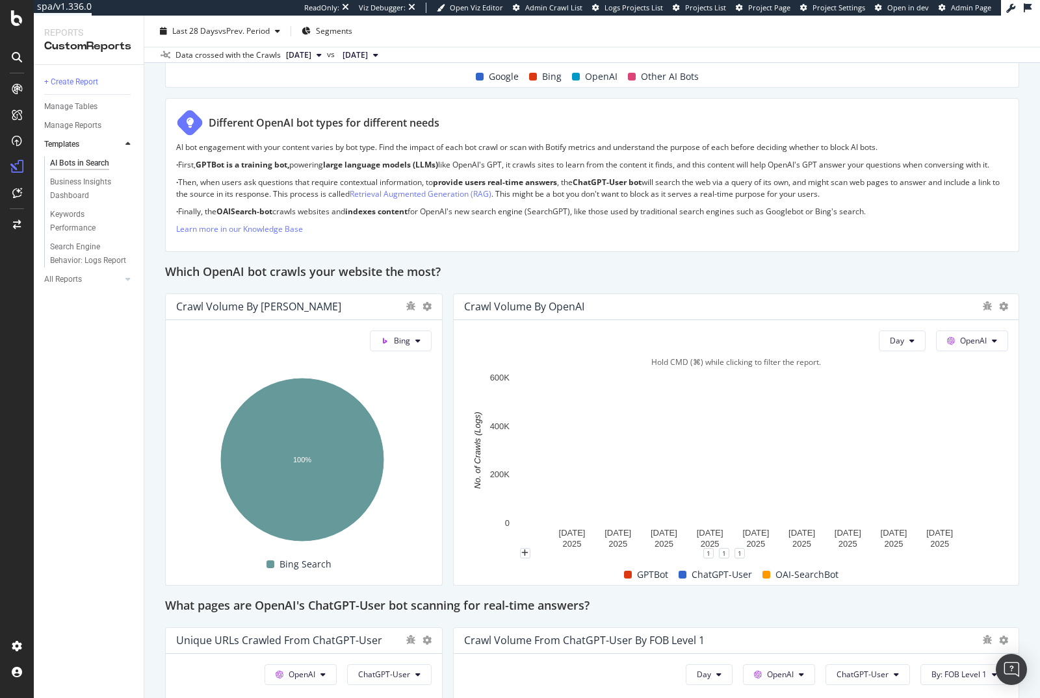
scroll to position [913, 0]
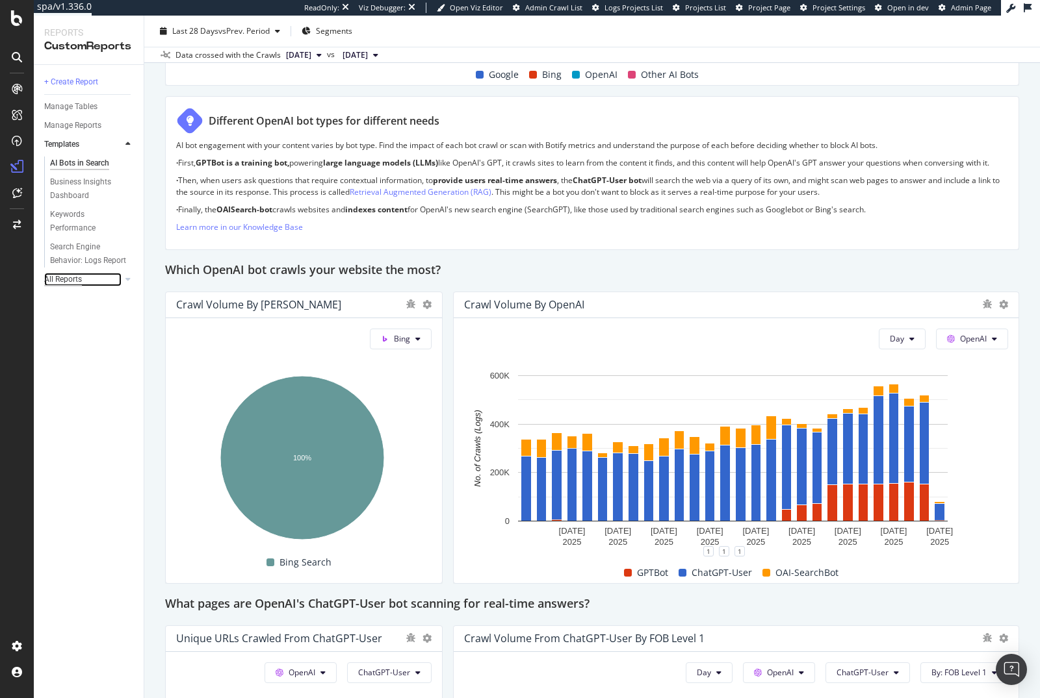
click at [58, 277] on div "All Reports" at bounding box center [63, 280] width 38 height 14
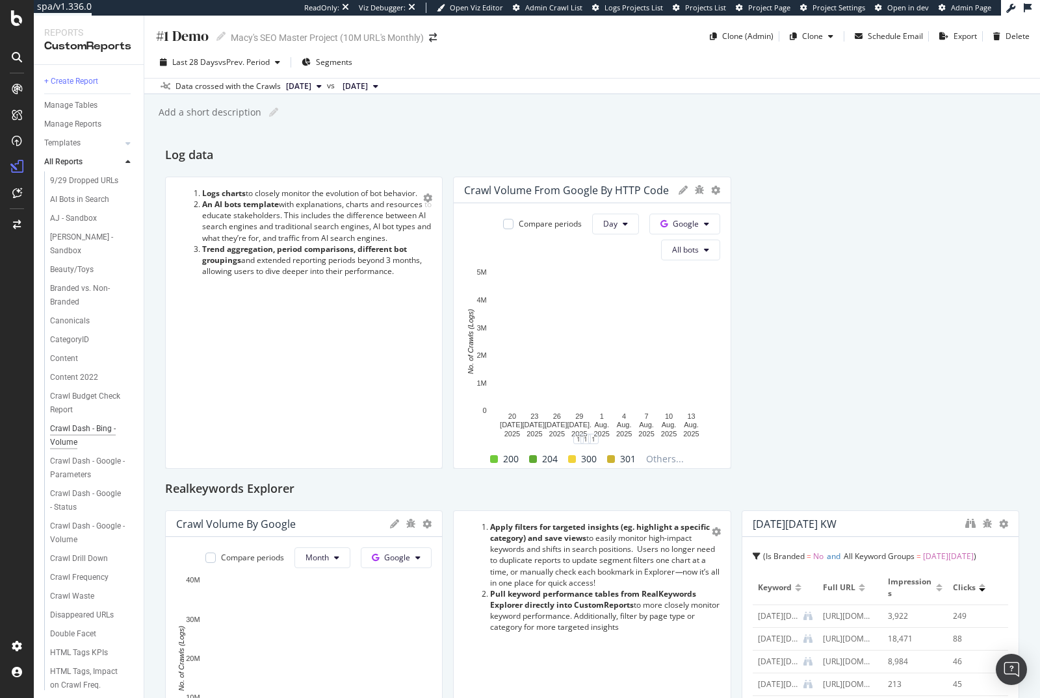
scroll to position [457, 0]
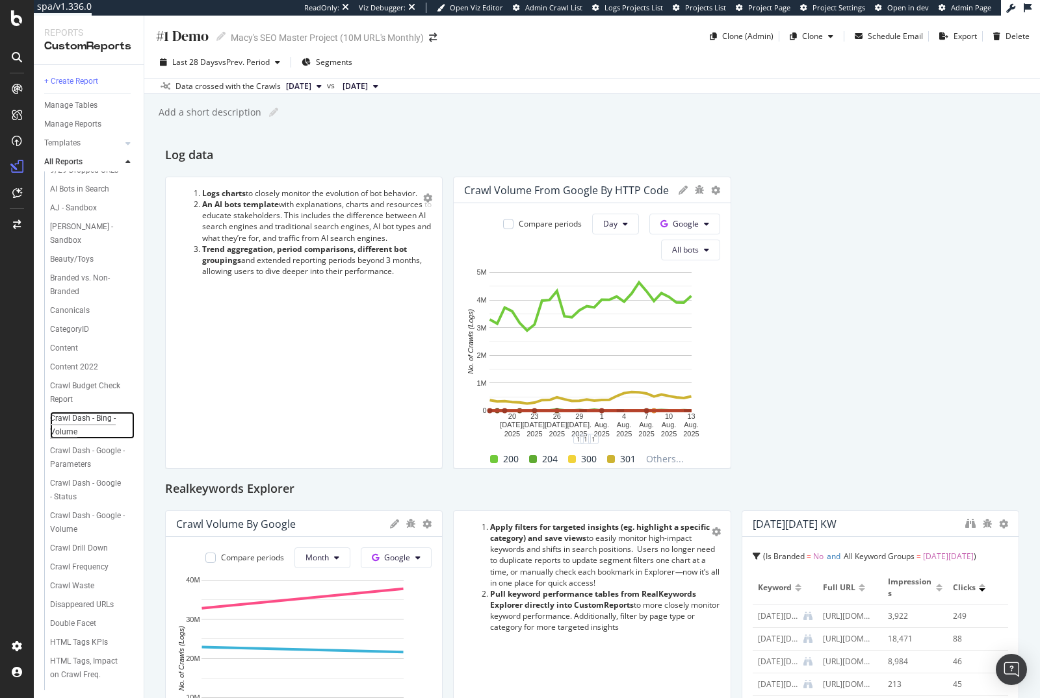
click at [68, 439] on div "Crawl Dash - Bing - Volume" at bounding box center [87, 425] width 74 height 27
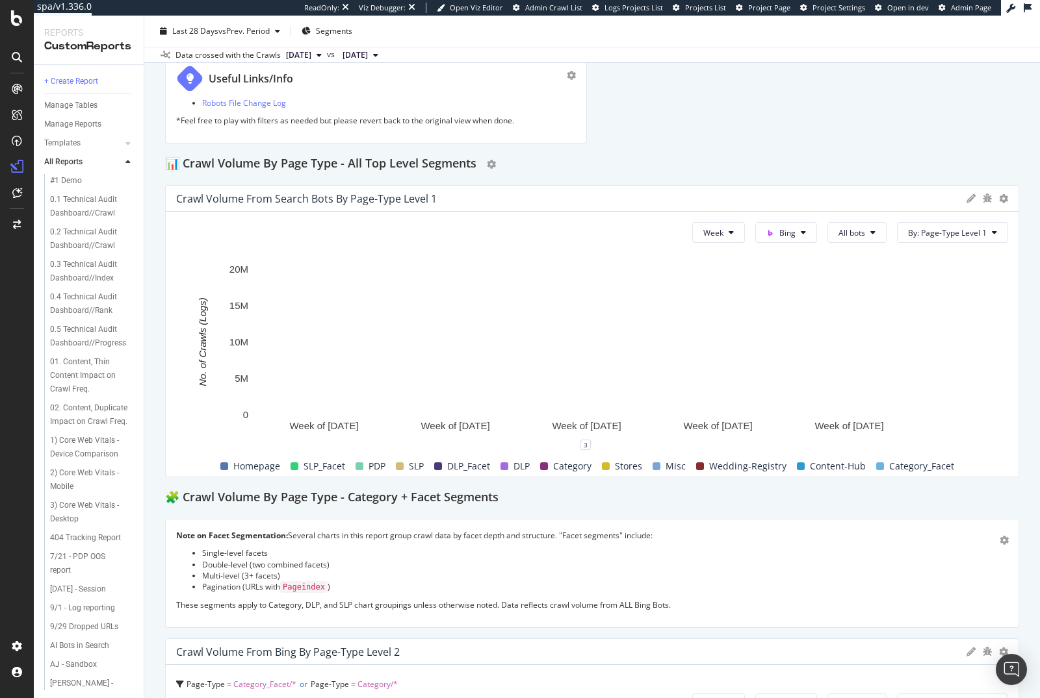
scroll to position [105, 0]
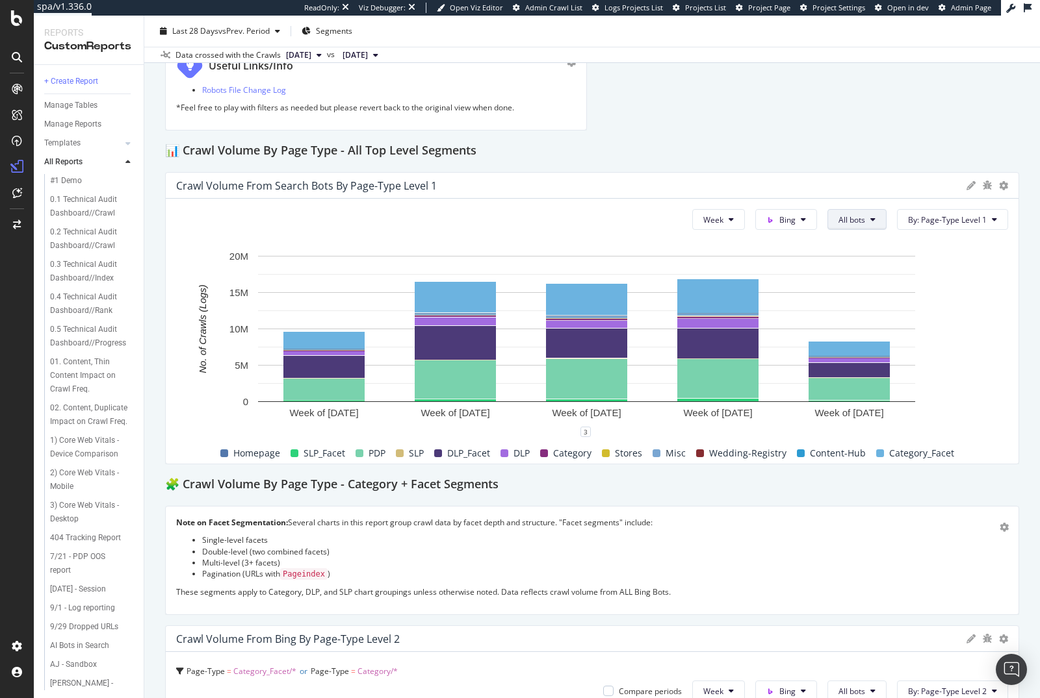
click at [838, 222] on span "All bots" at bounding box center [851, 219] width 27 height 11
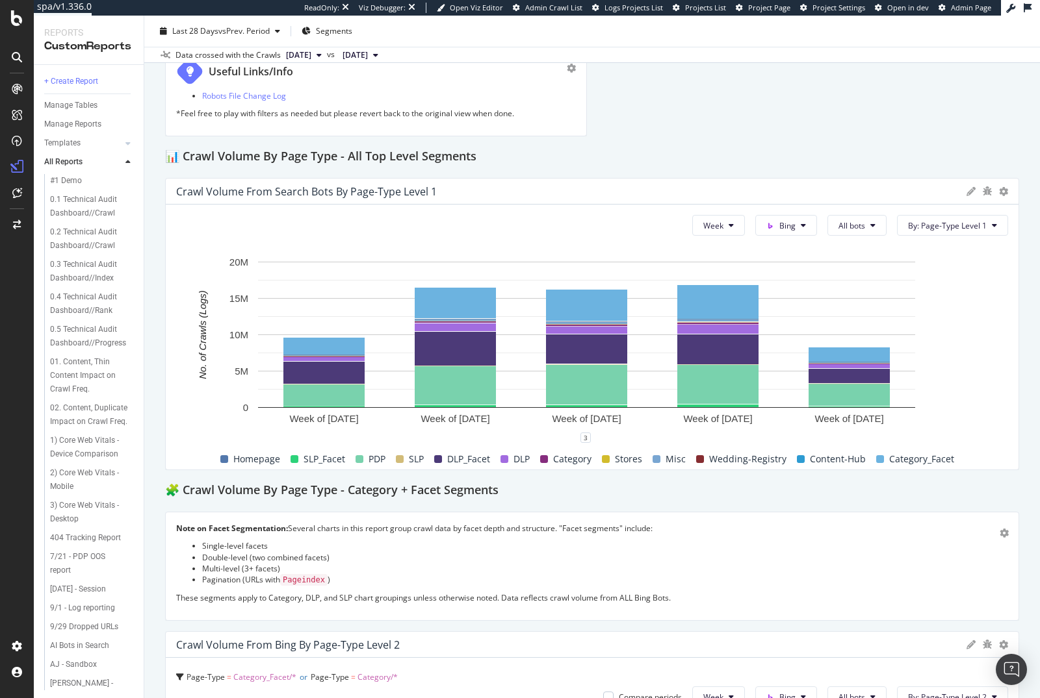
scroll to position [102, 0]
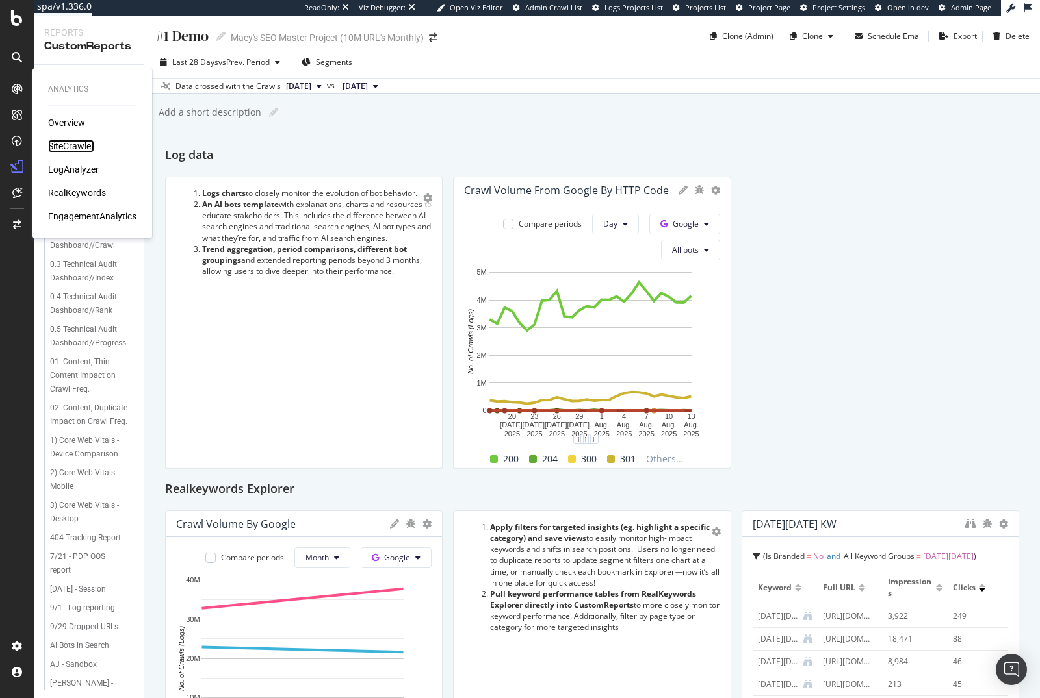
click at [73, 148] on div "SiteCrawler" at bounding box center [71, 146] width 46 height 13
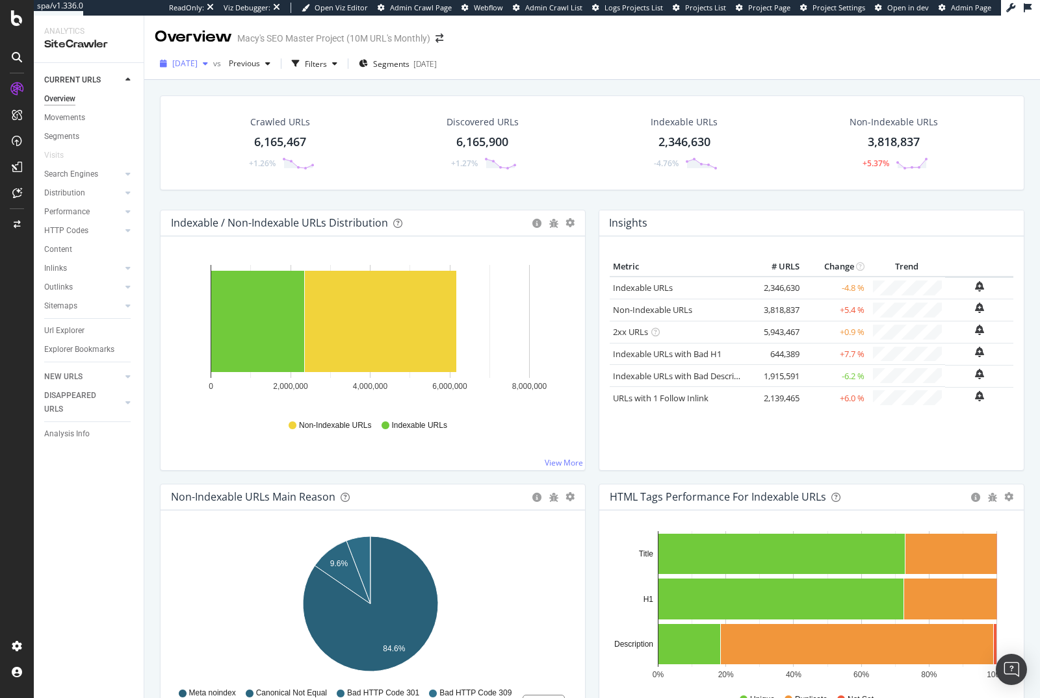
click at [198, 62] on span "[DATE]" at bounding box center [184, 63] width 25 height 11
click at [327, 68] on div "Filters" at bounding box center [316, 63] width 22 height 11
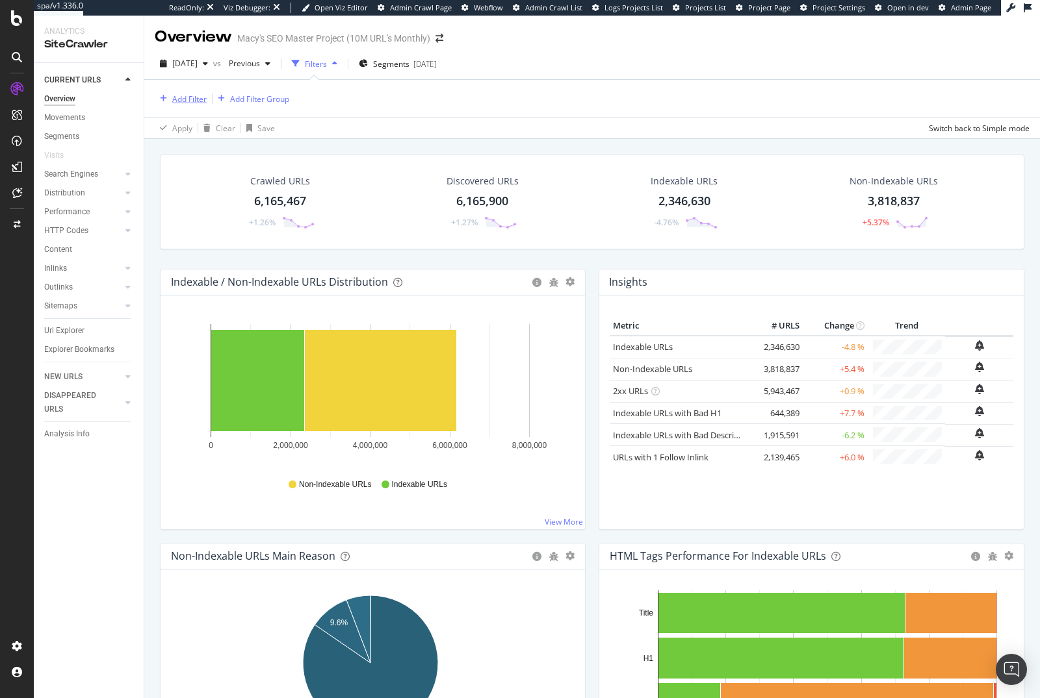
click at [194, 94] on div "Add Filter" at bounding box center [189, 99] width 34 height 11
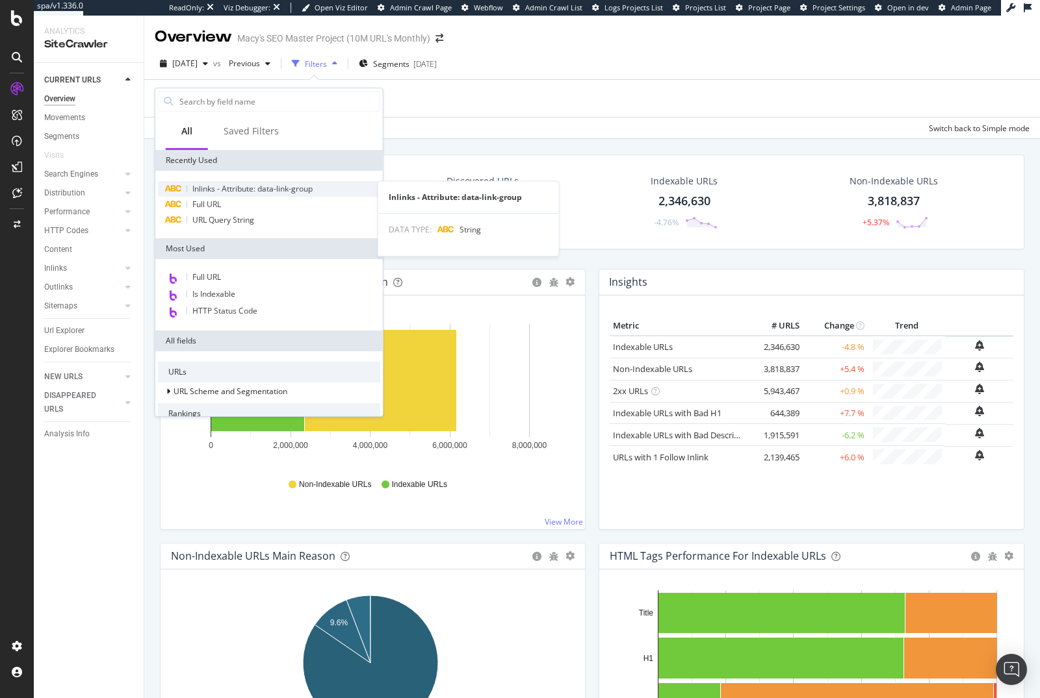
click at [210, 183] on span "Inlinks - Attribute: data-link-group" at bounding box center [252, 188] width 120 height 11
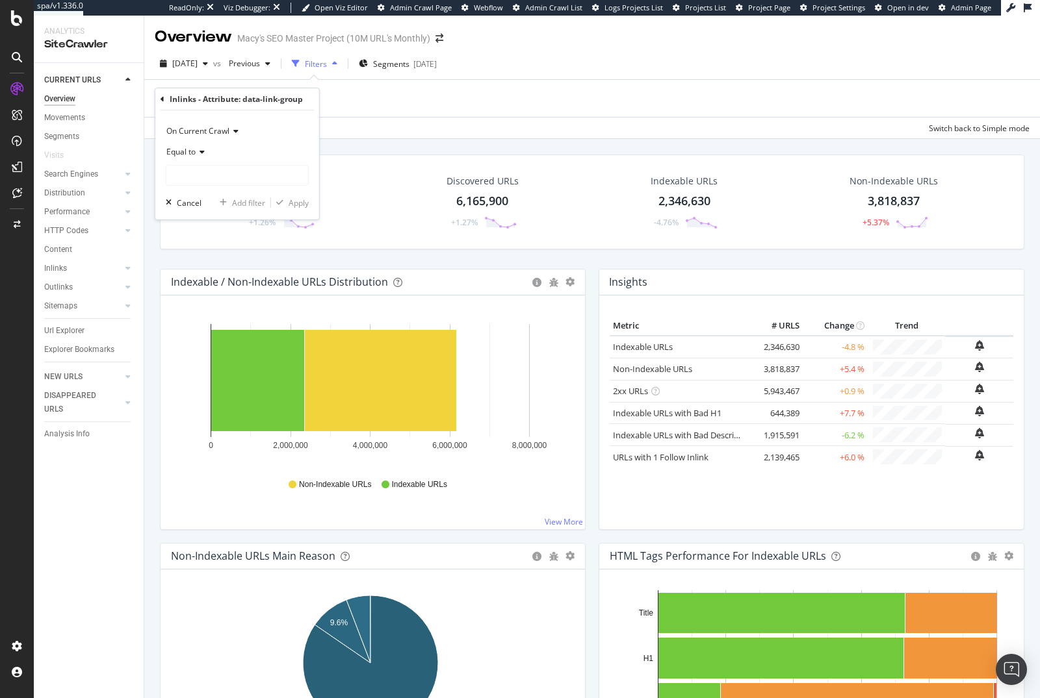
click at [164, 105] on div "Inlinks - Attribute: data-link-group" at bounding box center [236, 99] width 153 height 22
click at [162, 98] on icon at bounding box center [162, 100] width 4 height 8
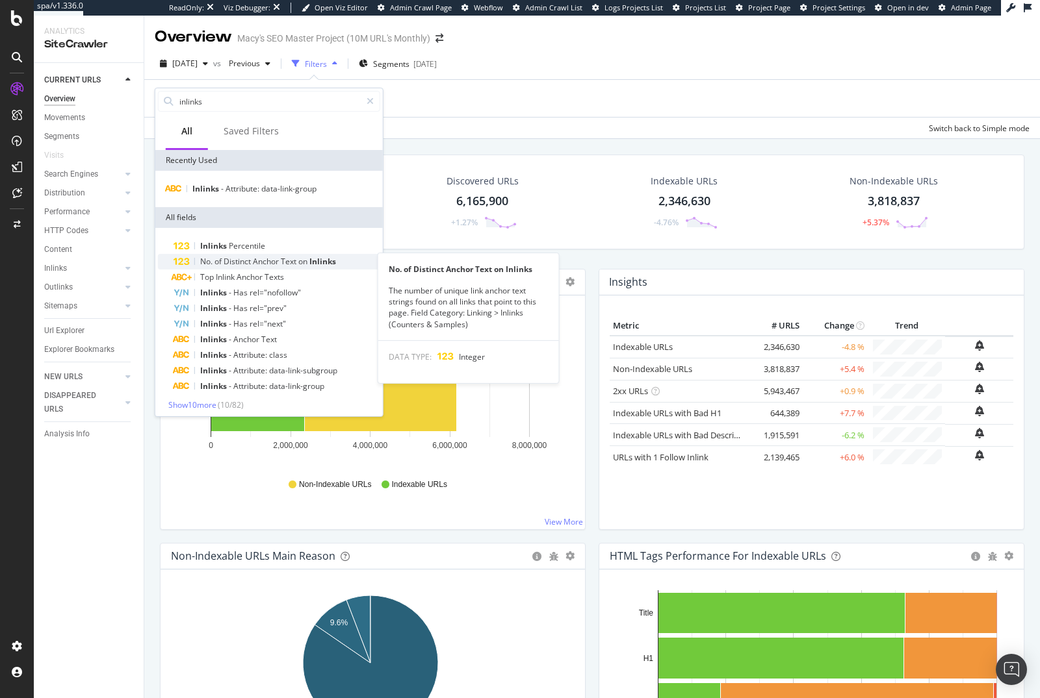
scroll to position [3, 0]
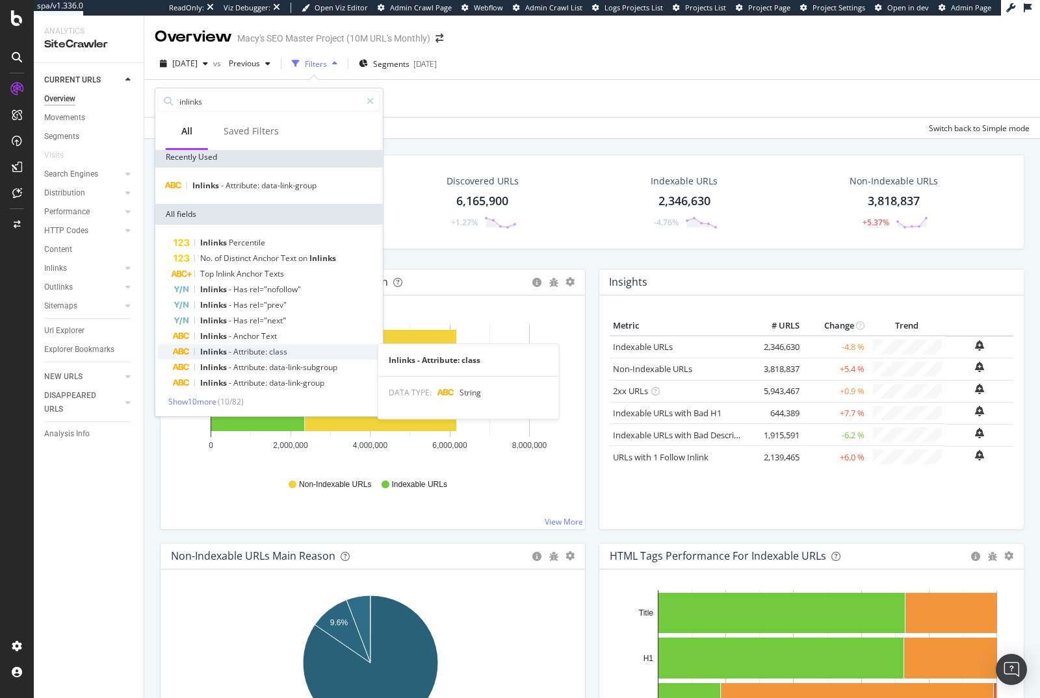
type input "inlinks"
click at [240, 352] on span "Attribute:" at bounding box center [251, 351] width 36 height 11
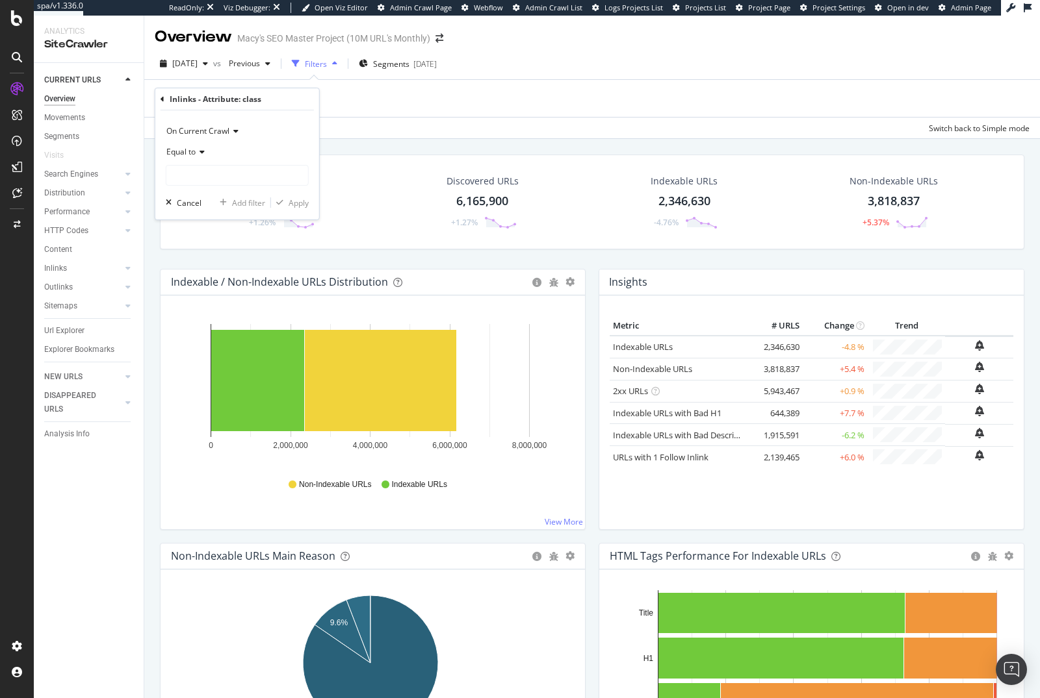
click at [188, 151] on span "Equal to" at bounding box center [180, 151] width 29 height 11
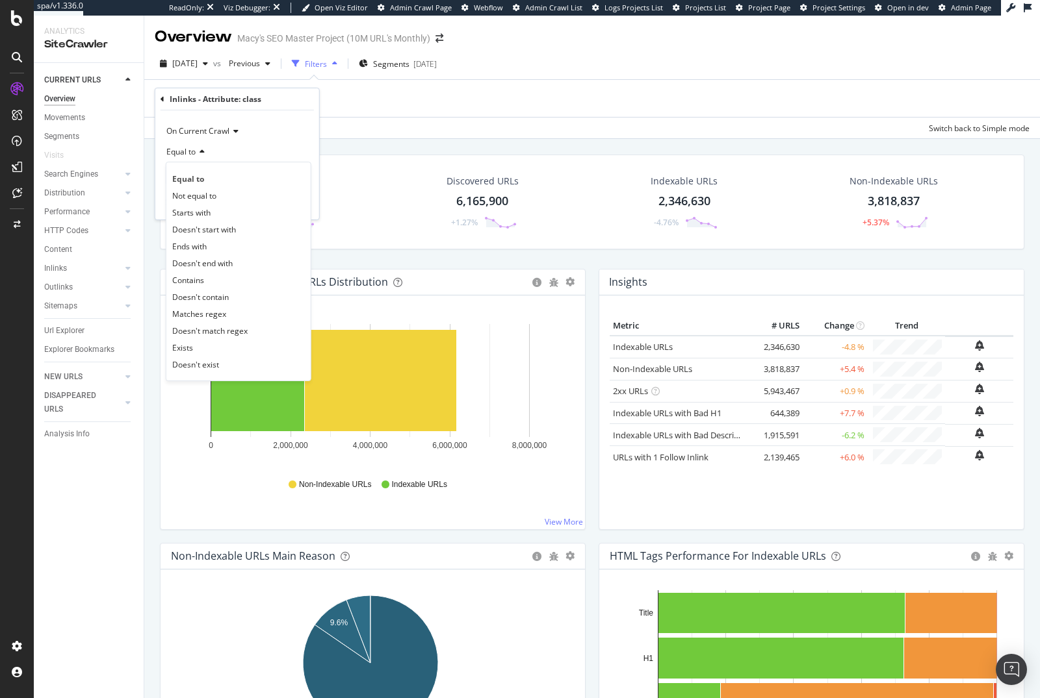
click at [166, 99] on div "Inlinks - Attribute: class" at bounding box center [236, 99] width 153 height 22
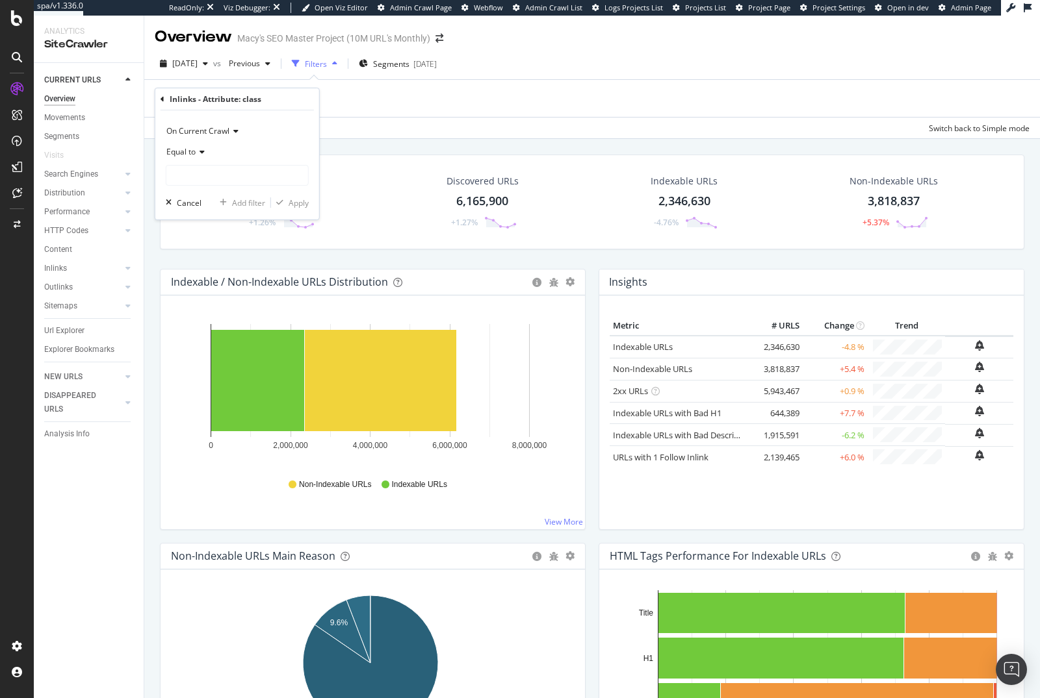
click at [160, 97] on icon at bounding box center [162, 100] width 4 height 8
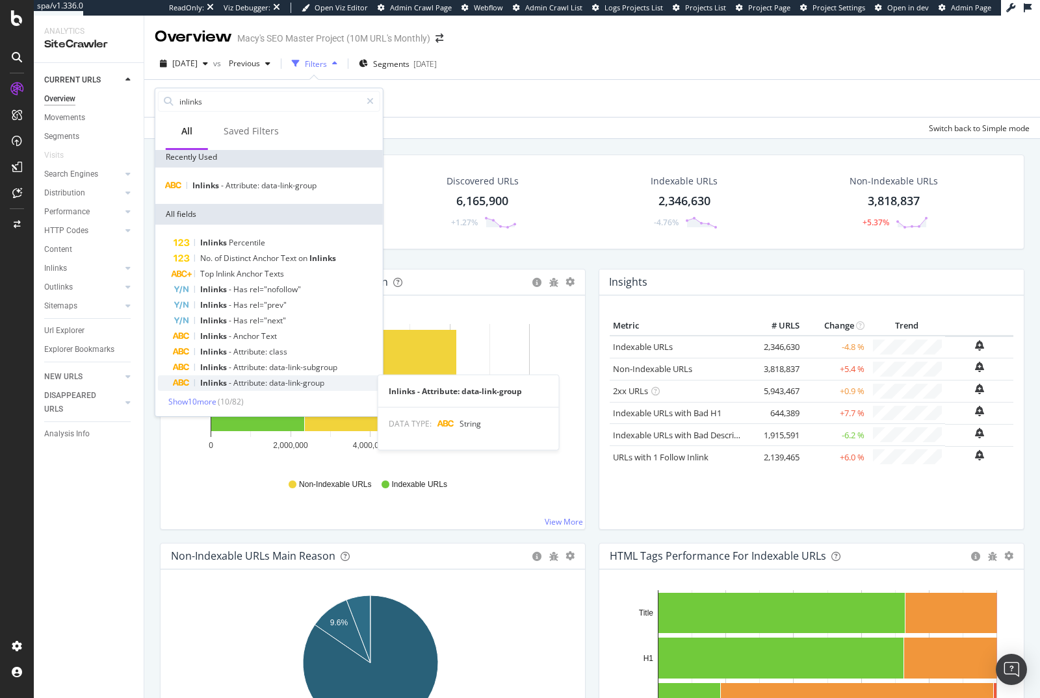
click at [259, 383] on span "Attribute:" at bounding box center [251, 383] width 36 height 11
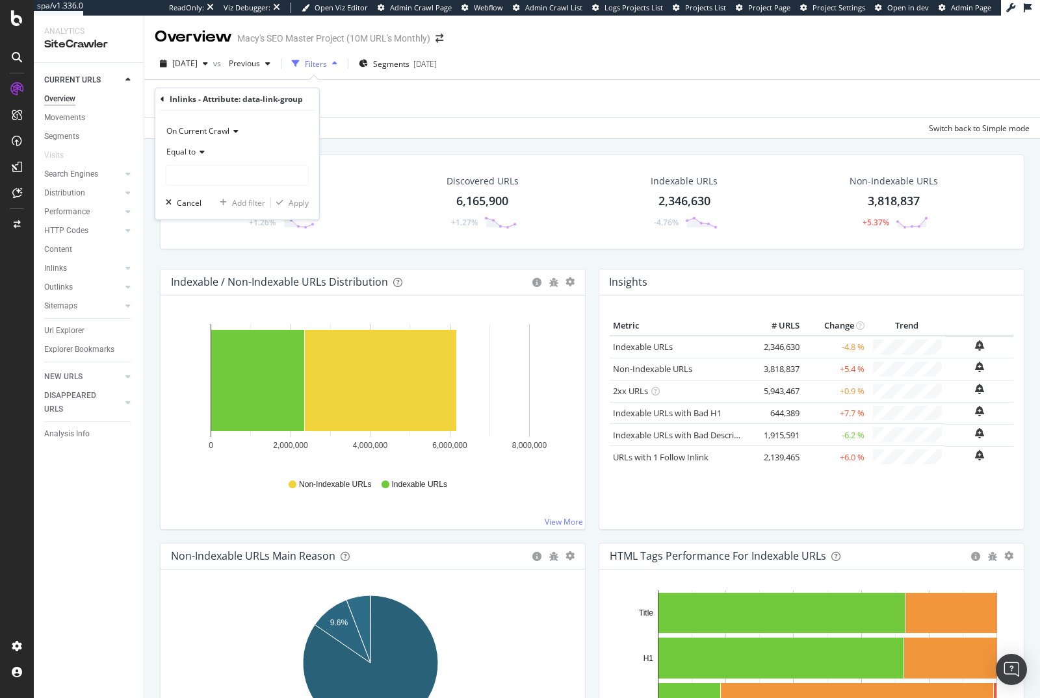
click at [180, 150] on span "Equal to" at bounding box center [180, 151] width 29 height 11
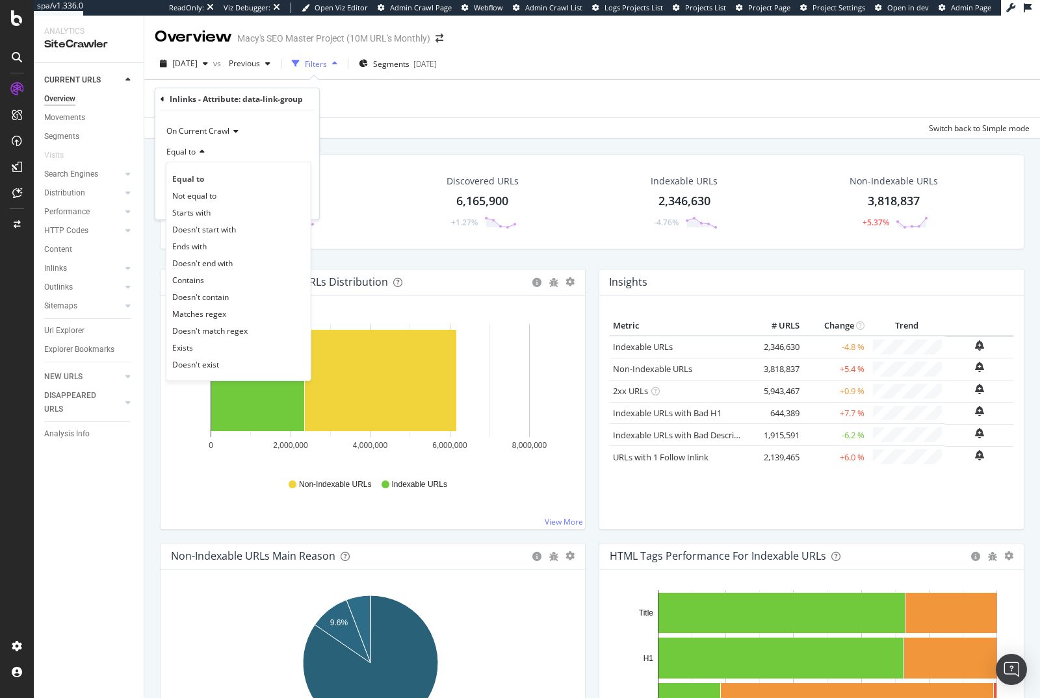
click at [242, 143] on div "Equal to" at bounding box center [237, 152] width 143 height 21
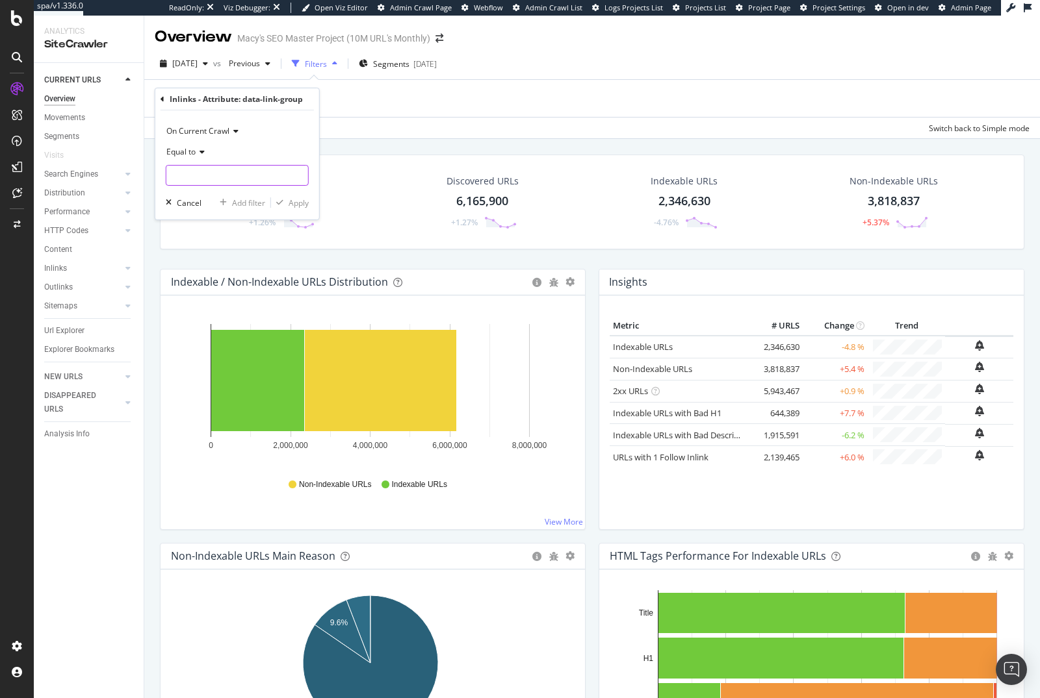
click at [239, 181] on input "text" at bounding box center [237, 175] width 142 height 21
click at [237, 197] on span "Scroll-Categories" at bounding box center [221, 192] width 103 height 11
type input "Scroll-Categories"
click at [292, 203] on div "Apply" at bounding box center [298, 203] width 20 height 11
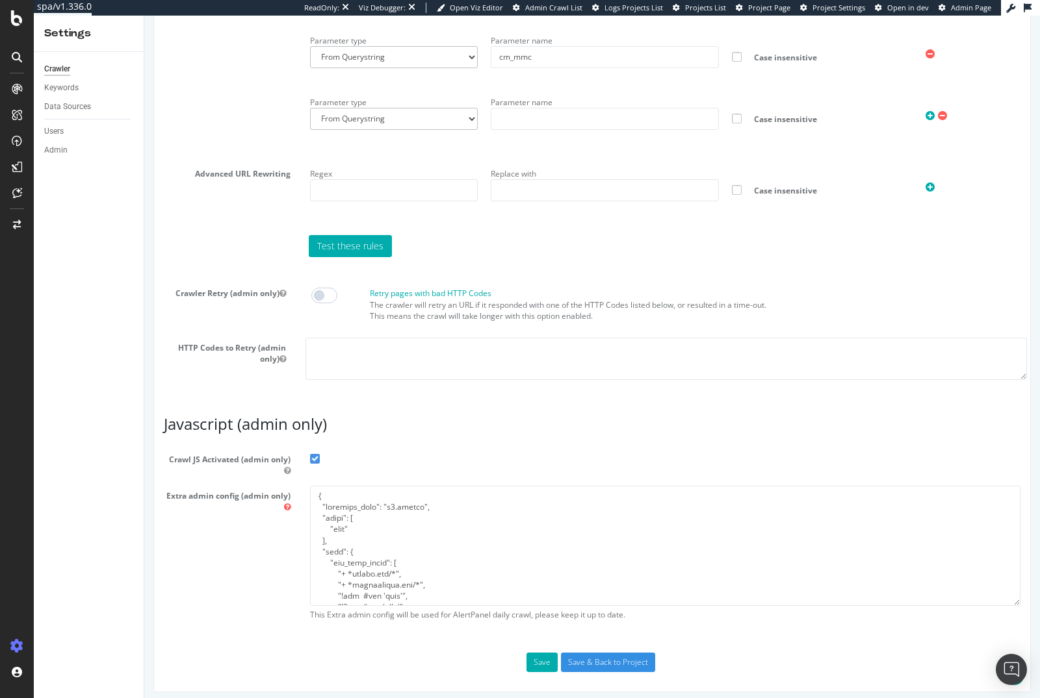
scroll to position [122, 0]
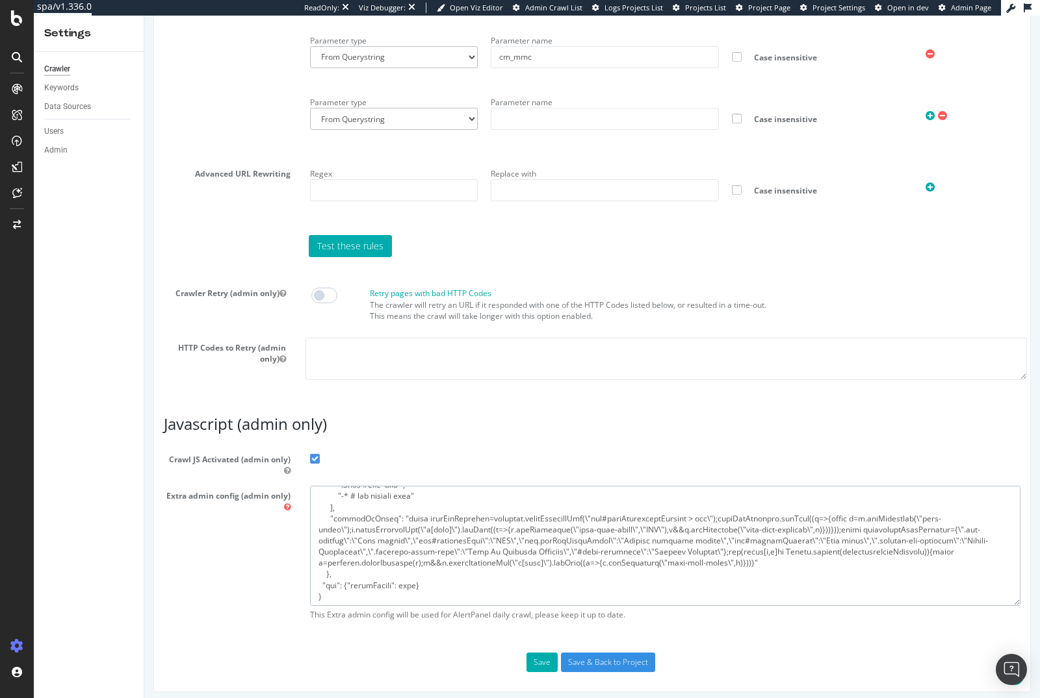
click at [691, 549] on textarea at bounding box center [665, 546] width 710 height 120
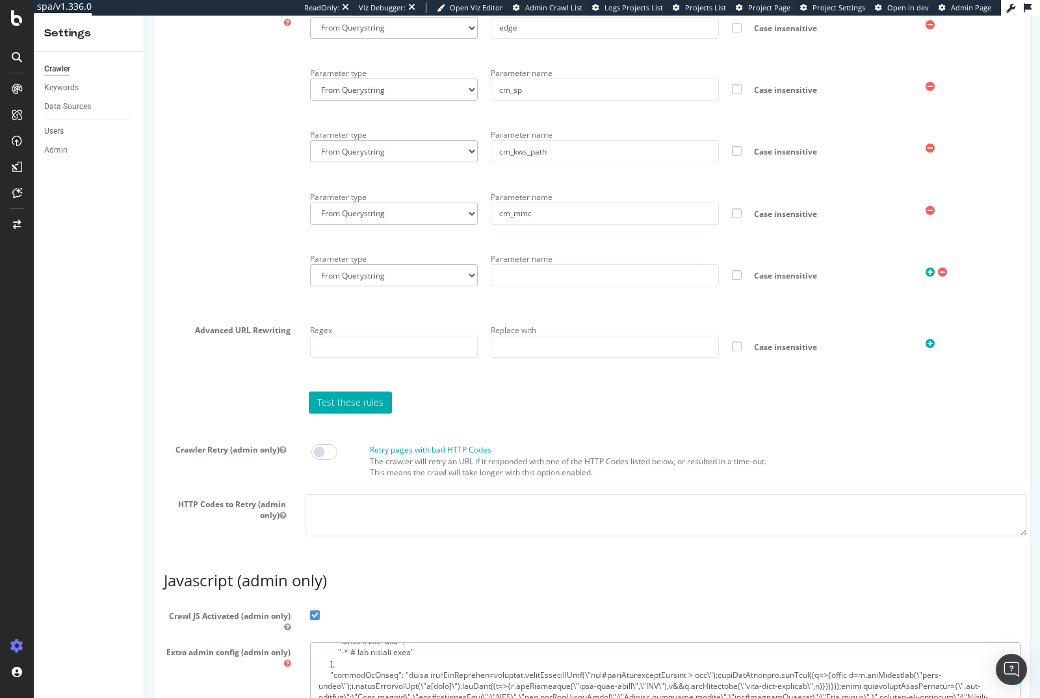
scroll to position [1136, 0]
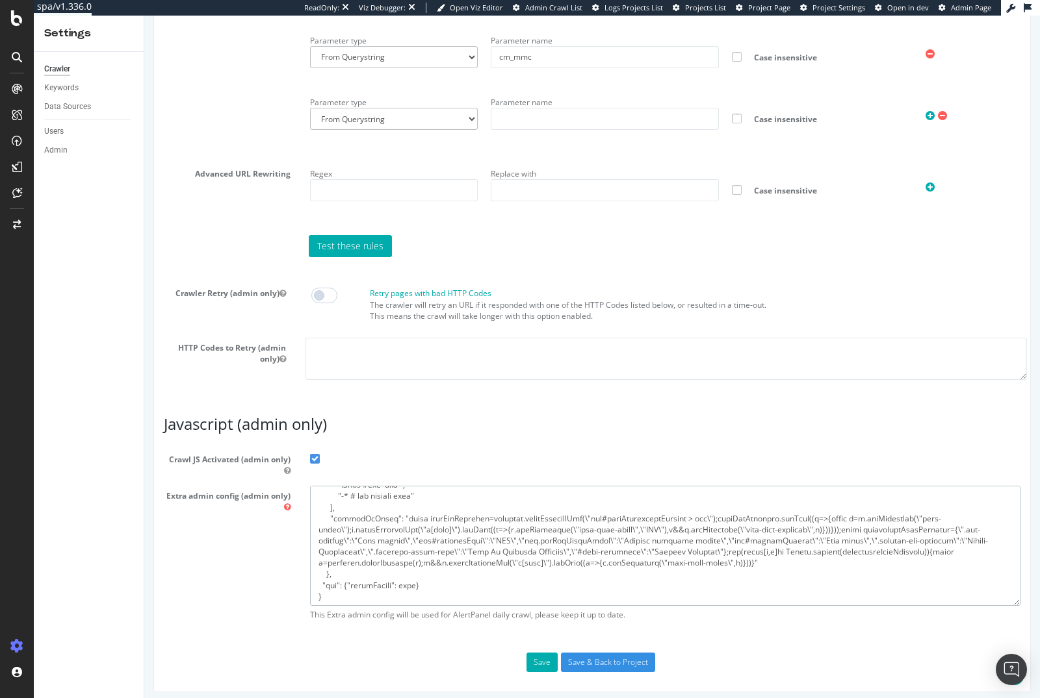
drag, startPoint x: 748, startPoint y: 559, endPoint x: 329, endPoint y: 509, distance: 422.0
click at [329, 509] on textarea at bounding box center [665, 546] width 710 height 120
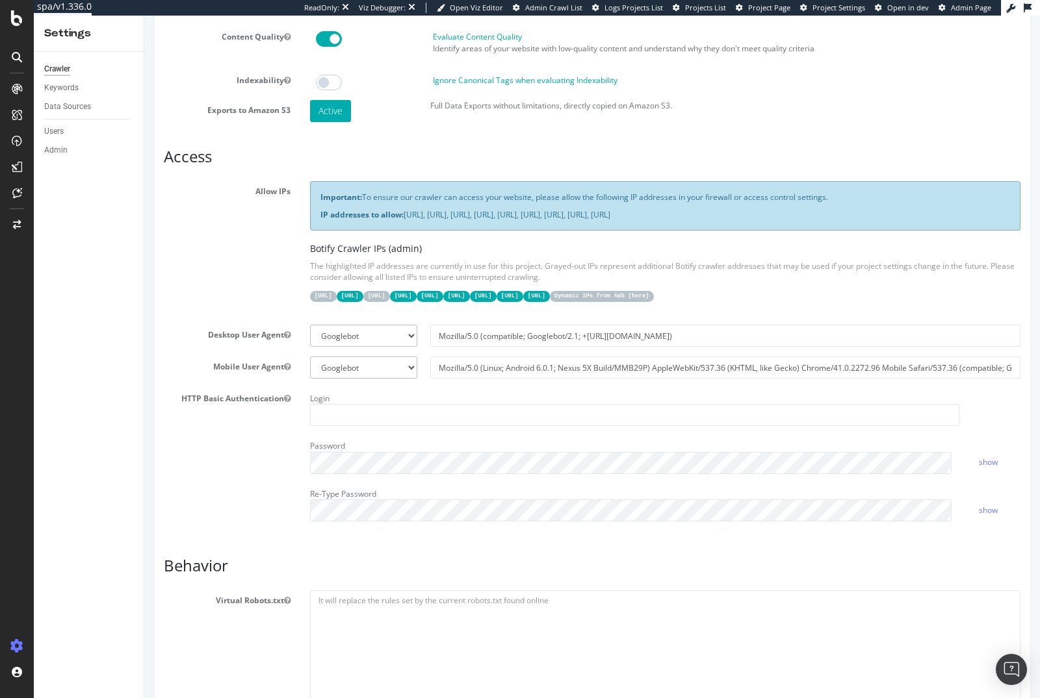
scroll to position [0, 0]
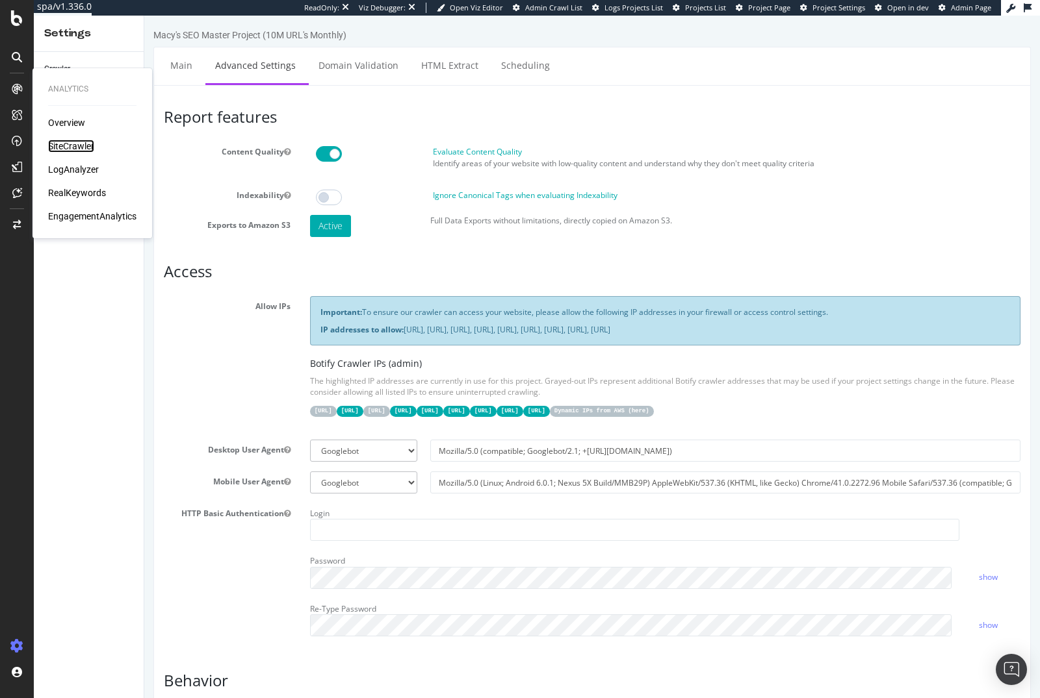
click at [73, 146] on div "SiteCrawler" at bounding box center [71, 146] width 46 height 13
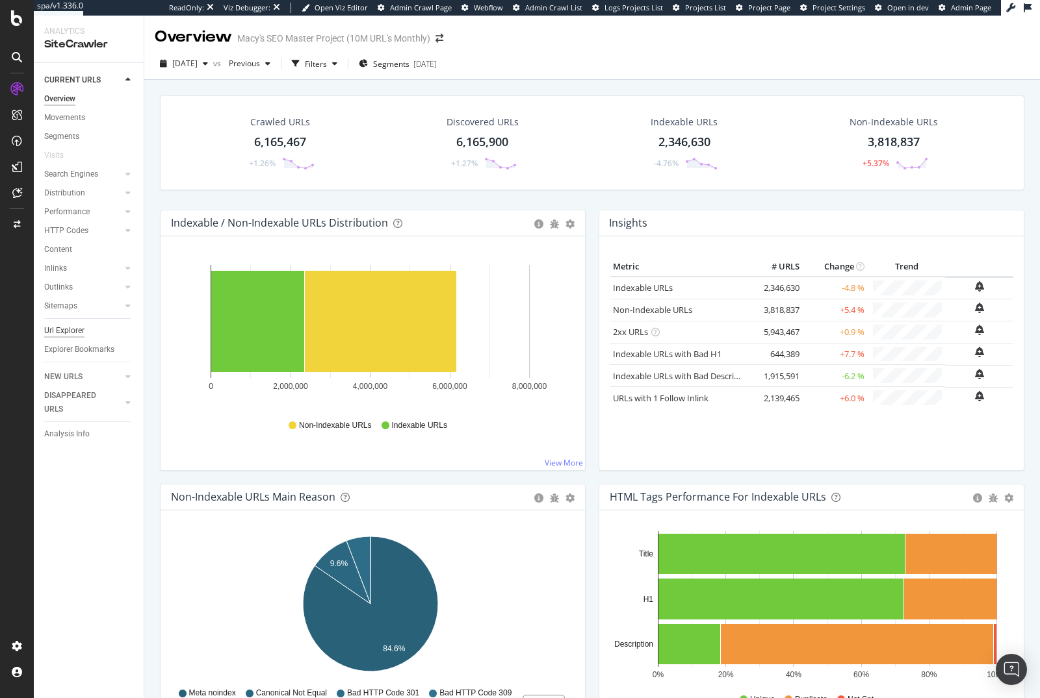
click at [67, 331] on div "Url Explorer" at bounding box center [64, 331] width 40 height 14
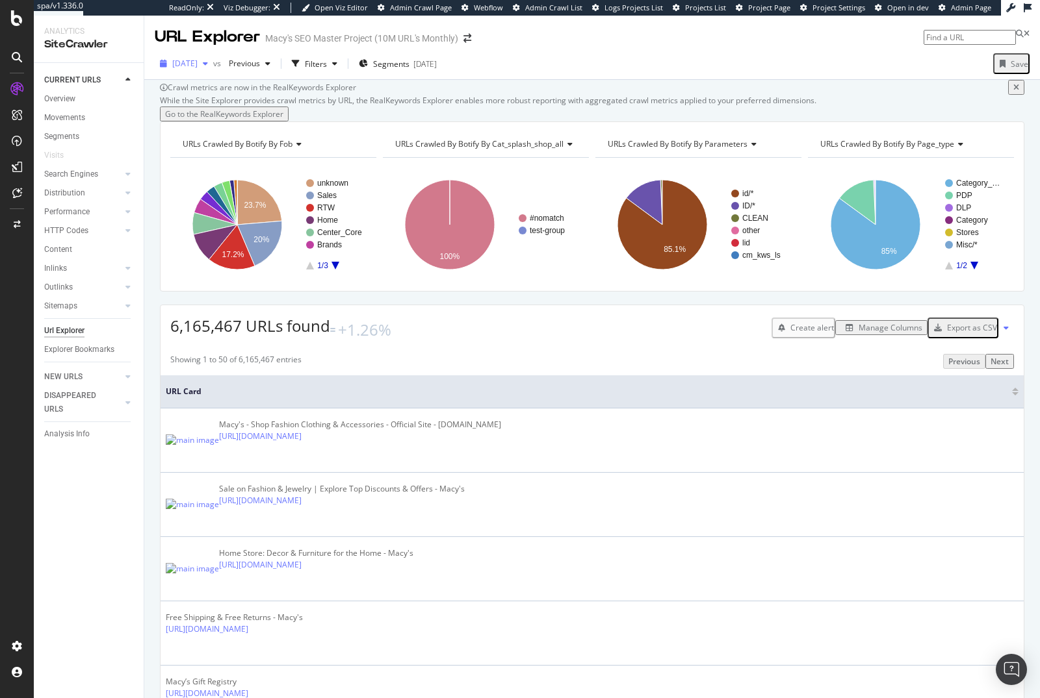
click at [196, 66] on span "[DATE]" at bounding box center [184, 63] width 25 height 11
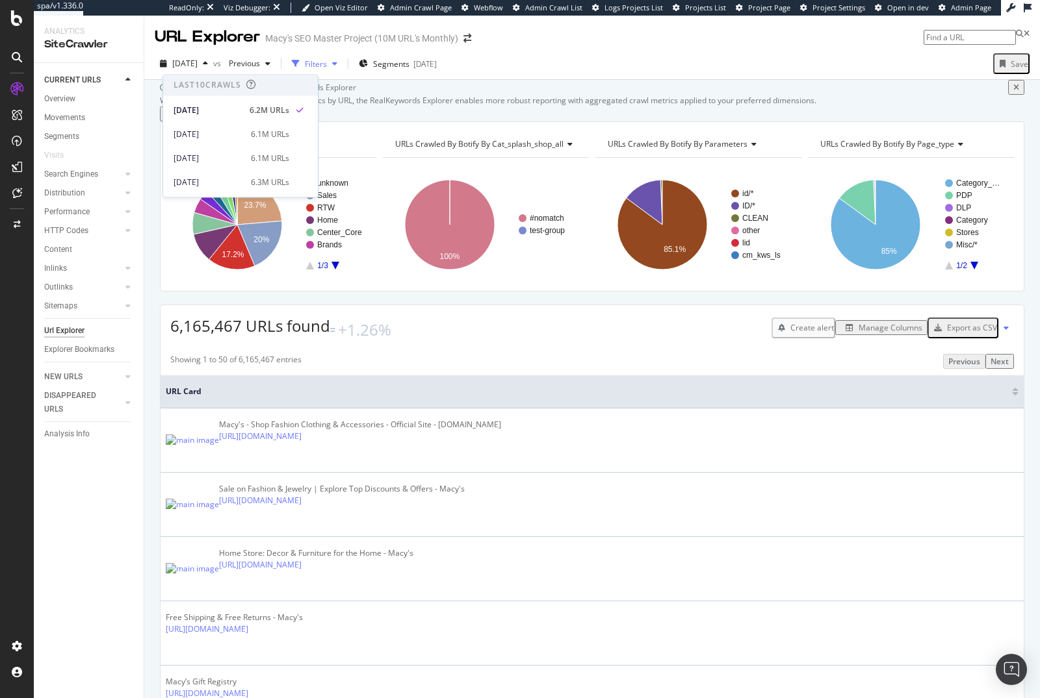
click at [327, 65] on div "Filters" at bounding box center [316, 63] width 22 height 11
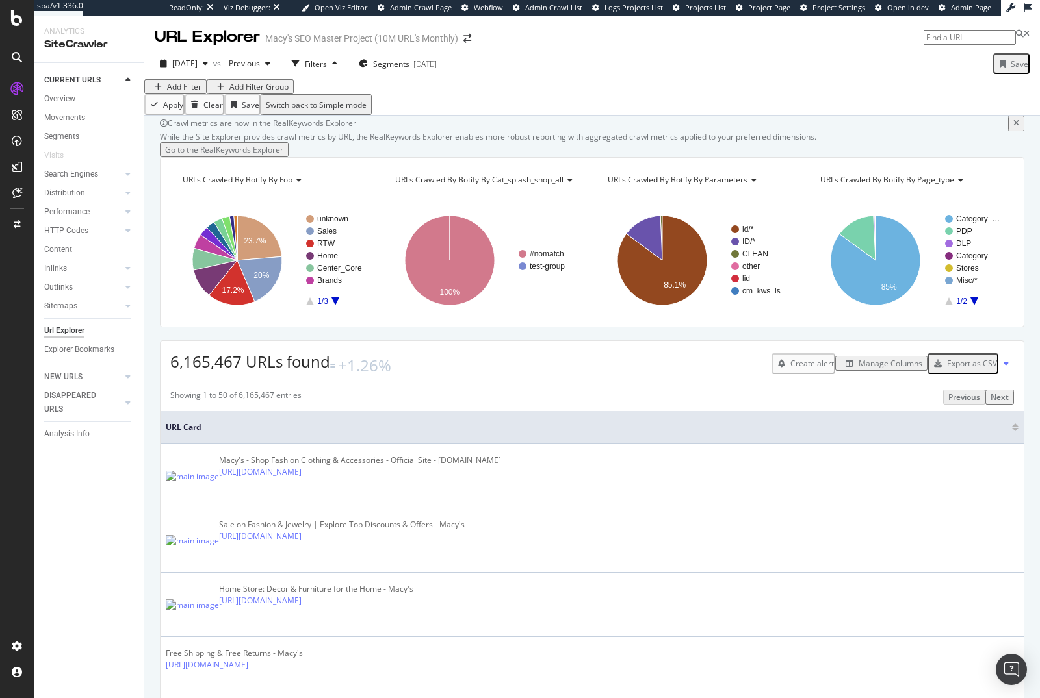
click at [192, 92] on div "Add Filter" at bounding box center [184, 86] width 34 height 11
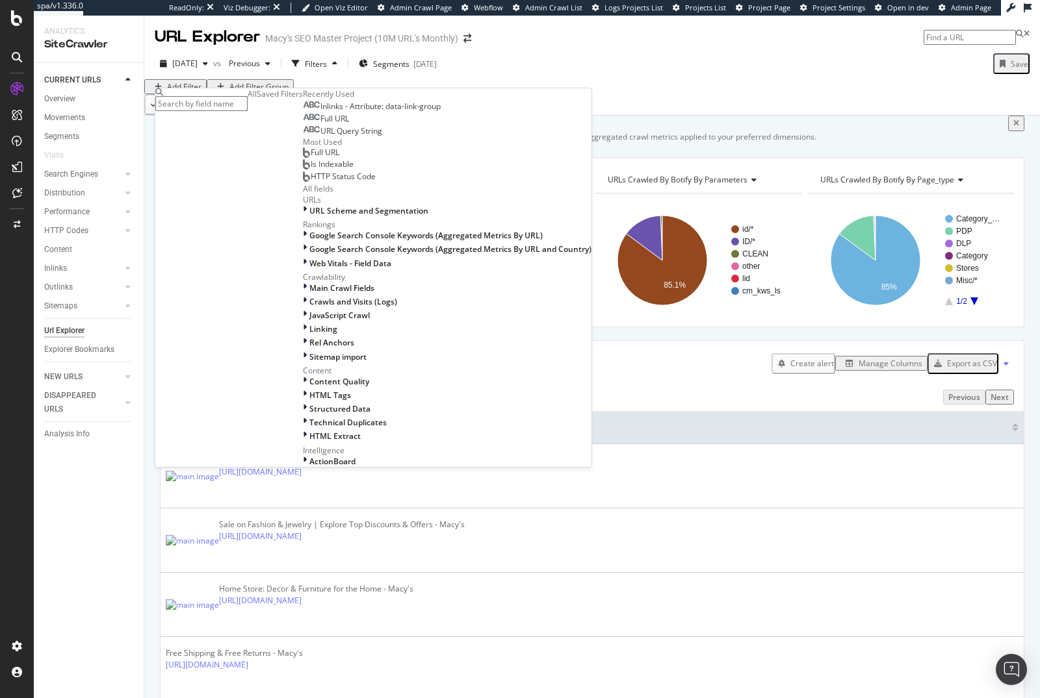
click at [320, 112] on span "Inlinks - Attribute: data-link-group" at bounding box center [380, 106] width 120 height 11
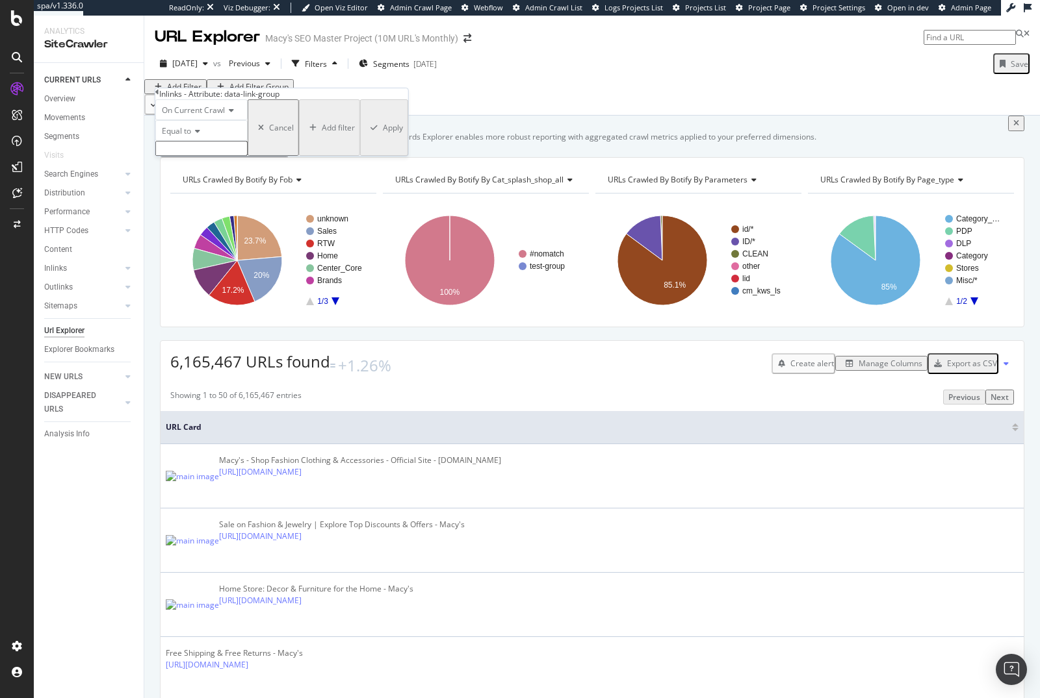
click at [196, 135] on icon at bounding box center [195, 131] width 9 height 8
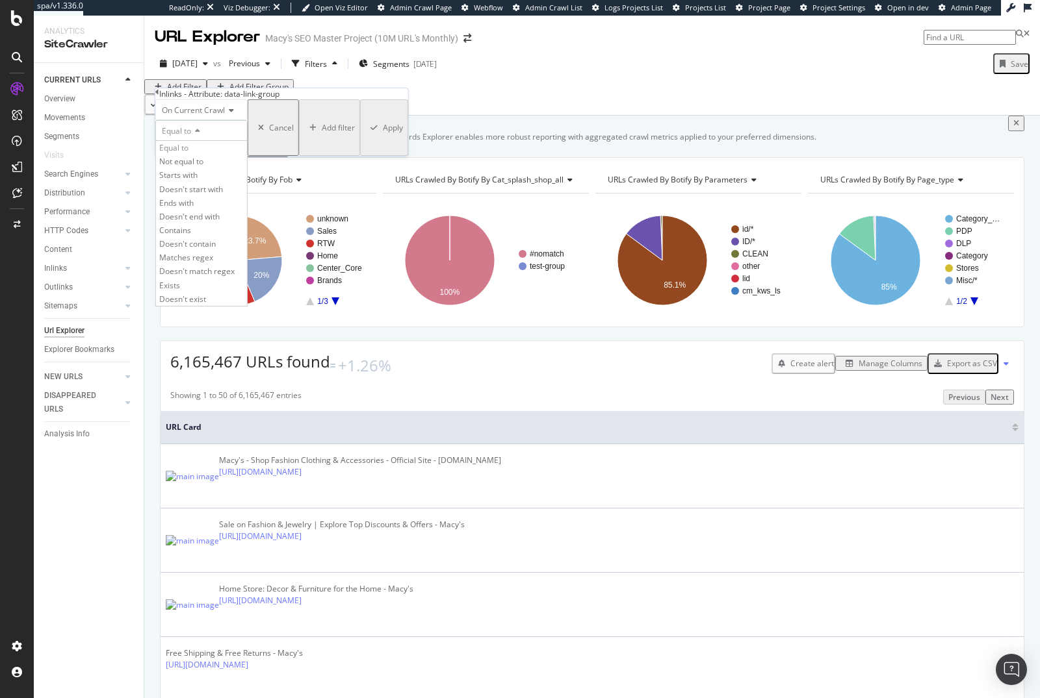
click at [248, 141] on div "Equal to" at bounding box center [201, 130] width 92 height 21
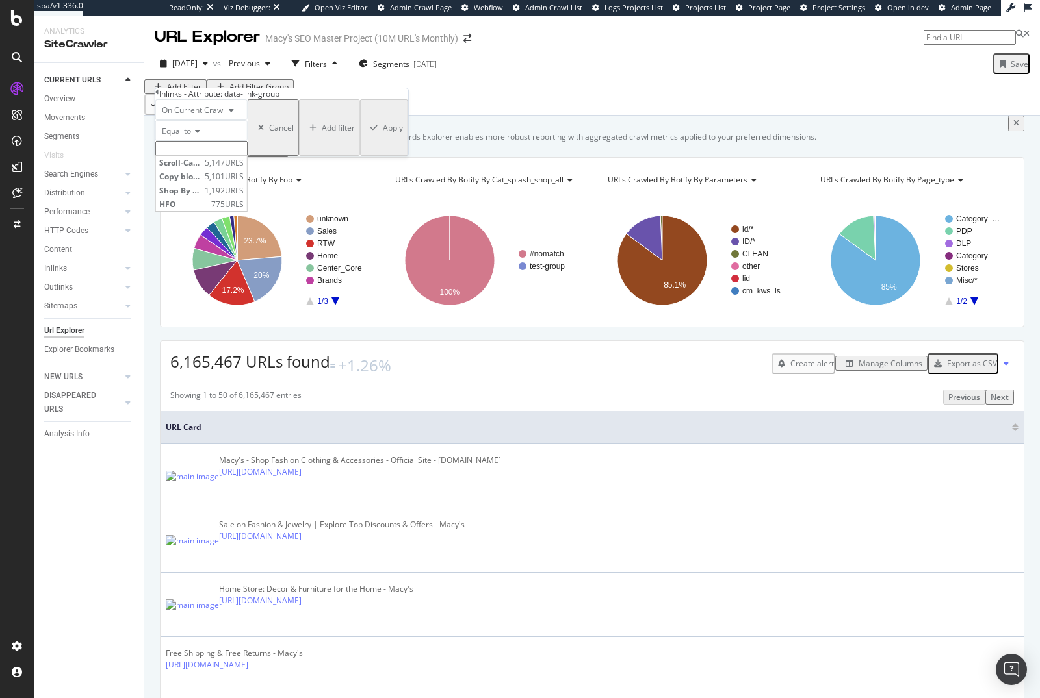
click at [242, 156] on input "text" at bounding box center [201, 148] width 92 height 15
click at [201, 168] on span "Scroll-Categories" at bounding box center [180, 162] width 42 height 11
type input "Scroll-Categories"
click at [383, 137] on div "Apply" at bounding box center [393, 131] width 20 height 11
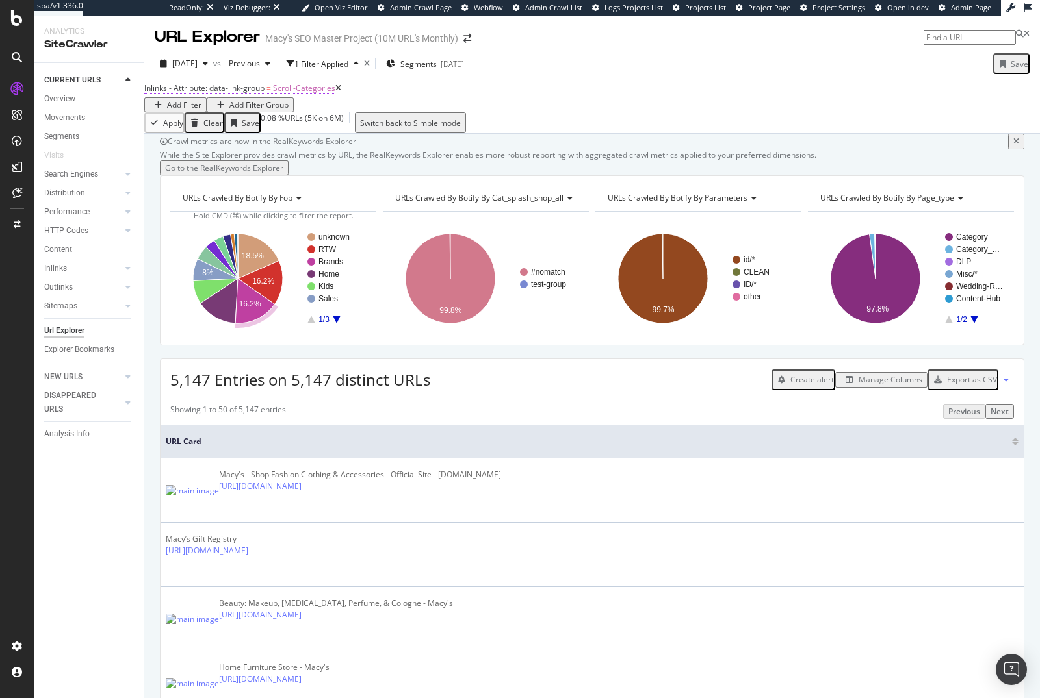
click at [235, 94] on span "Inlinks - Attribute: data-link-group" at bounding box center [204, 88] width 120 height 11
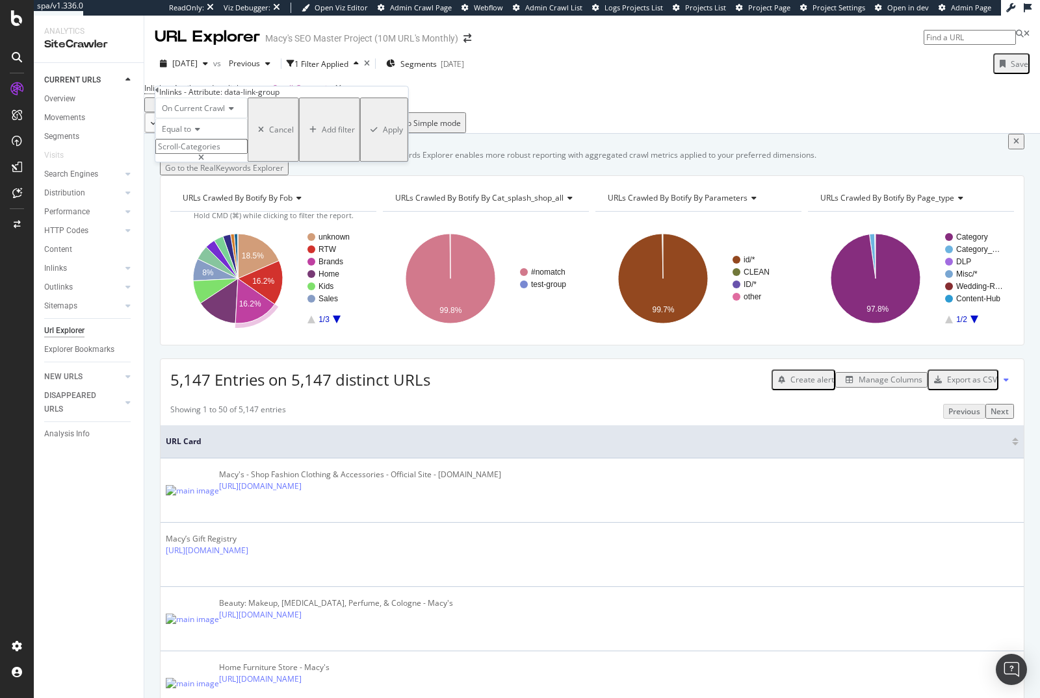
click at [424, 134] on div "Crawl metrics are now in the RealKeywords Explorer While the Site Explorer prov…" at bounding box center [591, 134] width 895 height 0
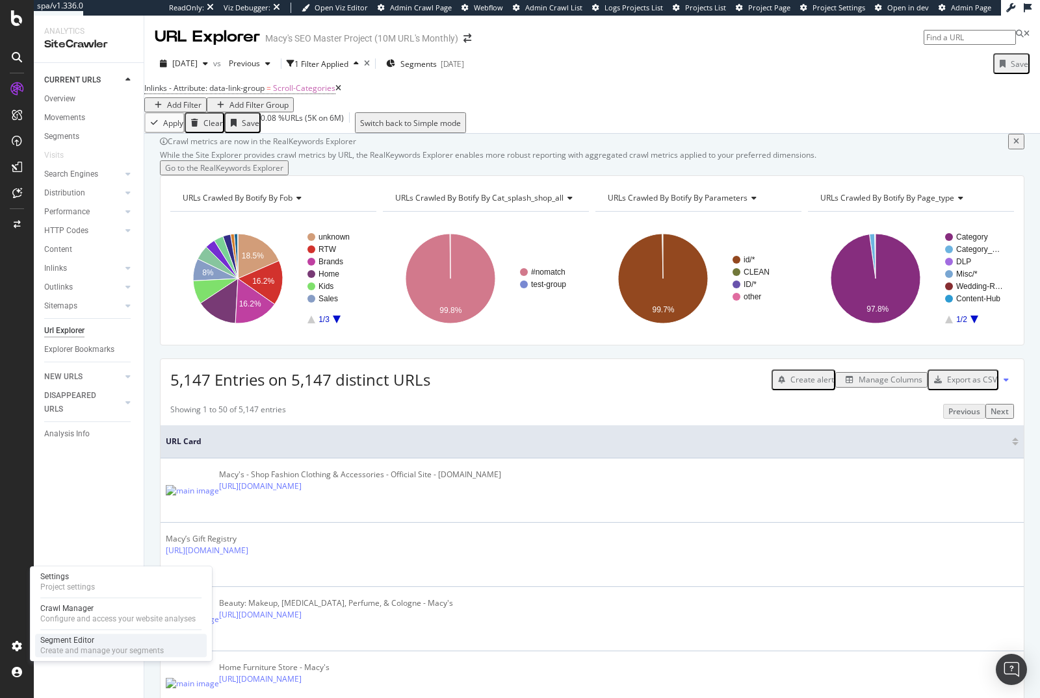
click at [64, 641] on div "Segment Editor" at bounding box center [101, 640] width 123 height 10
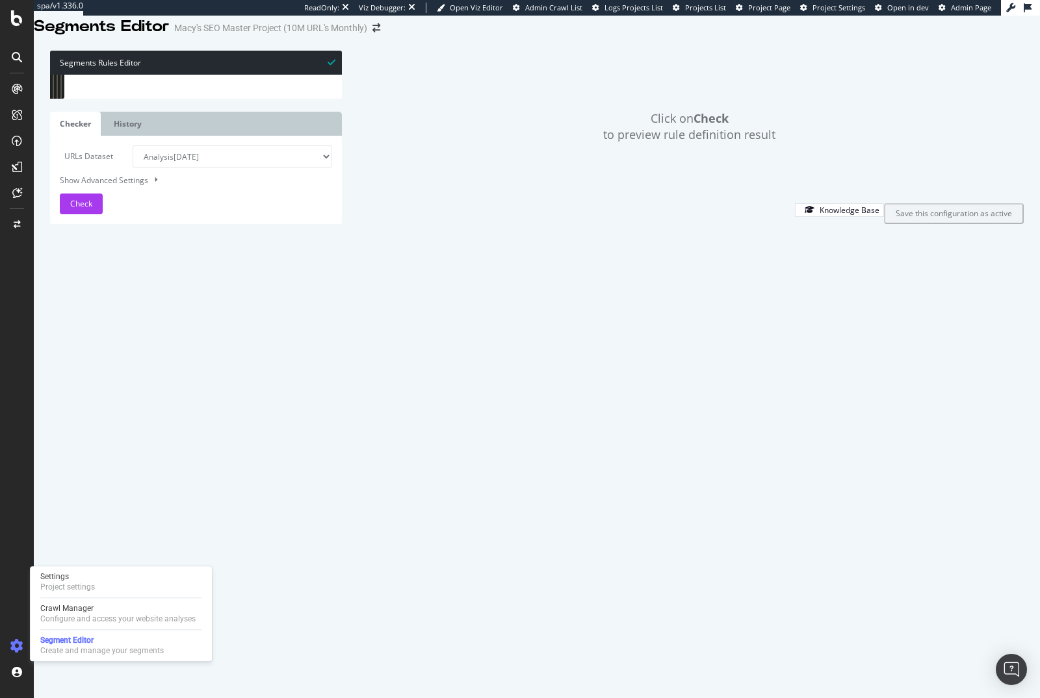
click at [59, 570] on div "Settings Project settings Crawl Manager Configure and access your website analy…" at bounding box center [121, 614] width 182 height 95
click at [70, 582] on div "Settings" at bounding box center [67, 577] width 55 height 10
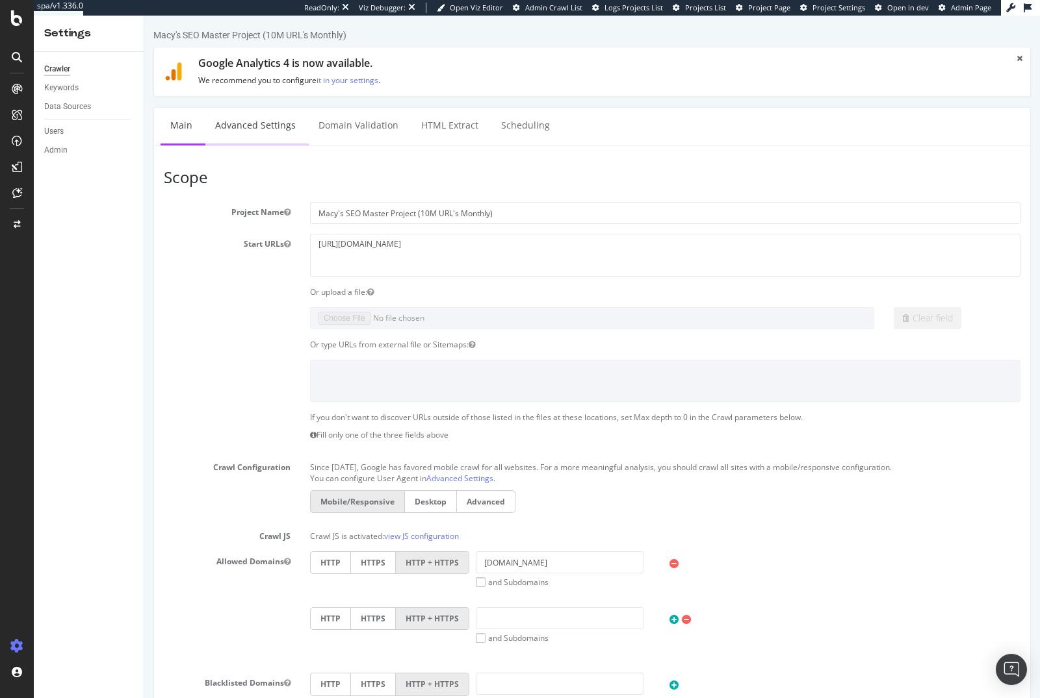
click at [270, 131] on link "Advanced Settings" at bounding box center [255, 126] width 100 height 36
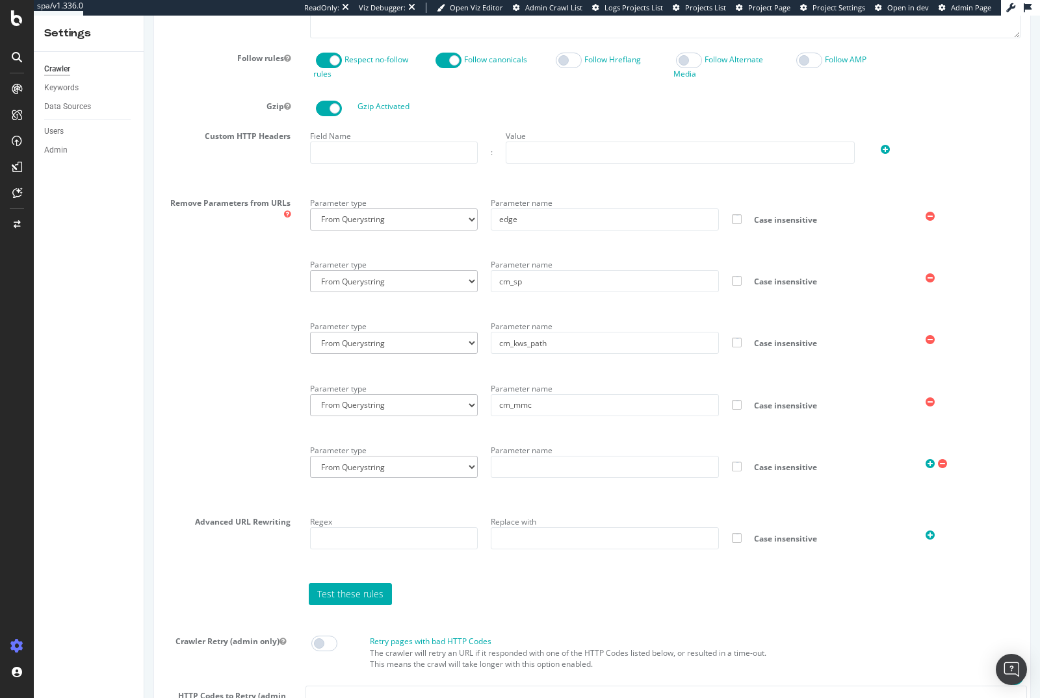
scroll to position [1136, 0]
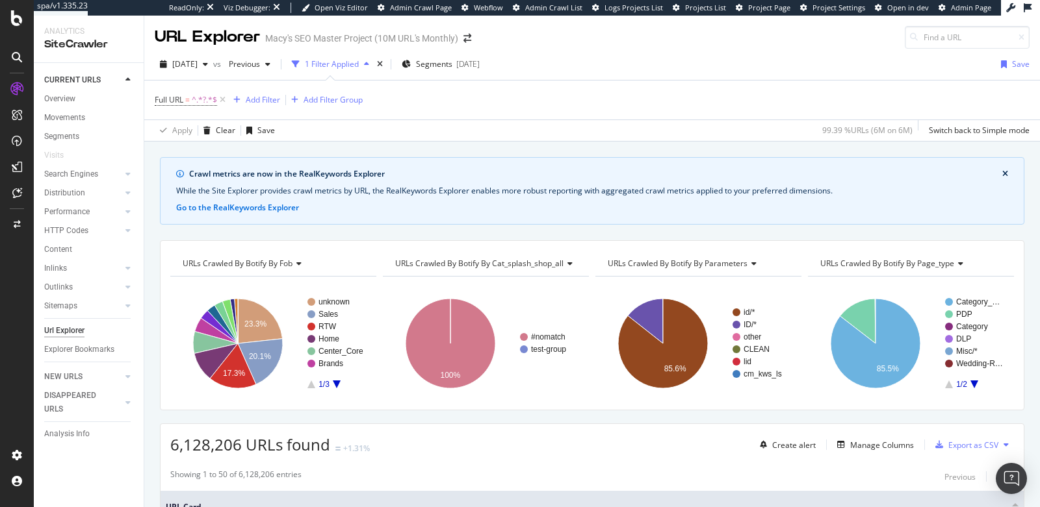
scroll to position [2505, 0]
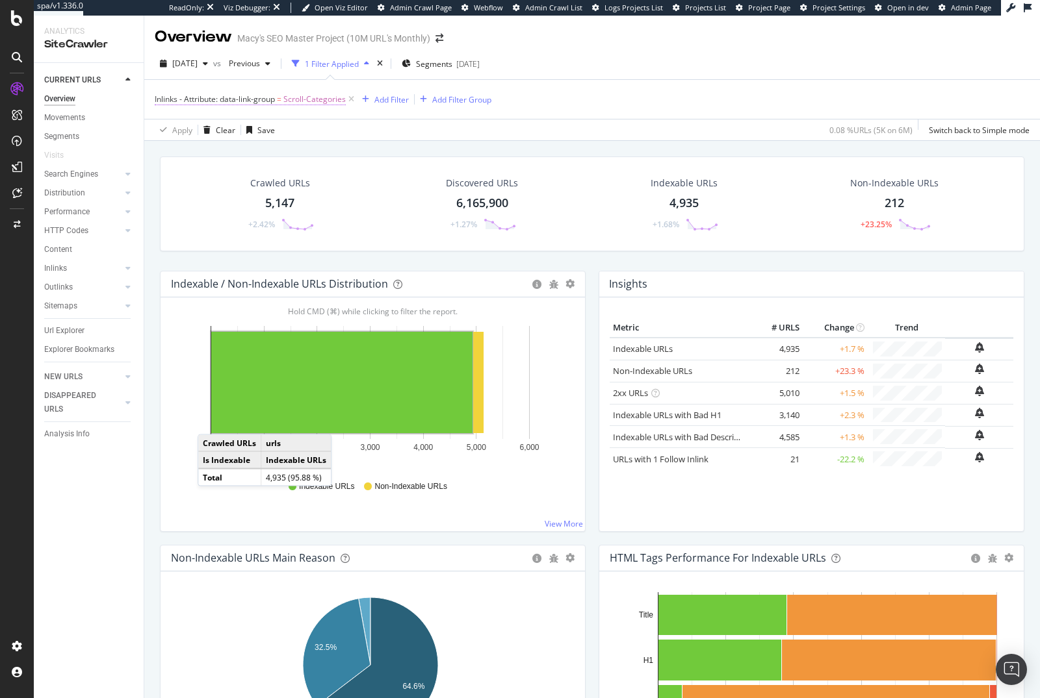
click at [232, 102] on span "Inlinks - Attribute: data-link-group" at bounding box center [215, 99] width 120 height 11
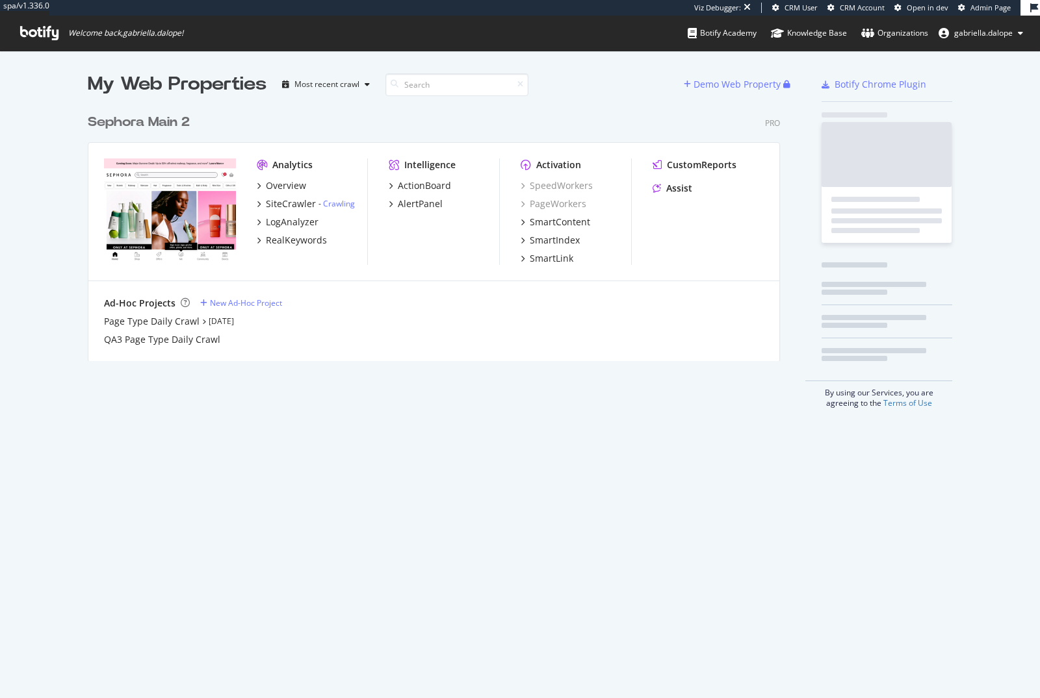
scroll to position [687, 1018]
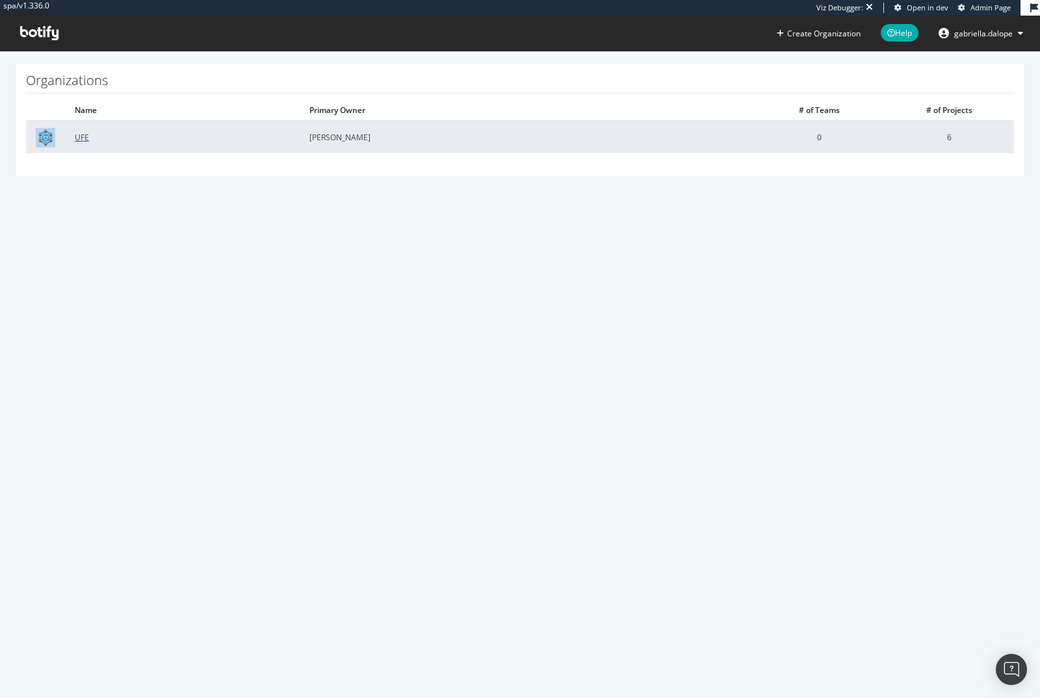
click at [84, 138] on link "UFE" at bounding box center [82, 137] width 14 height 11
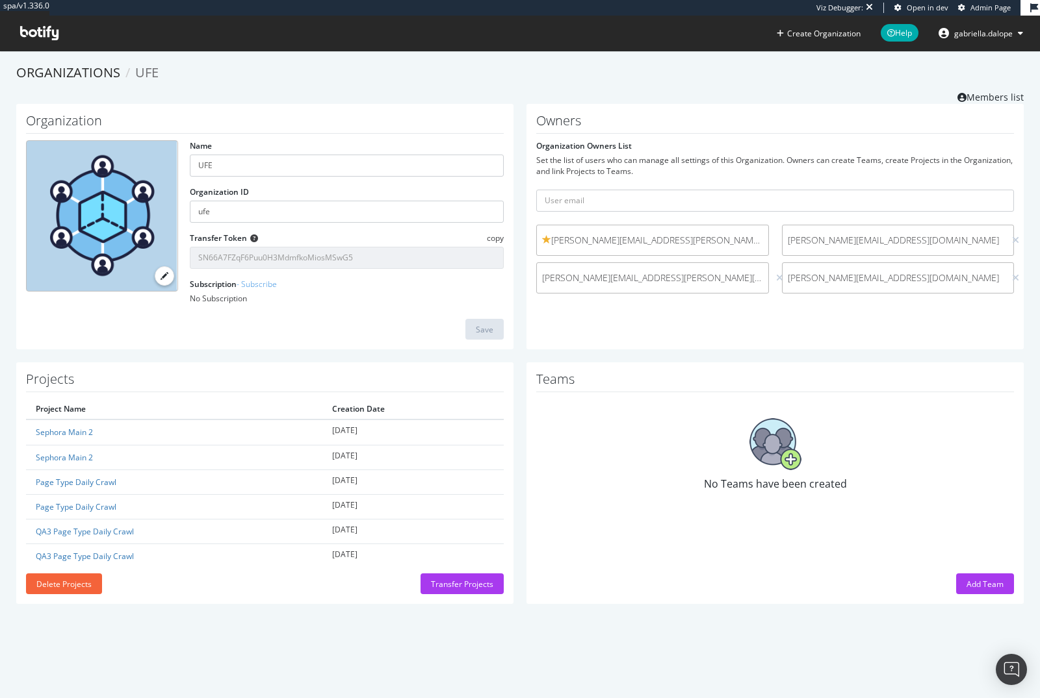
click at [977, 8] on span "Admin Page" at bounding box center [990, 8] width 40 height 10
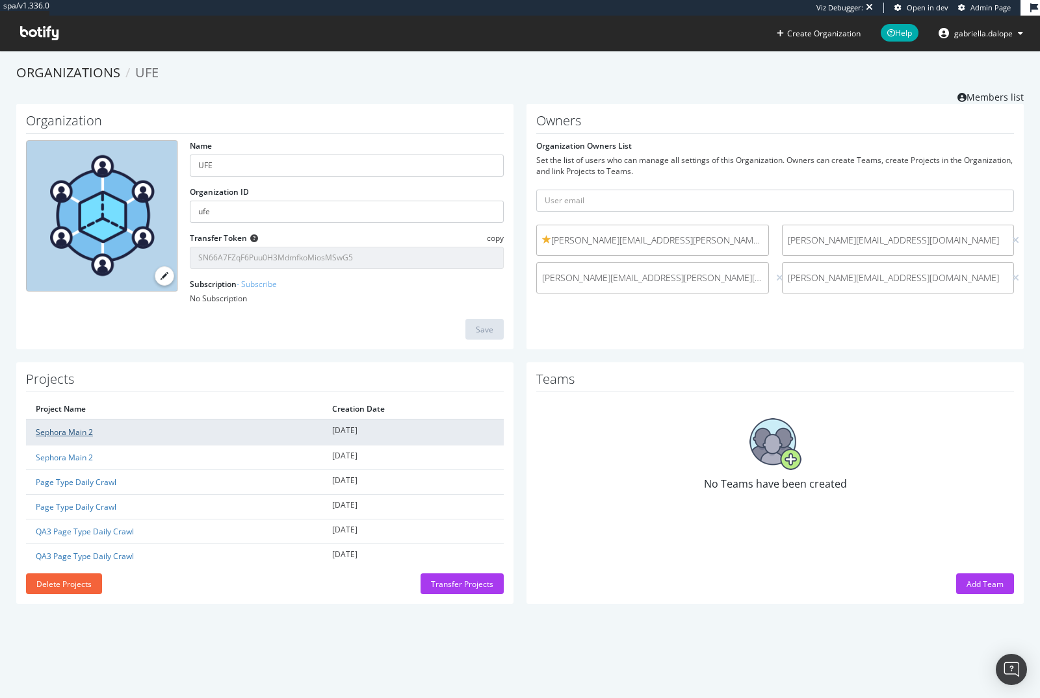
click at [63, 431] on link "Sephora Main 2" at bounding box center [64, 432] width 57 height 11
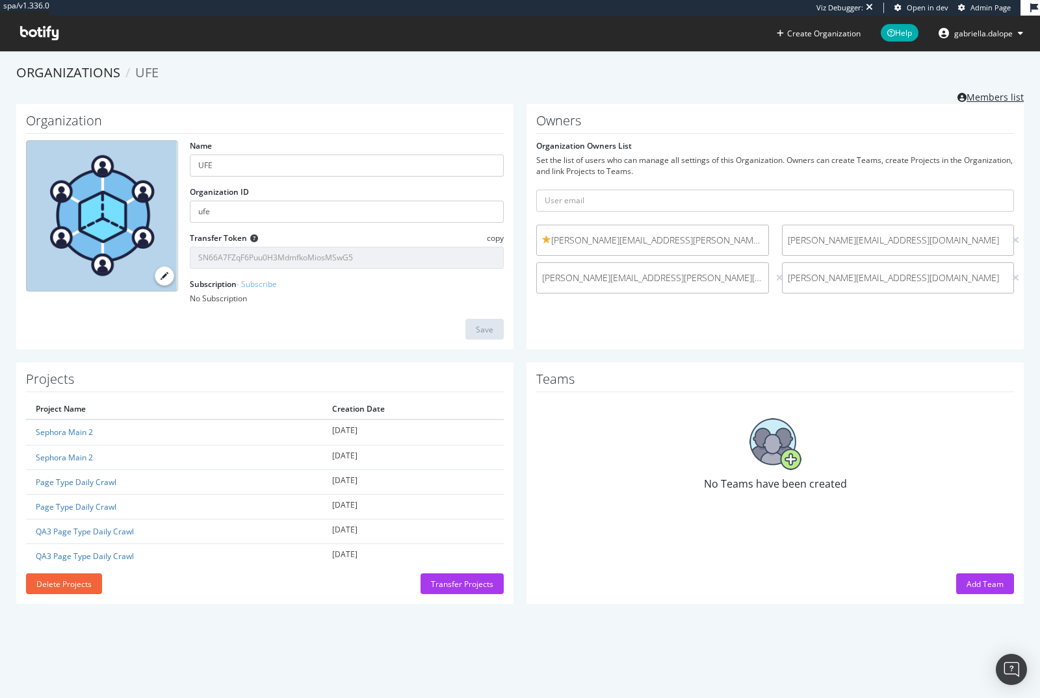
click at [976, 94] on link "Members list" at bounding box center [990, 96] width 66 height 16
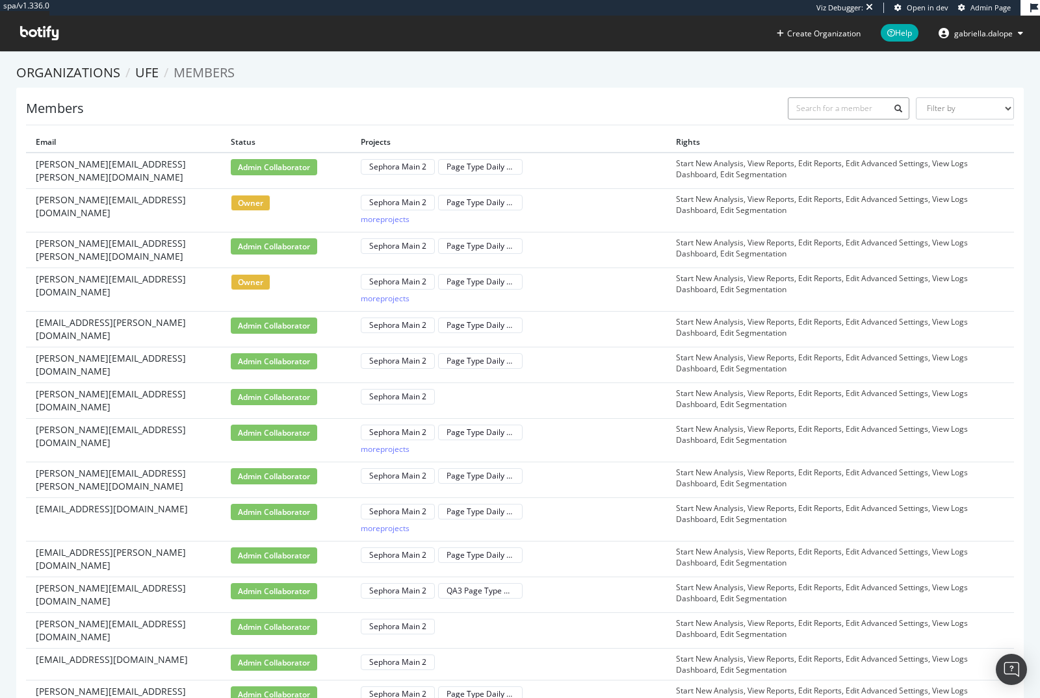
click at [838, 105] on input "text" at bounding box center [849, 108] width 122 height 22
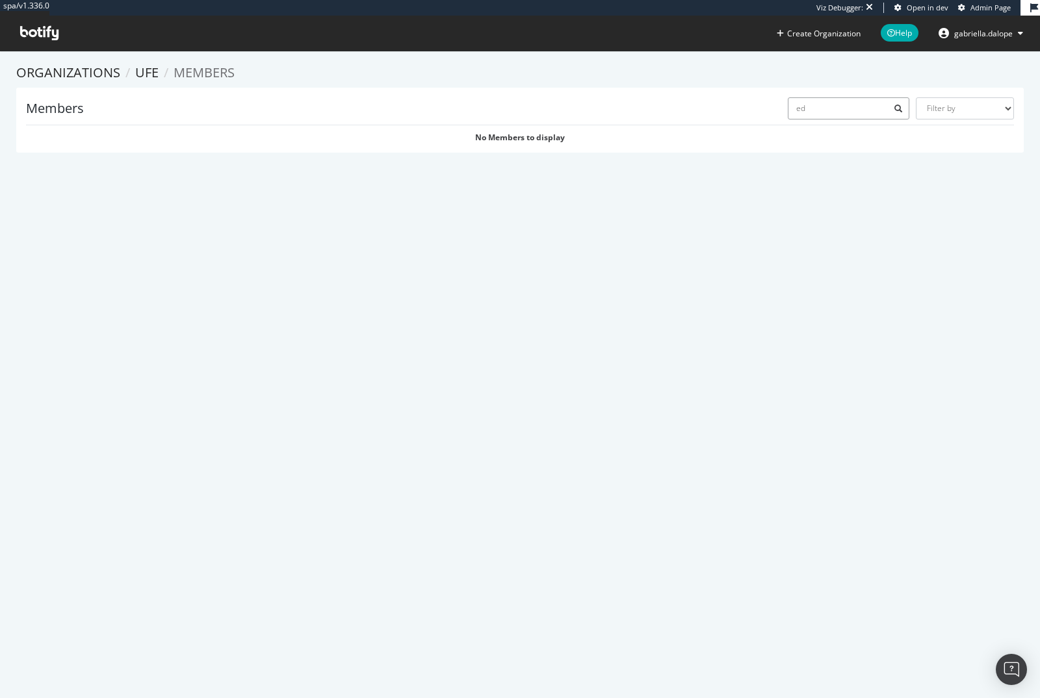
type input "e"
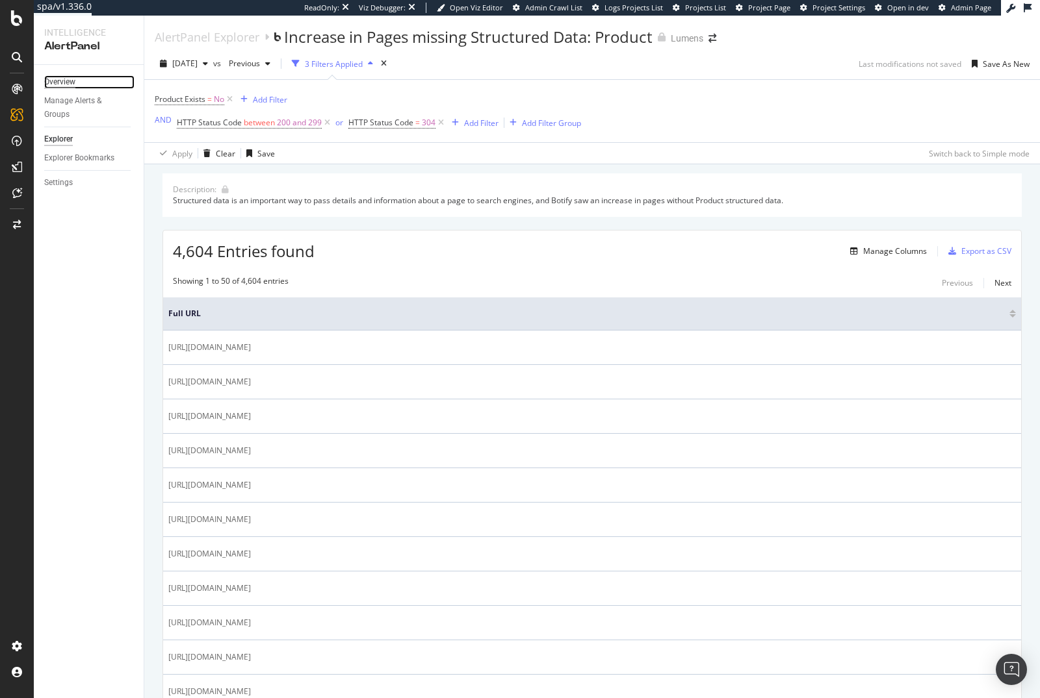
click at [58, 81] on div "Overview" at bounding box center [59, 82] width 31 height 14
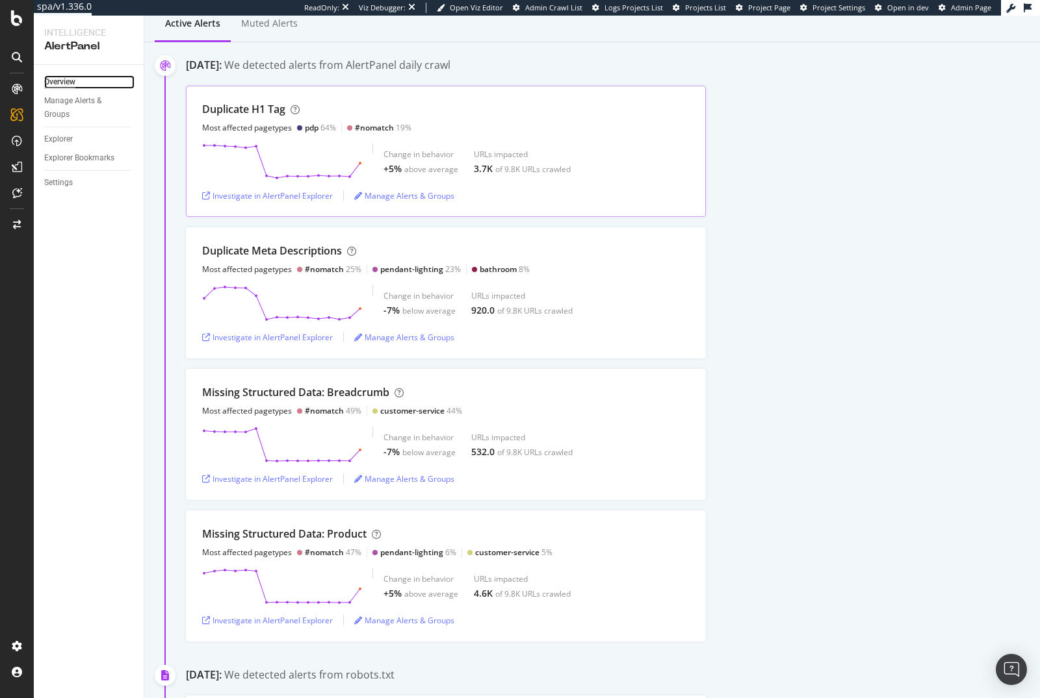
scroll to position [190, 0]
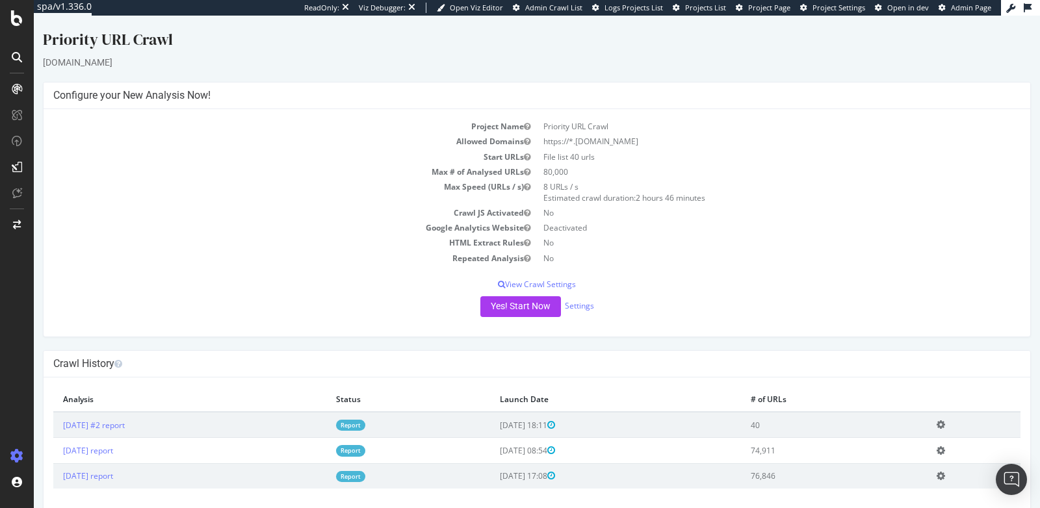
scroll to position [14, 0]
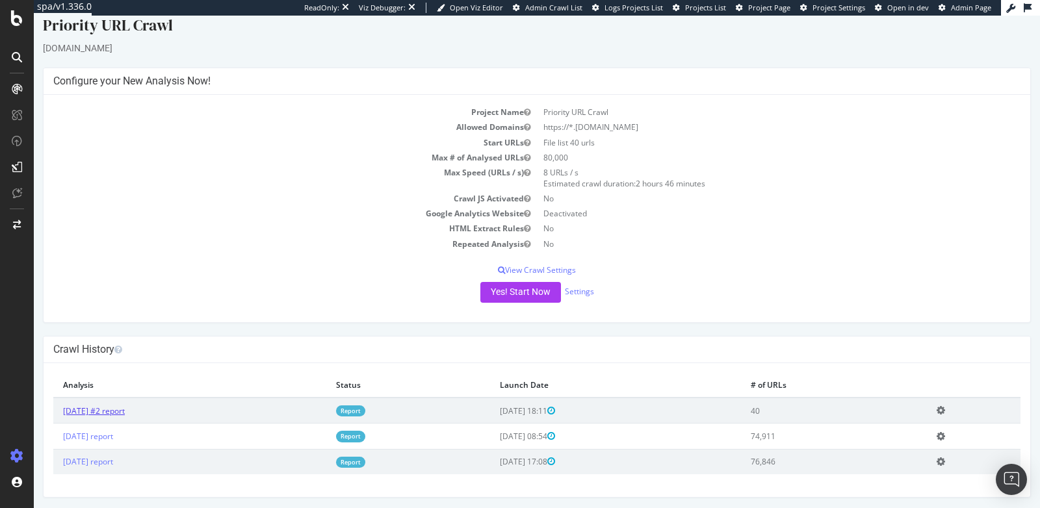
click at [88, 410] on link "[DATE] #2 report" at bounding box center [94, 410] width 62 height 11
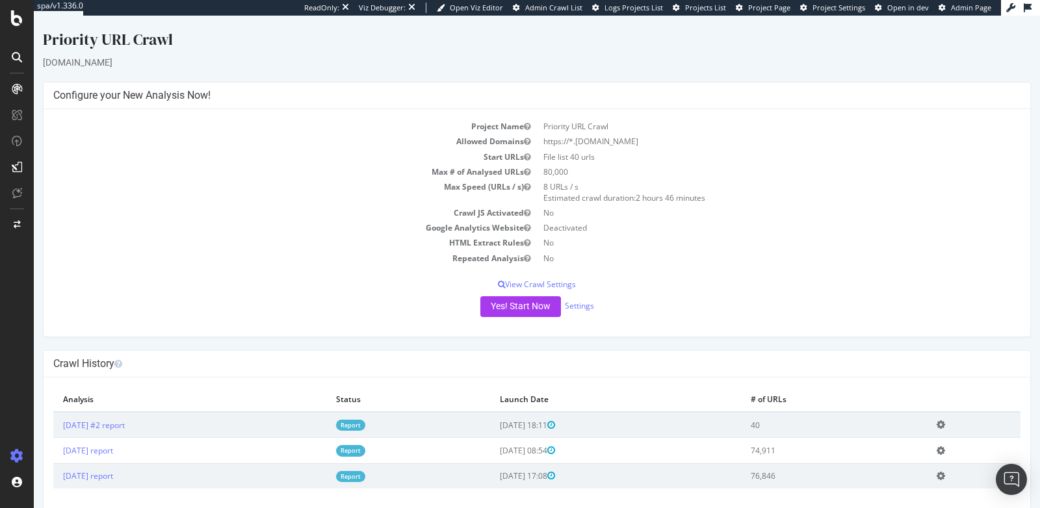
click at [365, 426] on link "Report" at bounding box center [350, 425] width 29 height 11
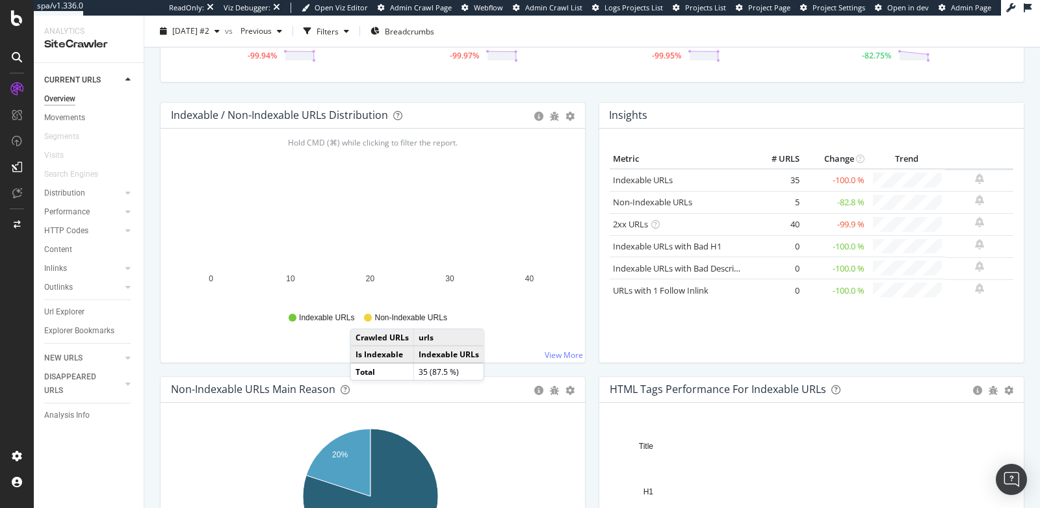
scroll to position [130, 0]
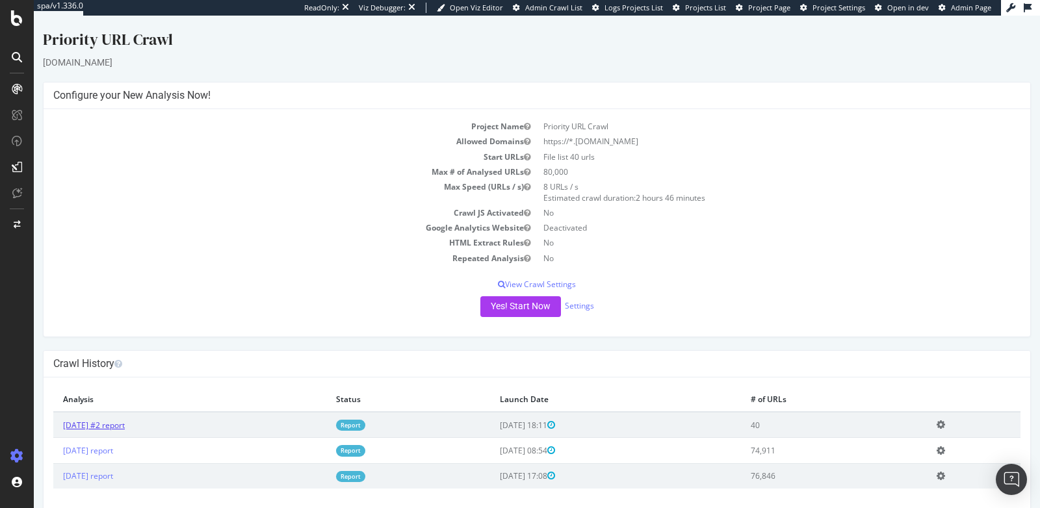
click at [112, 424] on link "[DATE] #2 report" at bounding box center [94, 425] width 62 height 11
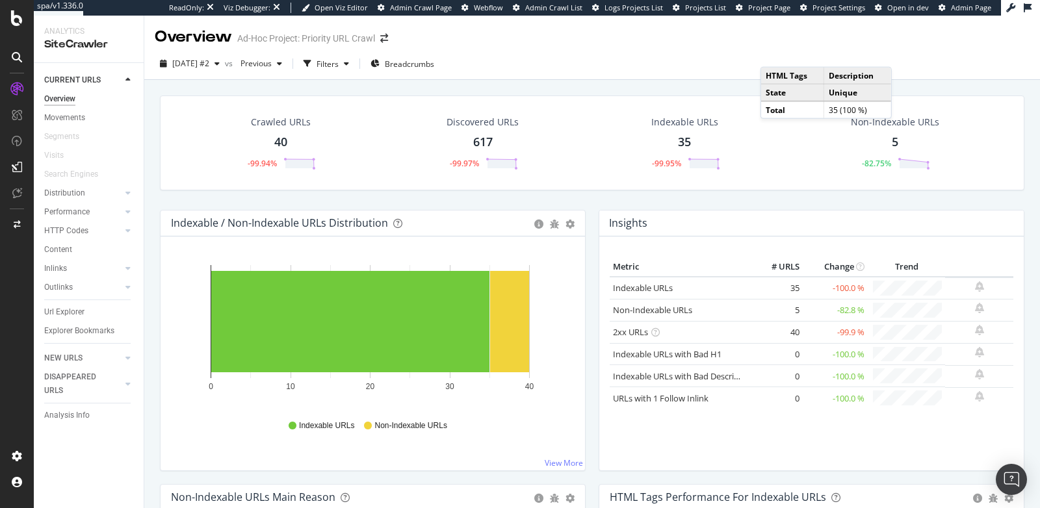
click at [962, 5] on span "Admin Page" at bounding box center [971, 8] width 40 height 10
click at [964, 7] on span "Admin Page" at bounding box center [971, 8] width 40 height 10
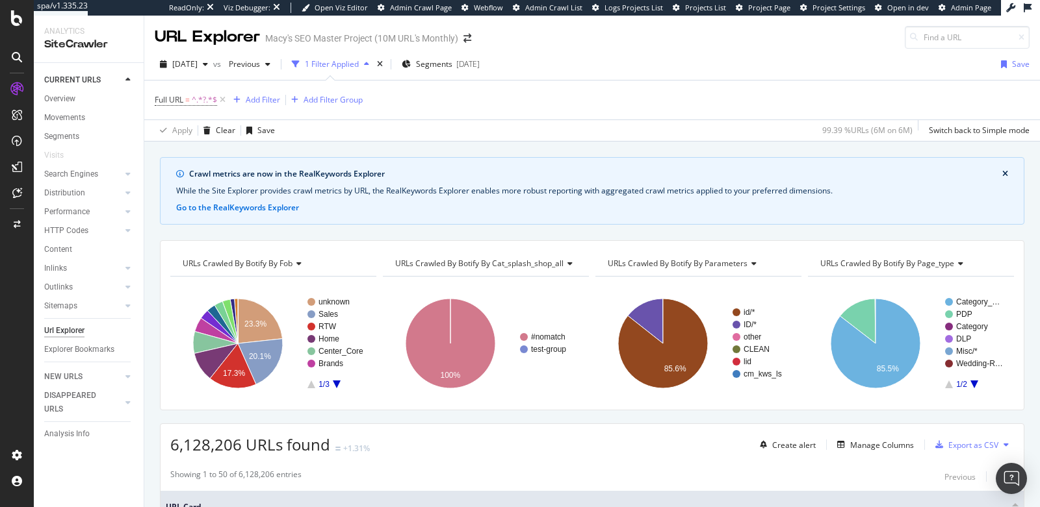
scroll to position [2505, 0]
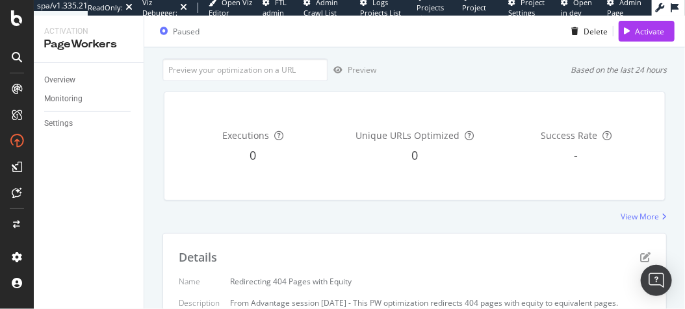
scroll to position [438, 0]
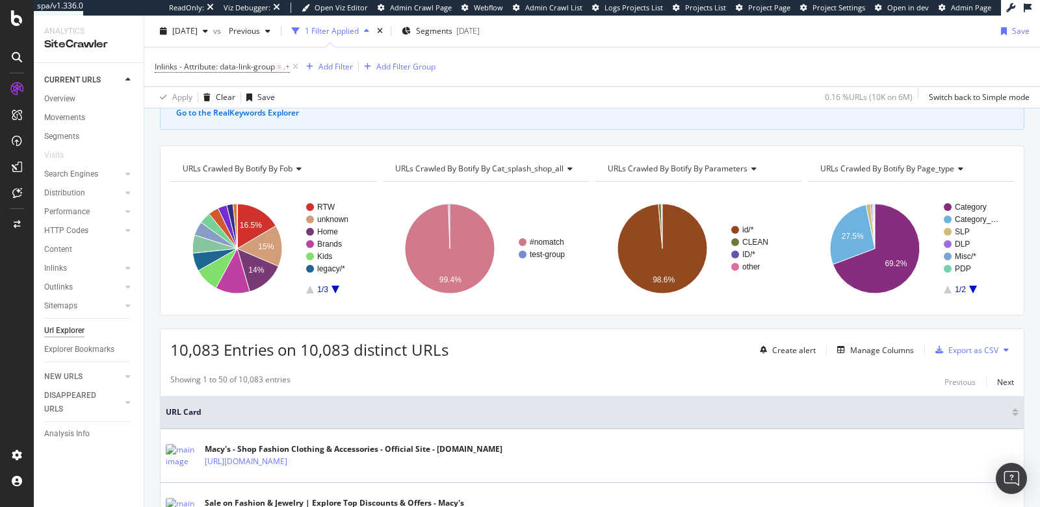
scroll to position [86, 0]
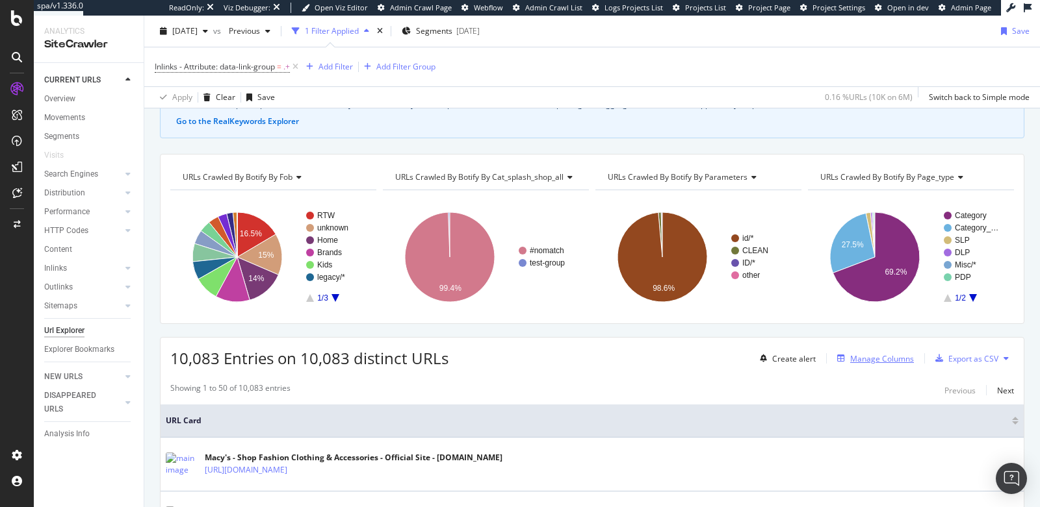
click at [850, 353] on div "Manage Columns" at bounding box center [882, 358] width 64 height 11
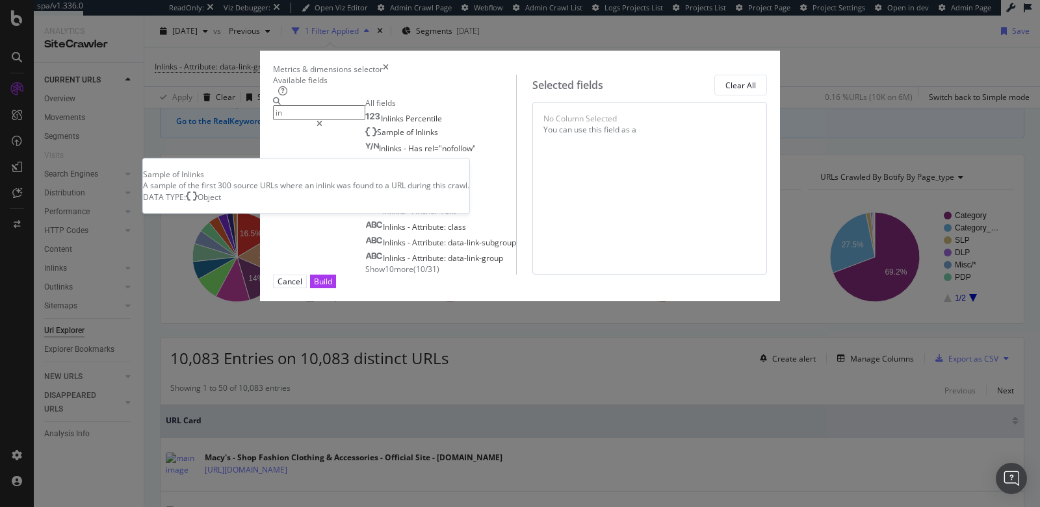
type input "i"
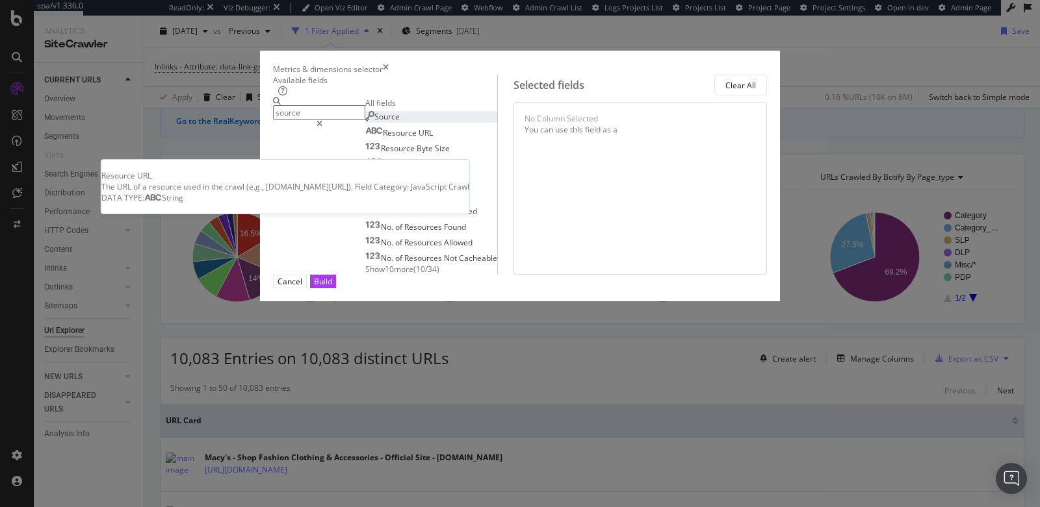
type input "source"
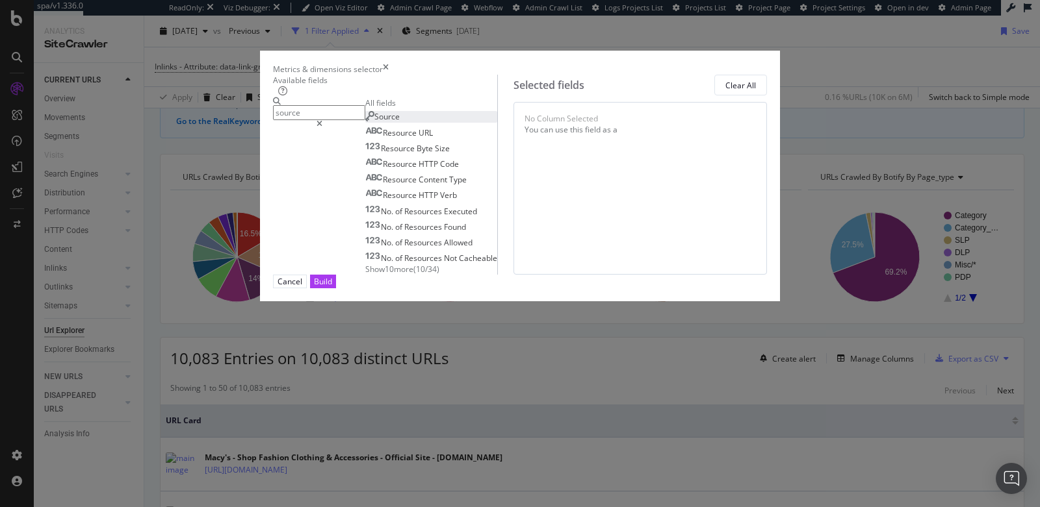
click at [374, 122] on span "Source" at bounding box center [386, 116] width 25 height 11
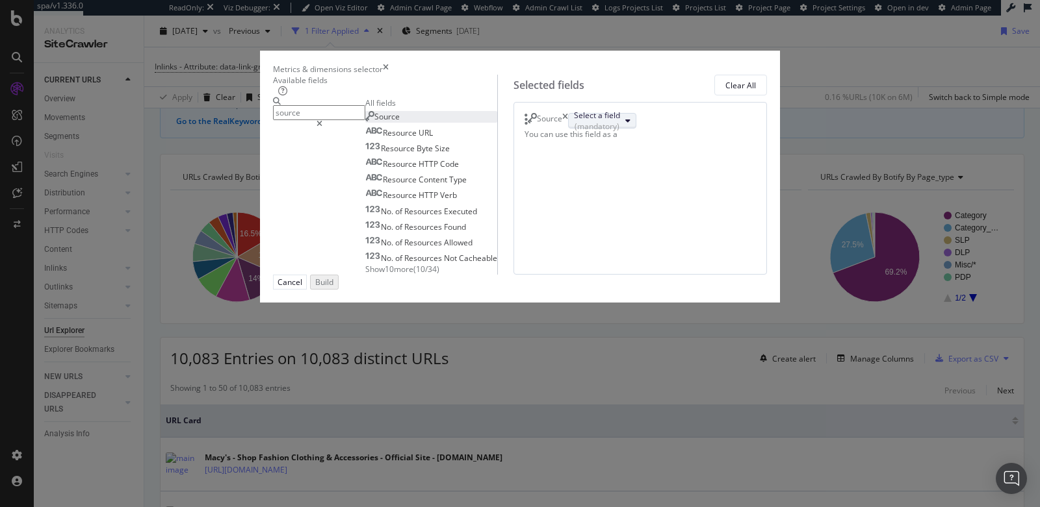
click at [611, 132] on div "(mandatory)" at bounding box center [597, 126] width 46 height 11
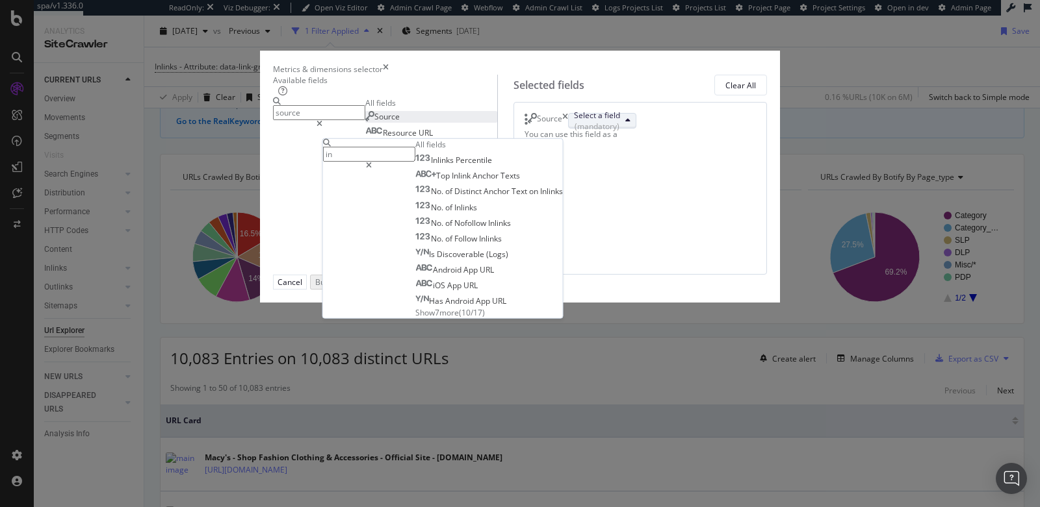
type input "i"
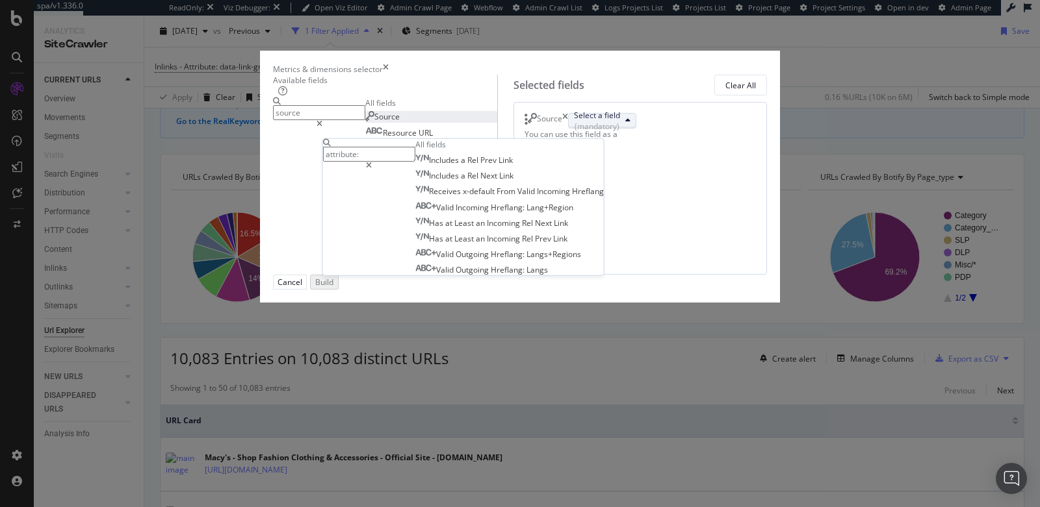
type input "attribute:"
click at [568, 129] on icon "times" at bounding box center [565, 121] width 6 height 16
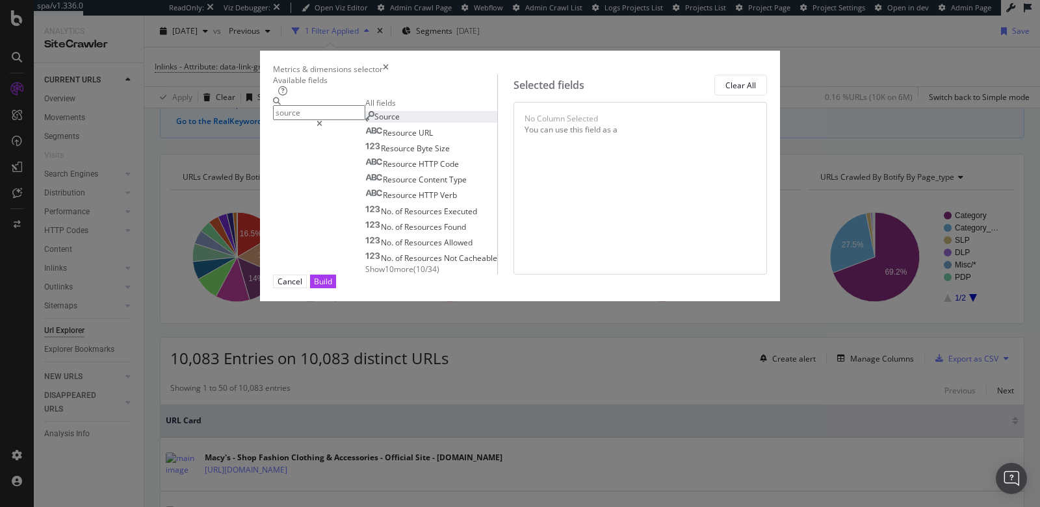
click at [351, 116] on input "source" at bounding box center [319, 112] width 92 height 15
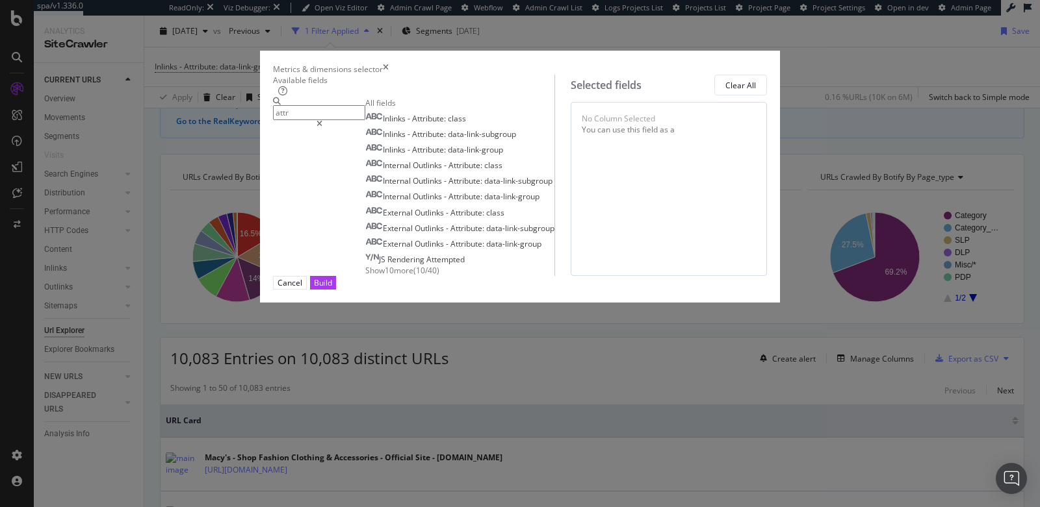
type input "attr"
click at [389, 64] on icon "times" at bounding box center [386, 69] width 6 height 11
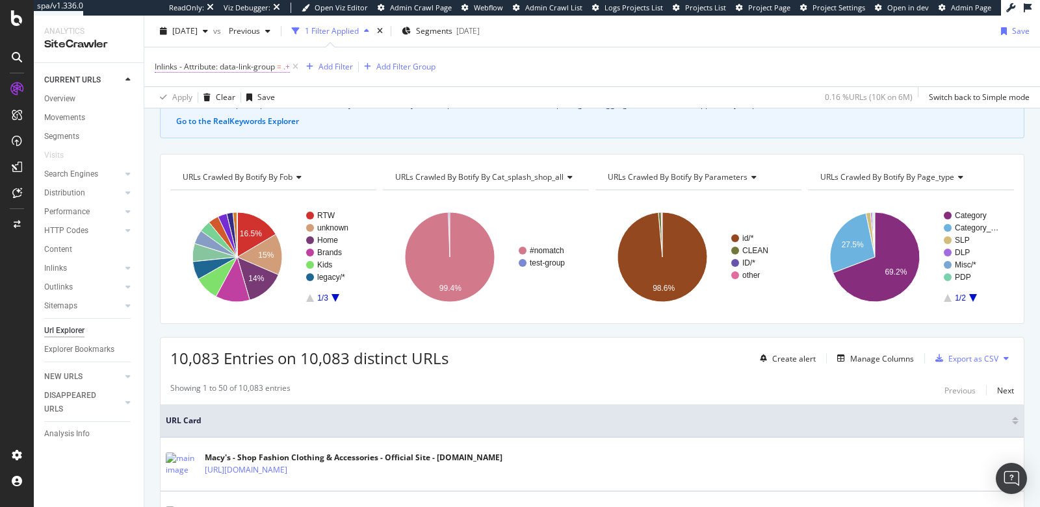
click at [255, 67] on span "Inlinks - Attribute: data-link-group" at bounding box center [215, 66] width 120 height 11
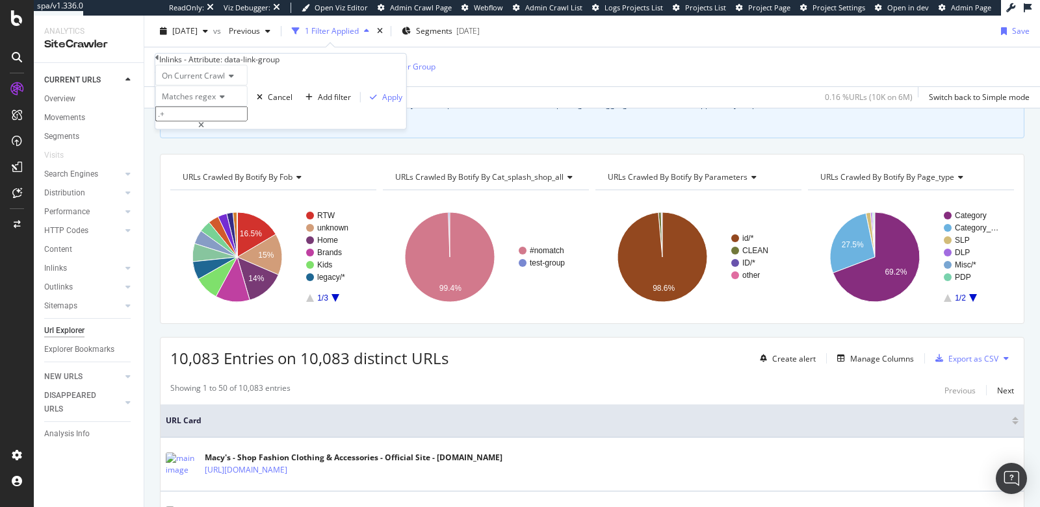
click at [198, 102] on span "Matches regex" at bounding box center [189, 96] width 54 height 11
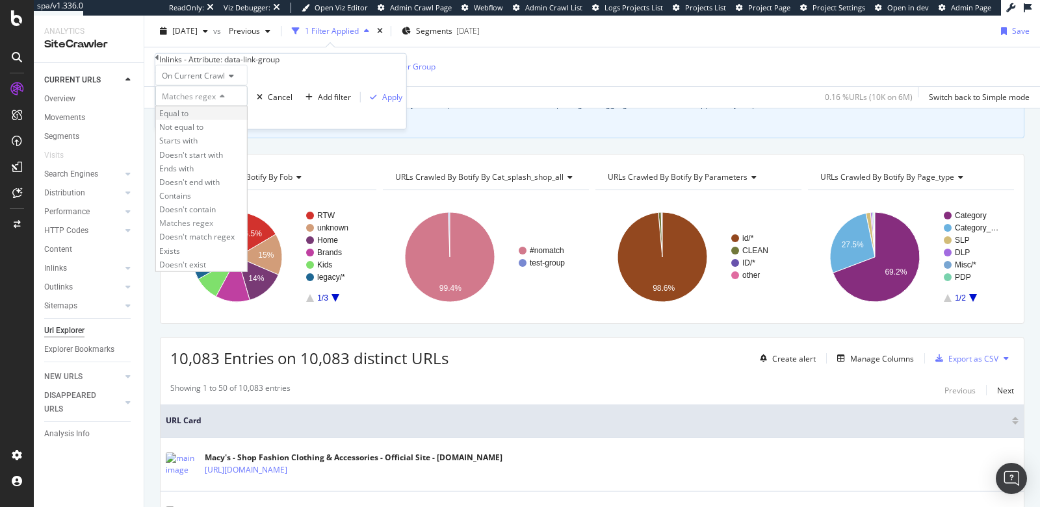
click at [202, 120] on div "Equal to" at bounding box center [201, 114] width 91 height 14
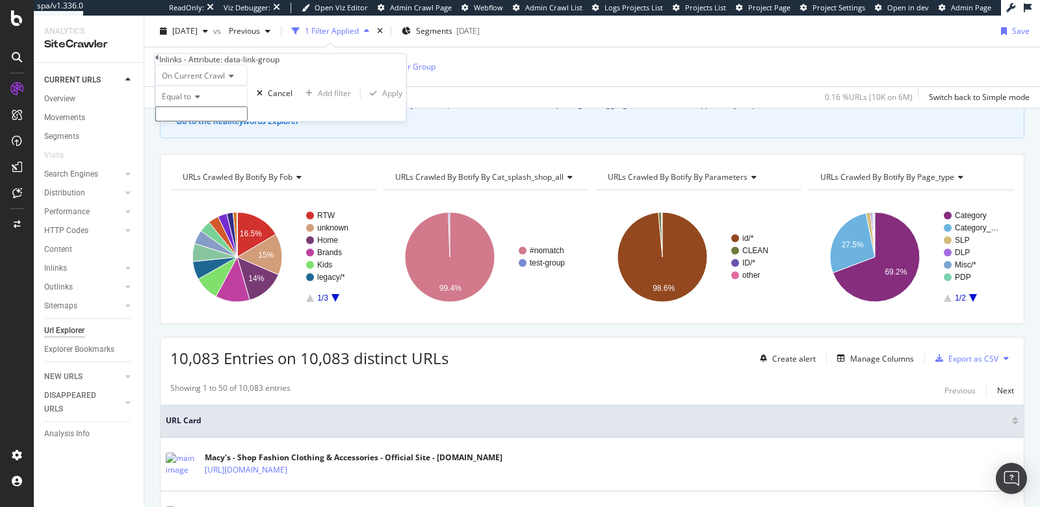
click at [207, 122] on input "text" at bounding box center [201, 114] width 92 height 15
click at [201, 134] on span "Scroll-Categories" at bounding box center [180, 128] width 42 height 11
type input "Scroll-Categories"
click at [382, 103] on div "Apply" at bounding box center [392, 97] width 20 height 11
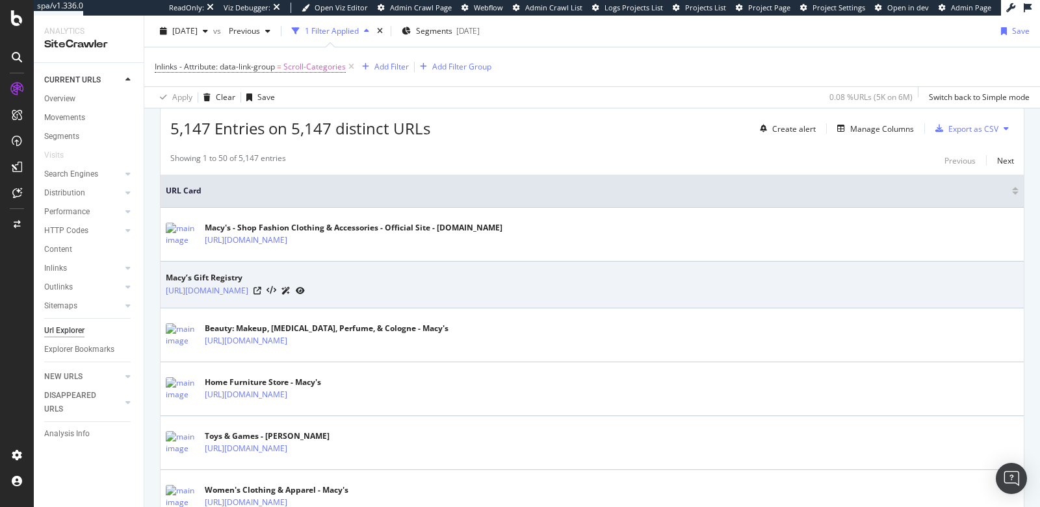
scroll to position [296, 0]
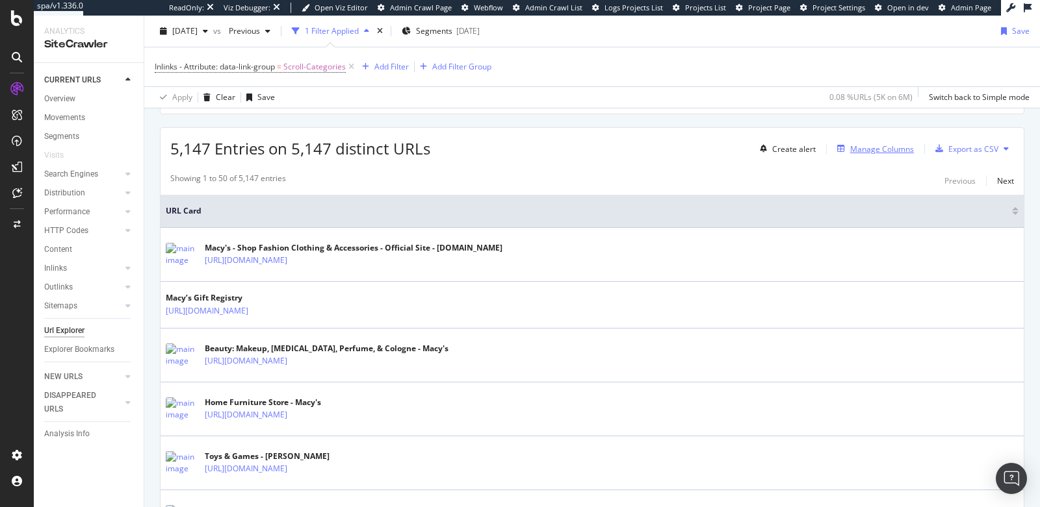
click at [867, 144] on div "Manage Columns" at bounding box center [882, 149] width 64 height 11
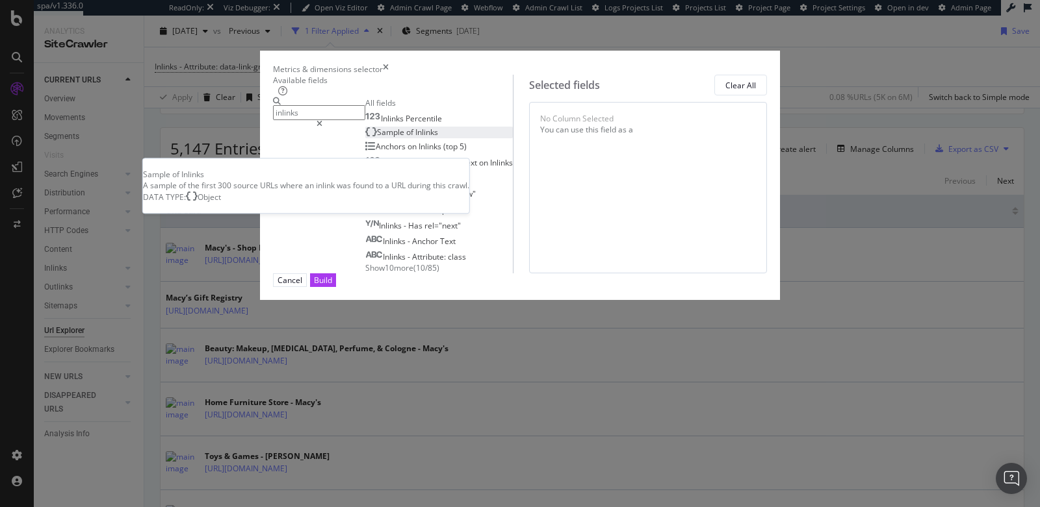
click at [389, 138] on div "Sample of Inlinks" at bounding box center [401, 132] width 73 height 11
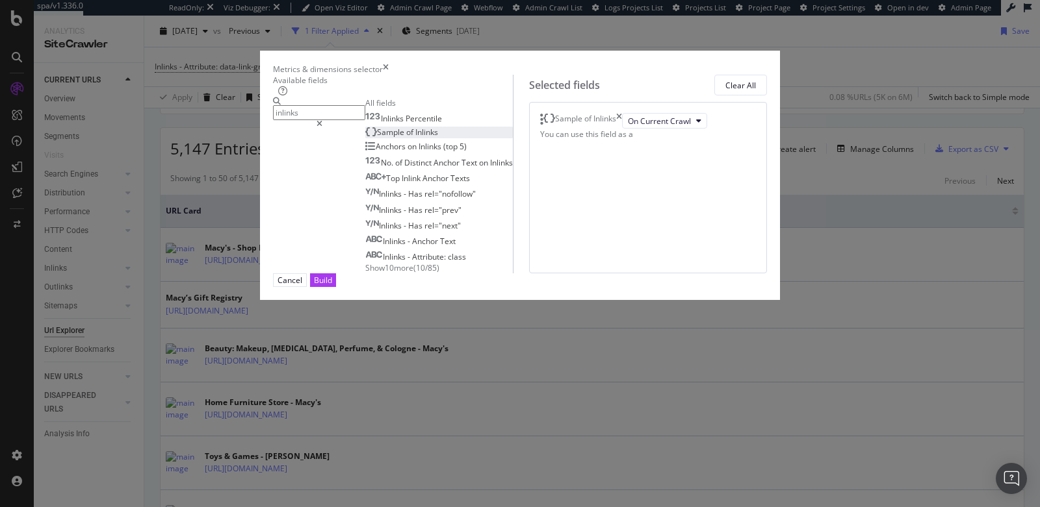
click at [319, 113] on input "inlinks" at bounding box center [319, 112] width 92 height 15
type input "o"
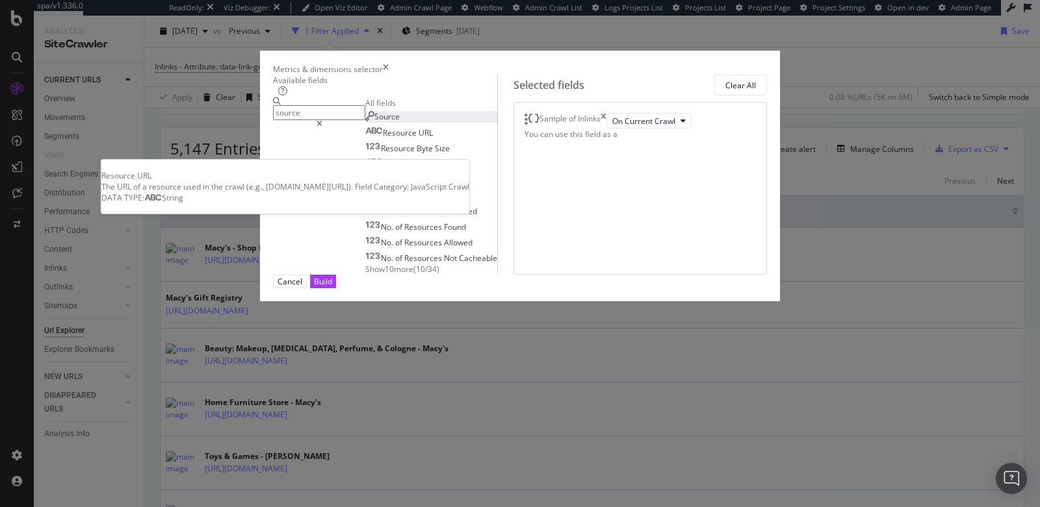
type input "source"
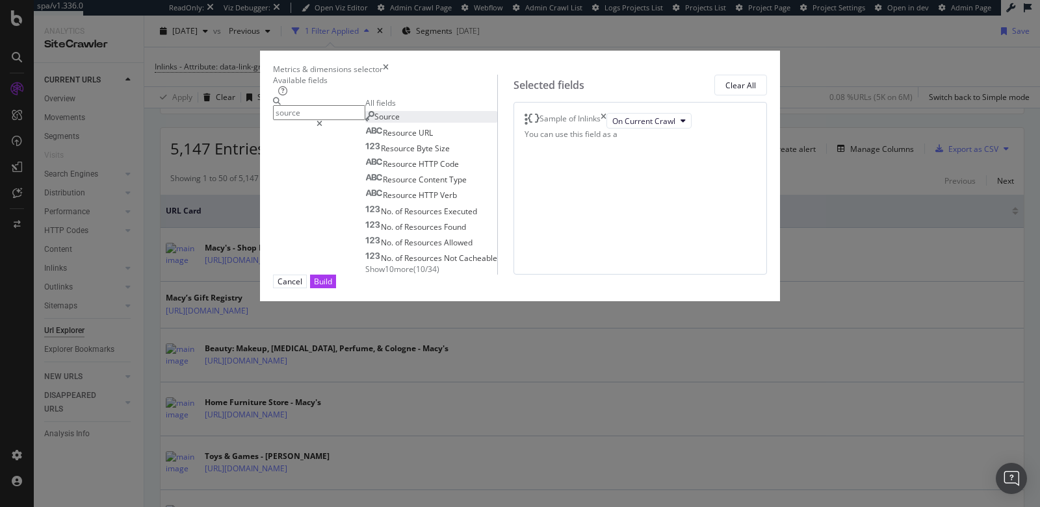
click at [365, 122] on div "Source" at bounding box center [382, 116] width 34 height 11
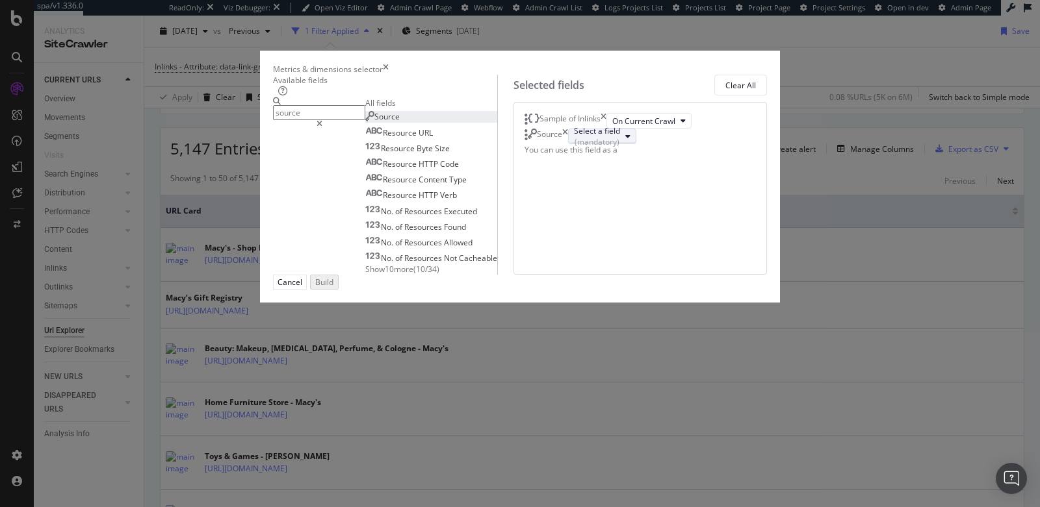
click at [617, 147] on div "(mandatory)" at bounding box center [597, 141] width 46 height 11
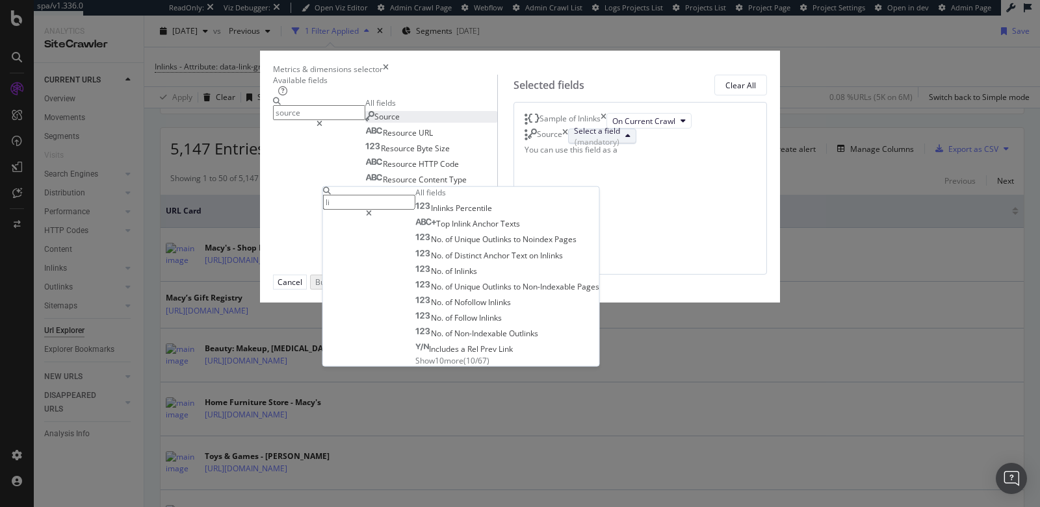
type input "l"
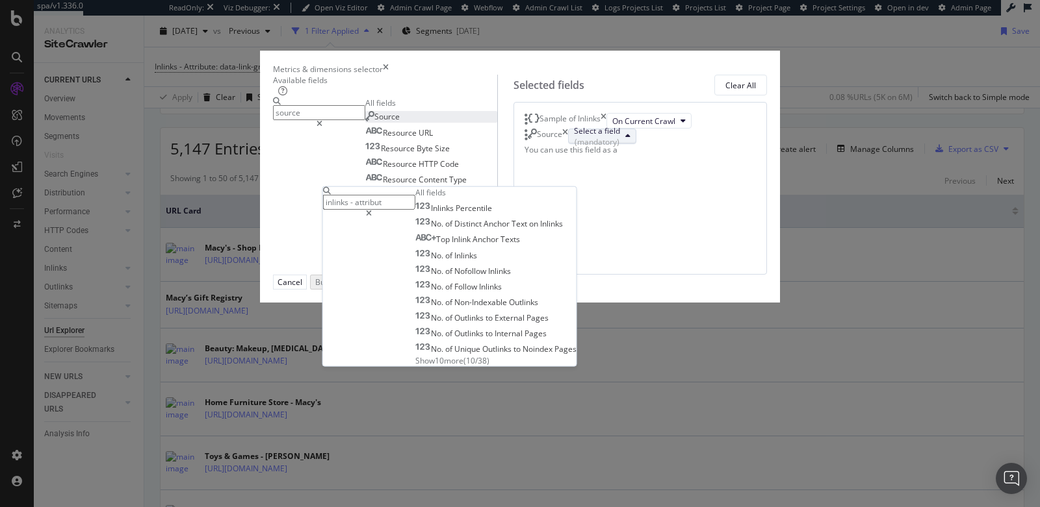
type input "inlinks - attribute"
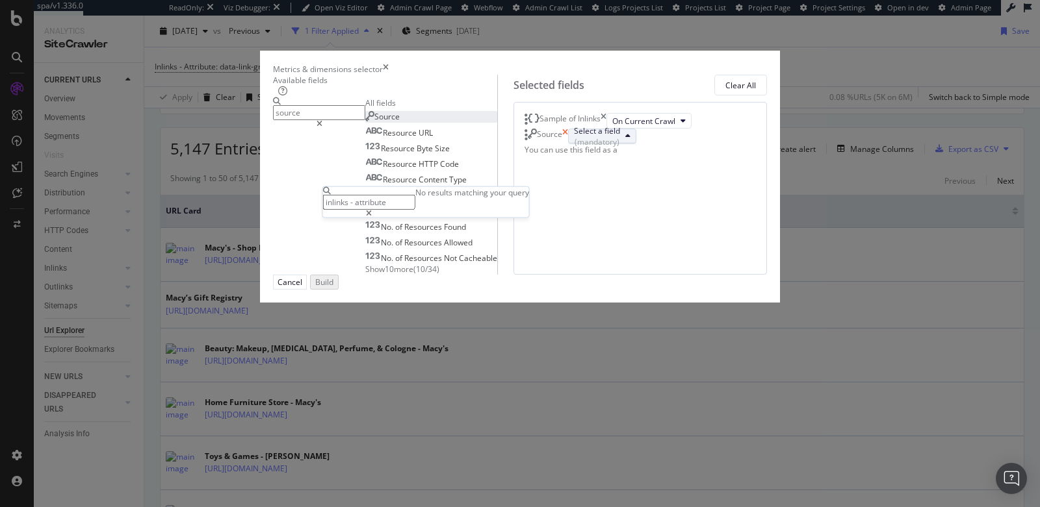
click at [568, 144] on icon "times" at bounding box center [565, 137] width 6 height 16
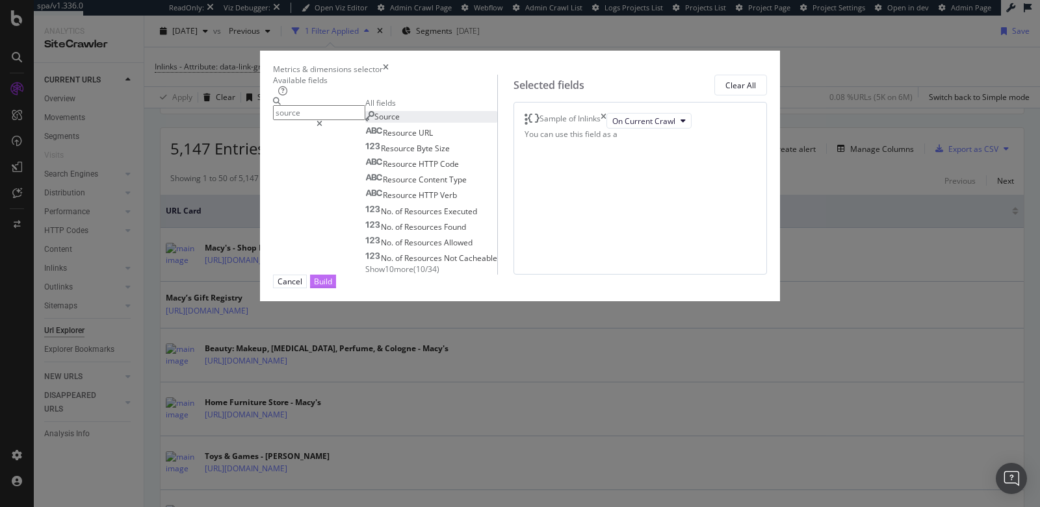
click at [332, 287] on div "Build" at bounding box center [323, 281] width 18 height 11
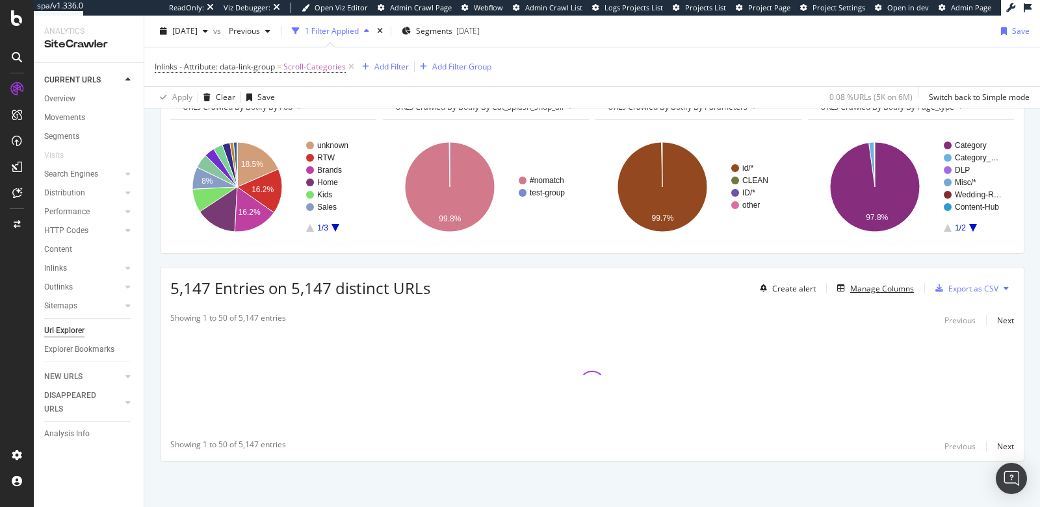
scroll to position [153, 0]
